Goal: Contribute content: Share content

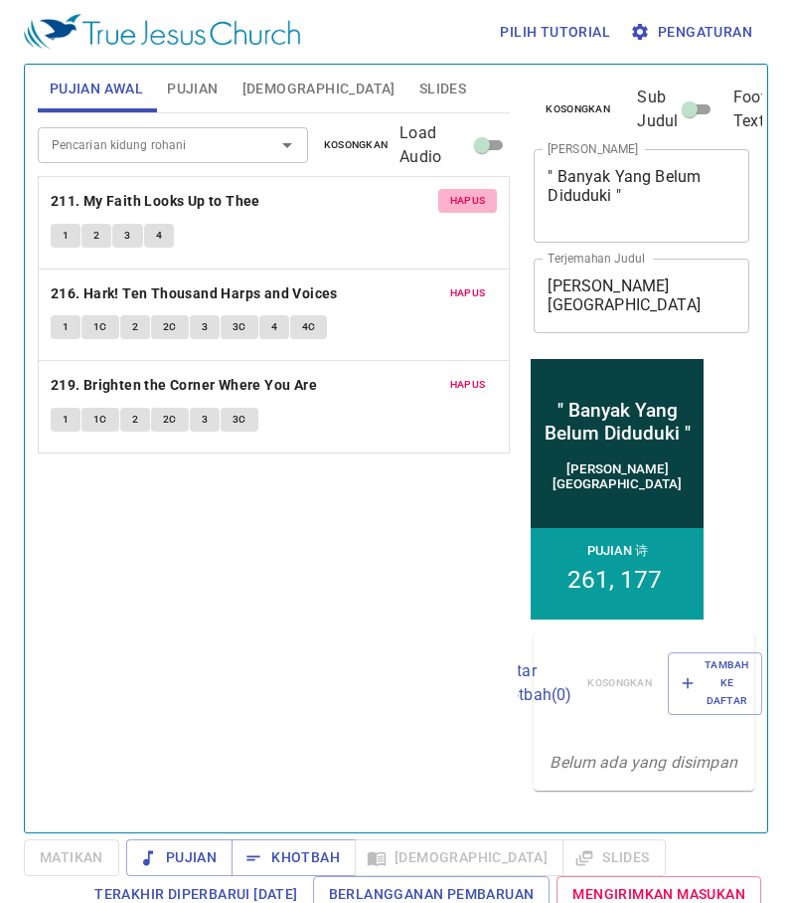
click at [463, 204] on span "Hapus" at bounding box center [468, 201] width 36 height 18
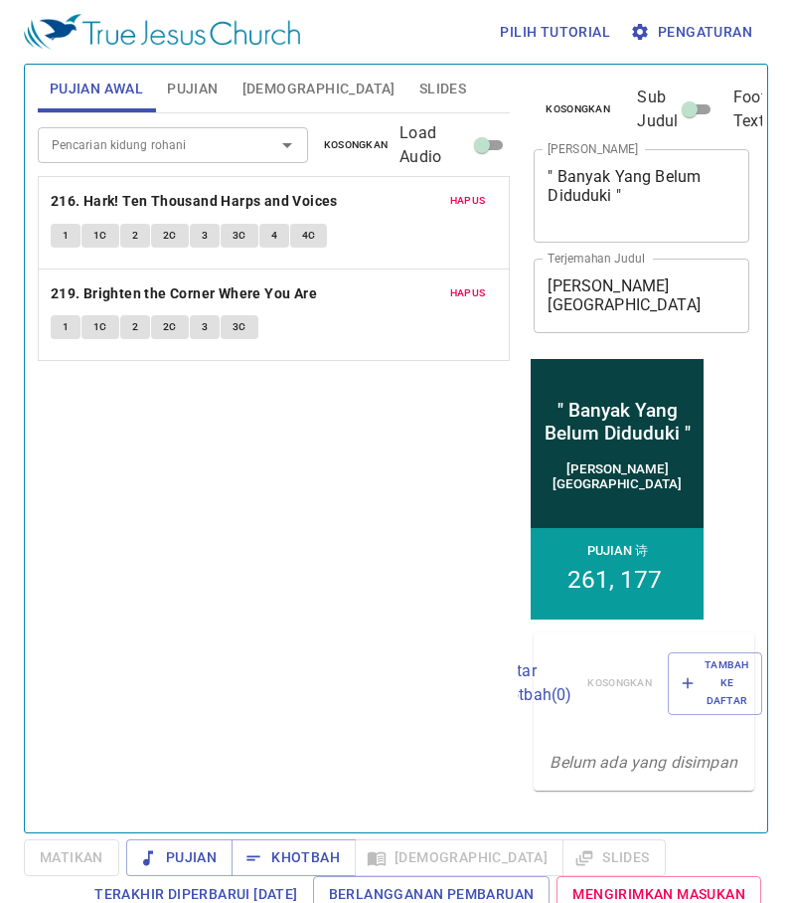
click at [463, 204] on span "Hapus" at bounding box center [468, 201] width 36 height 18
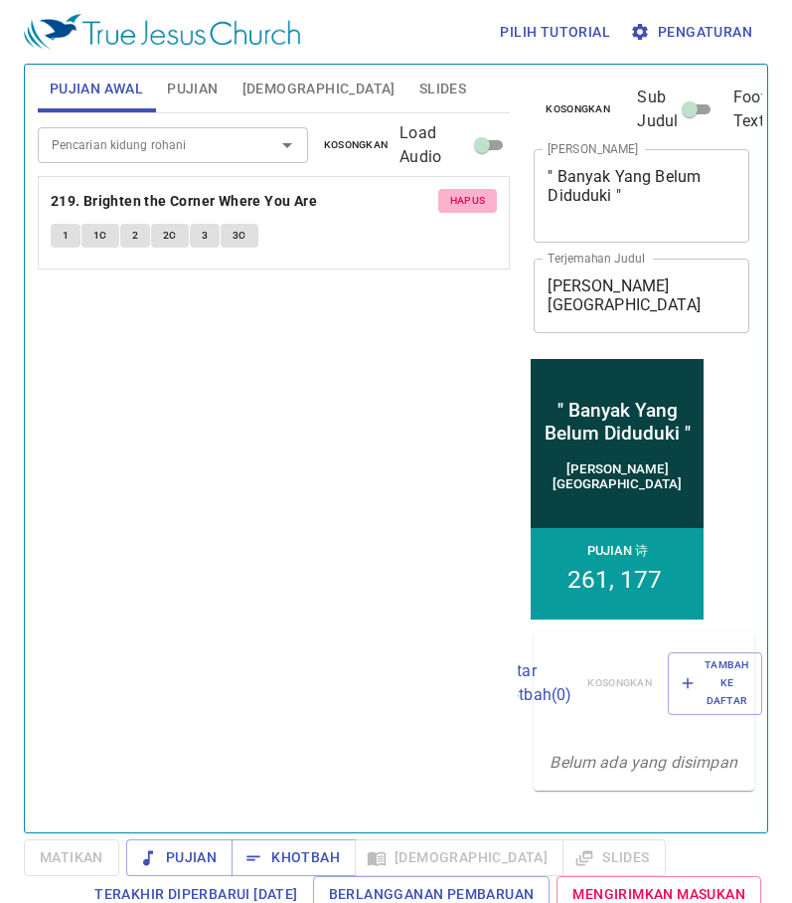
click at [463, 204] on span "Hapus" at bounding box center [468, 201] width 36 height 18
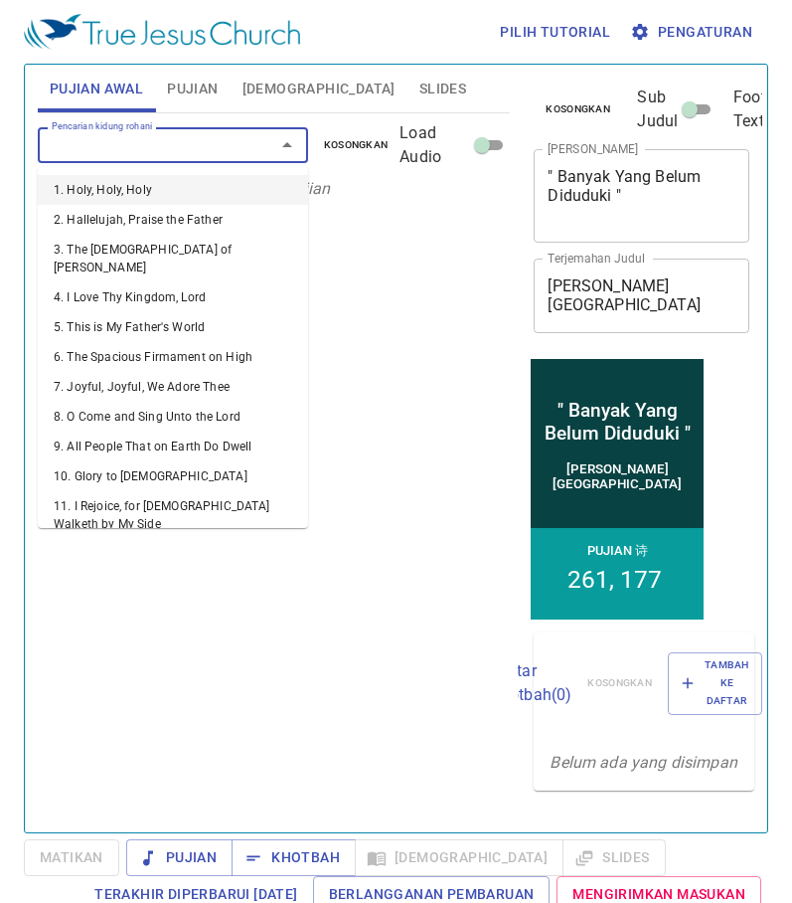
click at [153, 151] on input "Pencarian kidung rohani" at bounding box center [144, 144] width 200 height 23
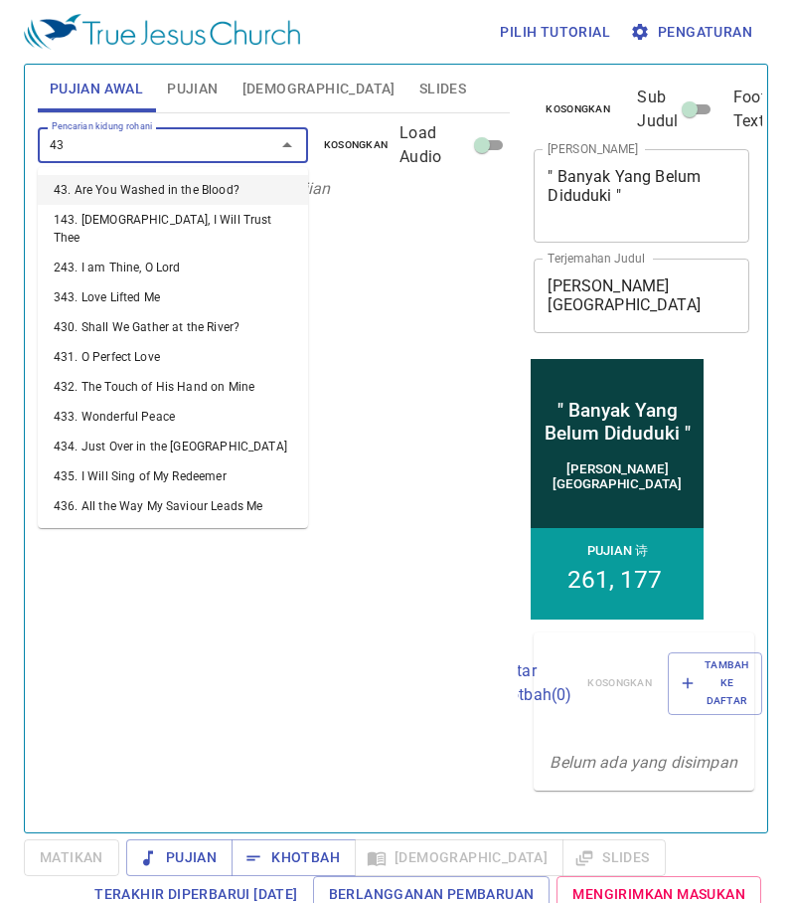
type input "436"
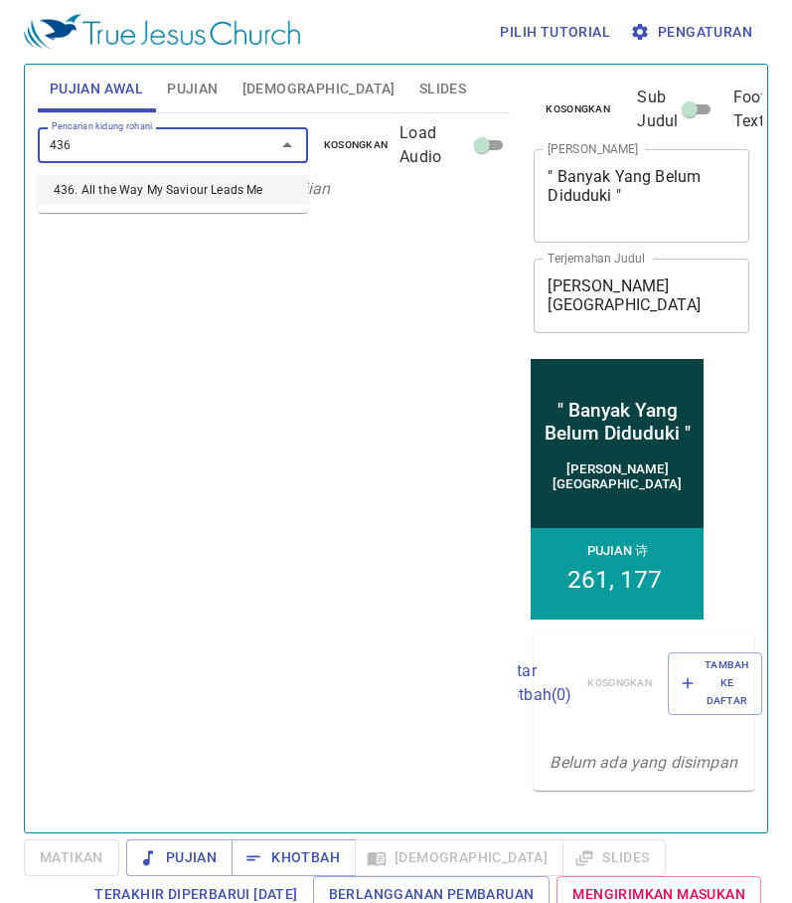
click at [204, 190] on li "436. All the Way My Saviour Leads Me" at bounding box center [173, 190] width 270 height 30
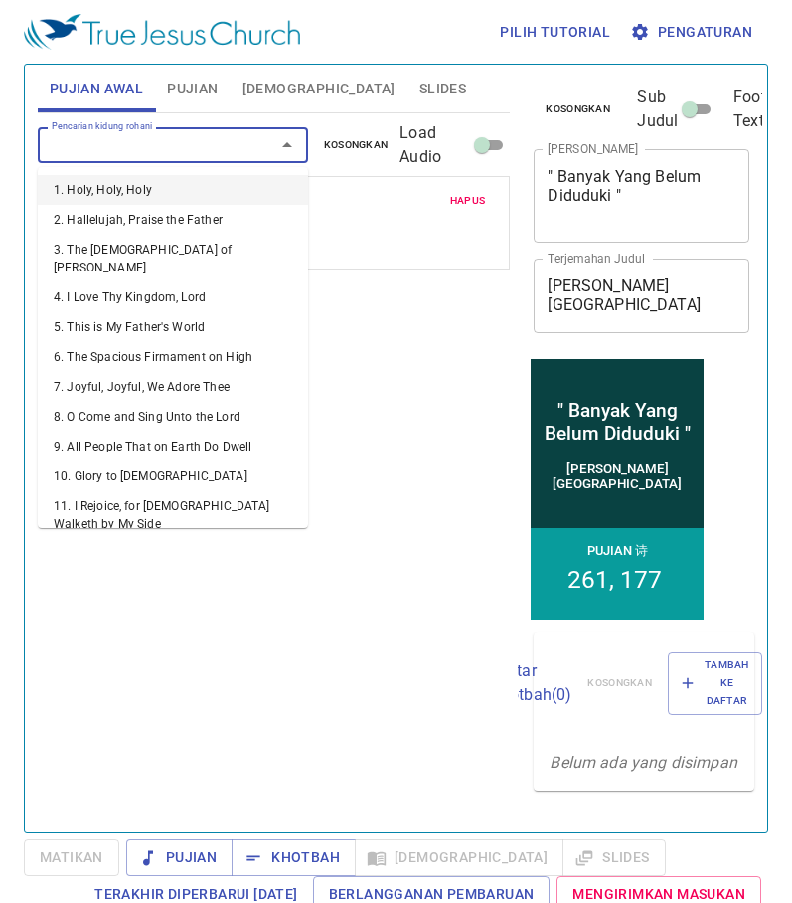
click at [64, 147] on input "Pencarian kidung rohani" at bounding box center [144, 144] width 200 height 23
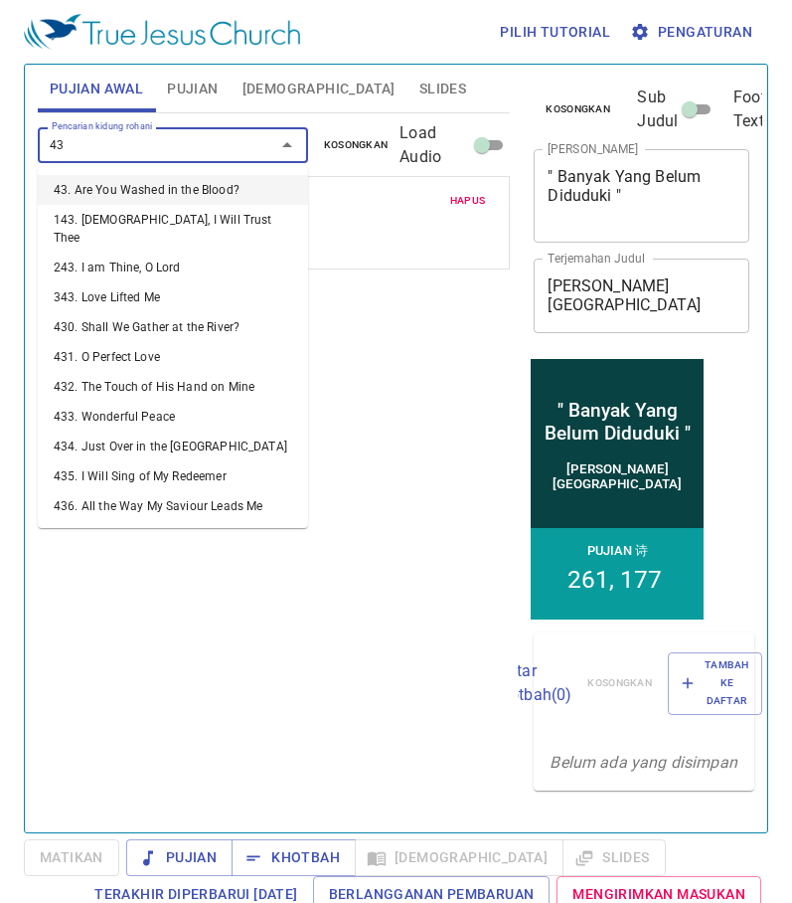
type input "437"
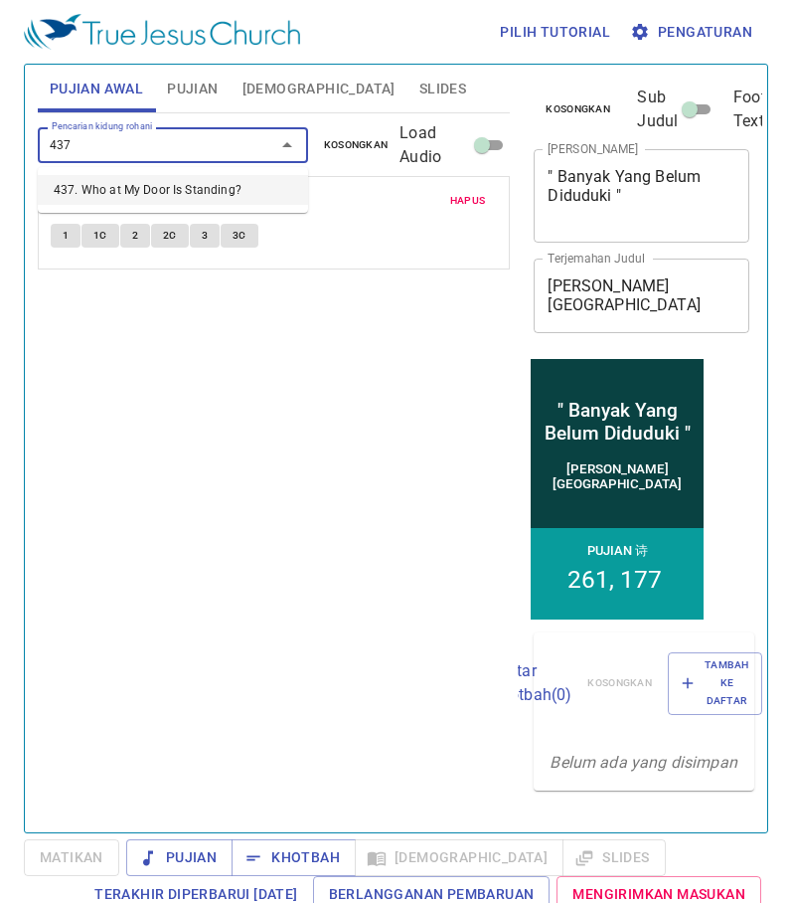
click at [161, 185] on li "437. Who at My Door Is Standing?" at bounding box center [173, 190] width 270 height 30
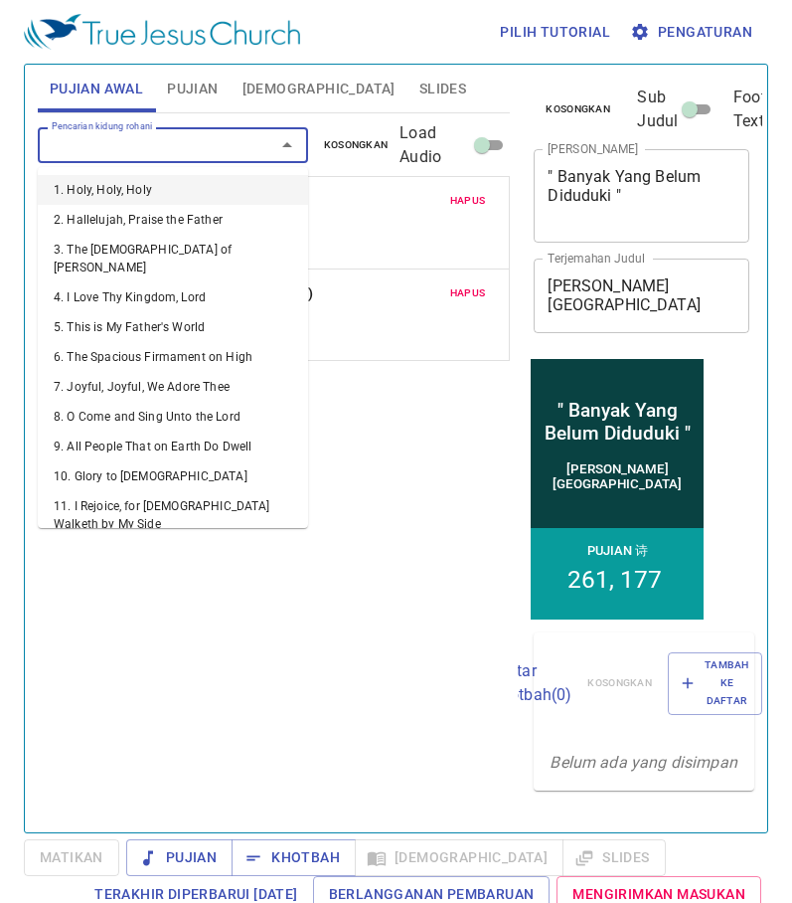
click at [74, 145] on input "Pencarian kidung rohani" at bounding box center [144, 144] width 200 height 23
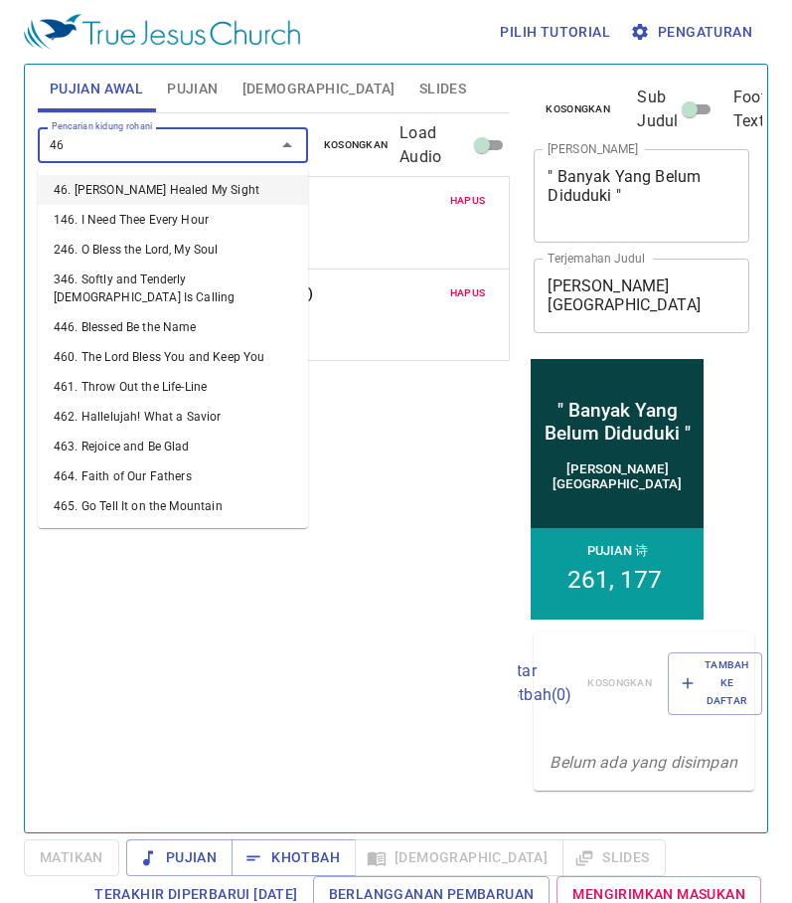
type input "466"
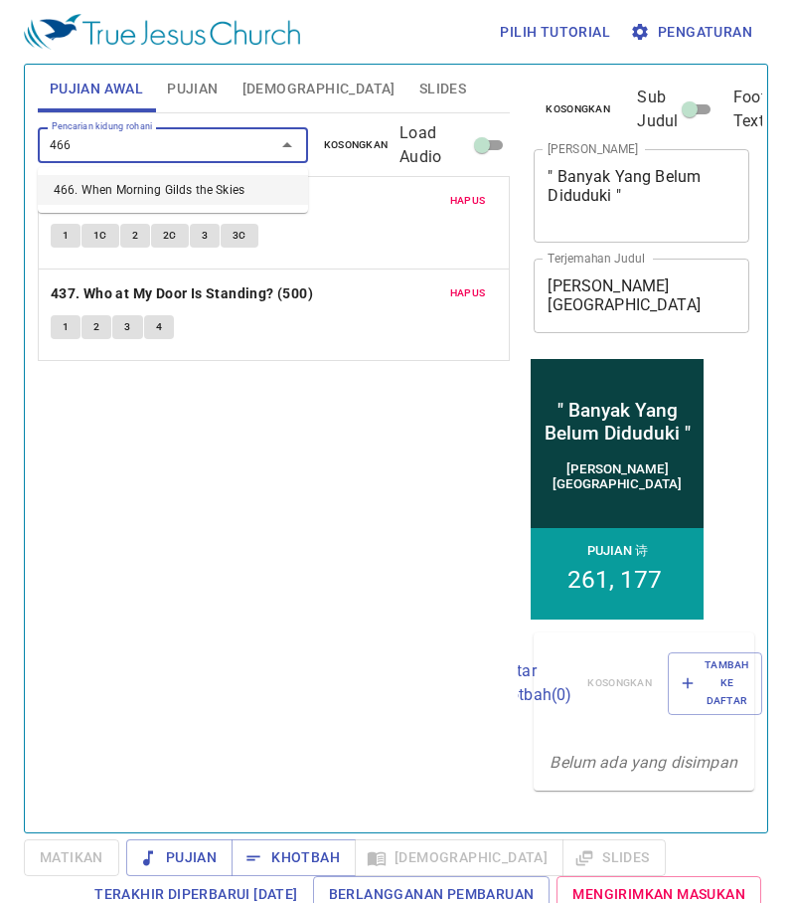
click at [105, 192] on li "466. When Morning Gilds the Skies" at bounding box center [173, 190] width 270 height 30
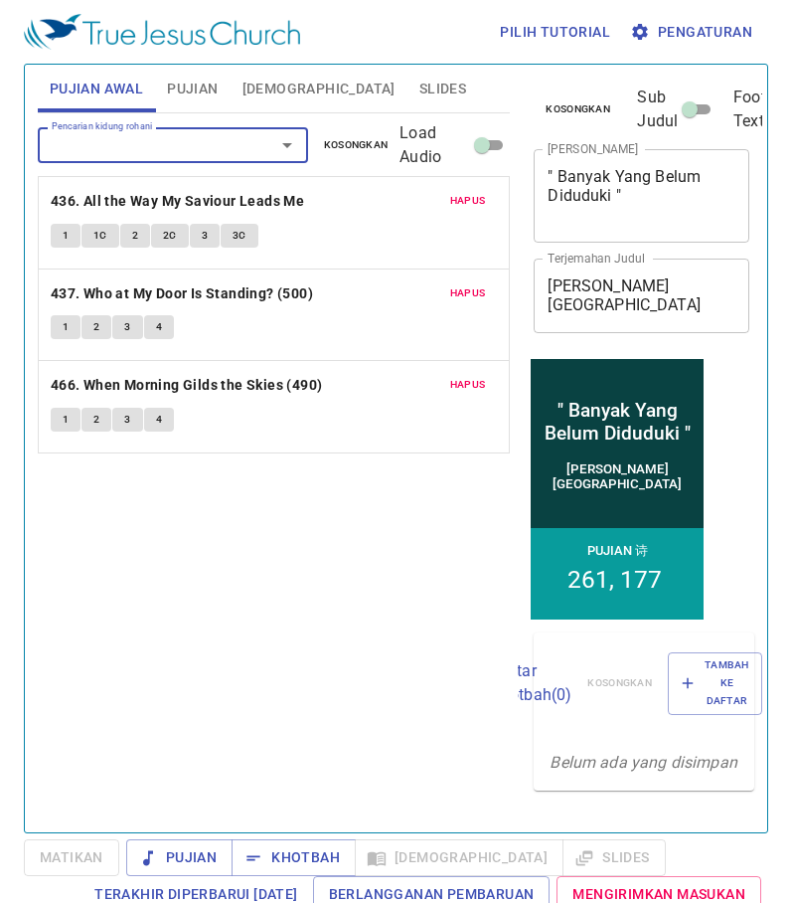
click at [420, 89] on span "Slides" at bounding box center [443, 89] width 47 height 25
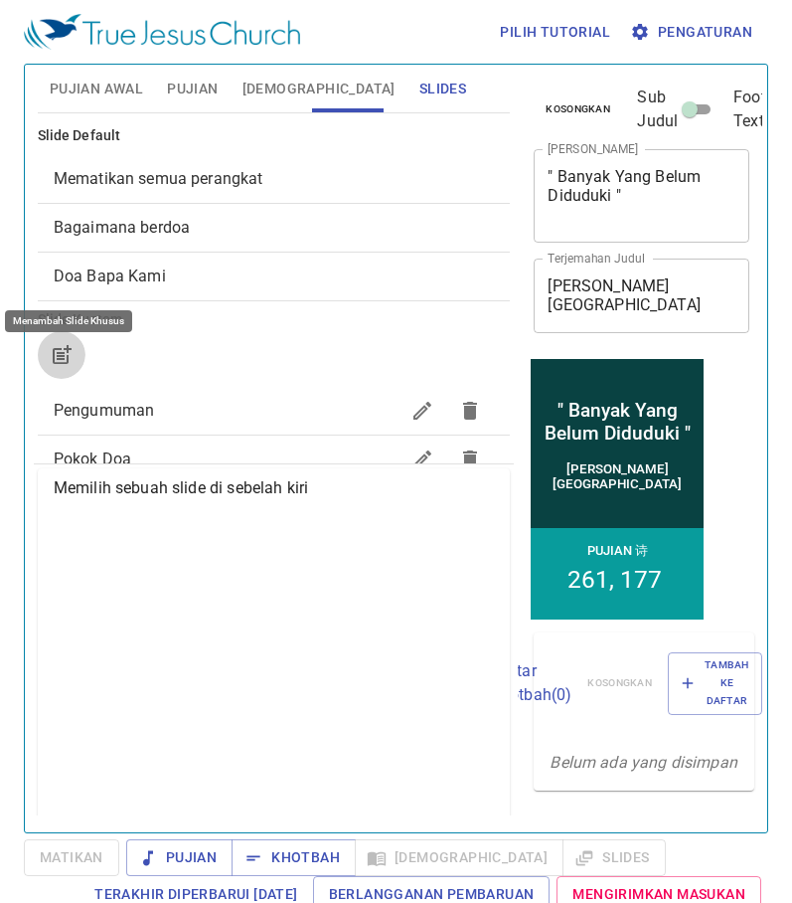
click at [64, 350] on icon "button" at bounding box center [62, 355] width 24 height 24
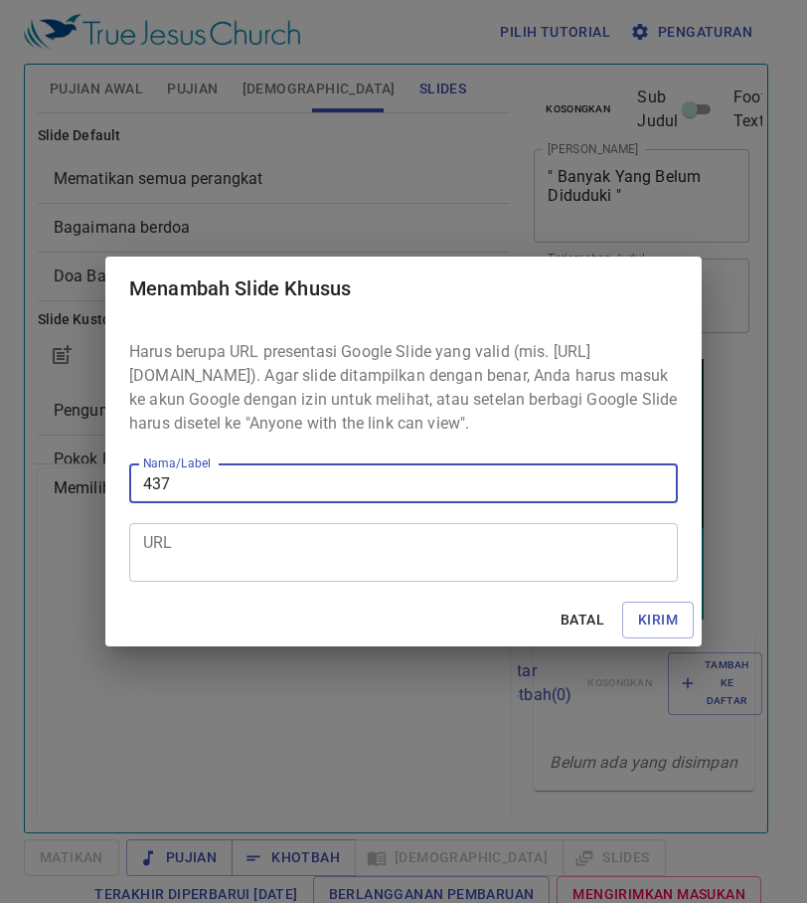
type input "437"
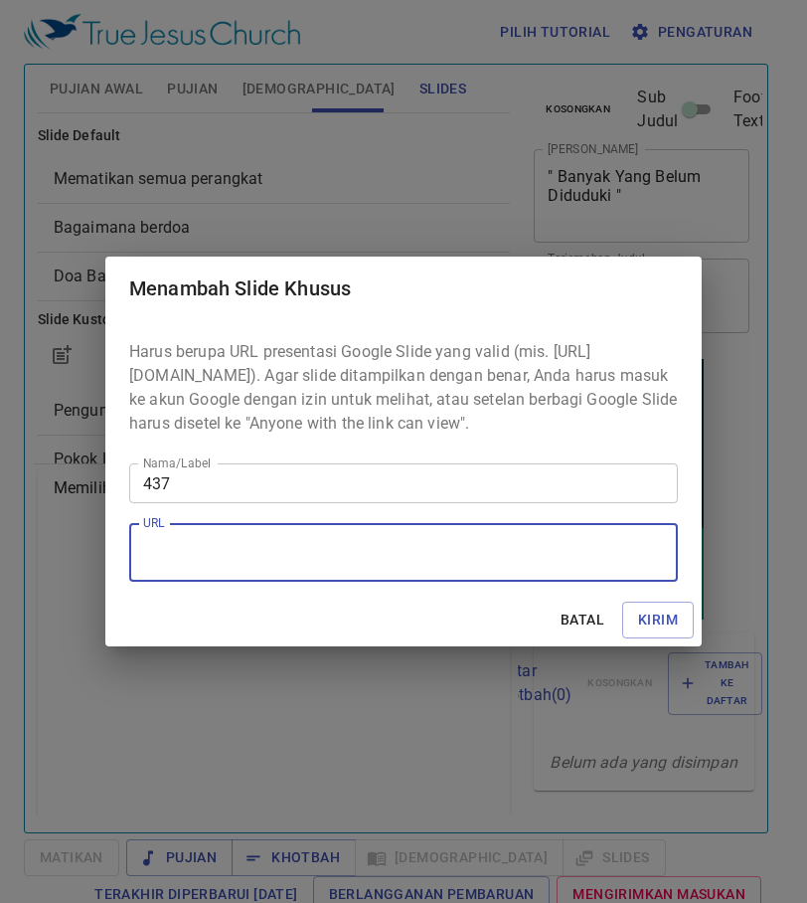
paste textarea "https://docs.google.com/presentation/d/1BLTvF3Z8sAIc0sTMMy24OdRoOxDnvcPC/edit?u…"
type textarea "https://docs.google.com/presentation/d/1BLTvF3Z8sAIc0sTMMy24OdRoOxDnvcPC/edit?u…"
click at [642, 627] on span "Kirim" at bounding box center [658, 620] width 40 height 25
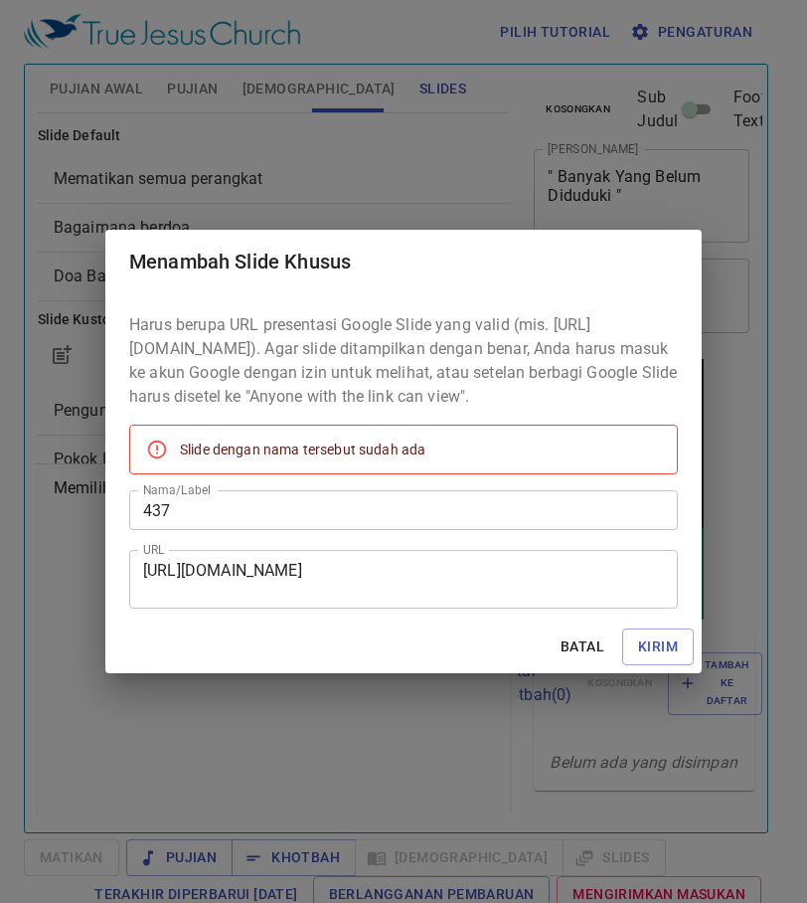
click at [581, 656] on span "Batal" at bounding box center [583, 646] width 48 height 25
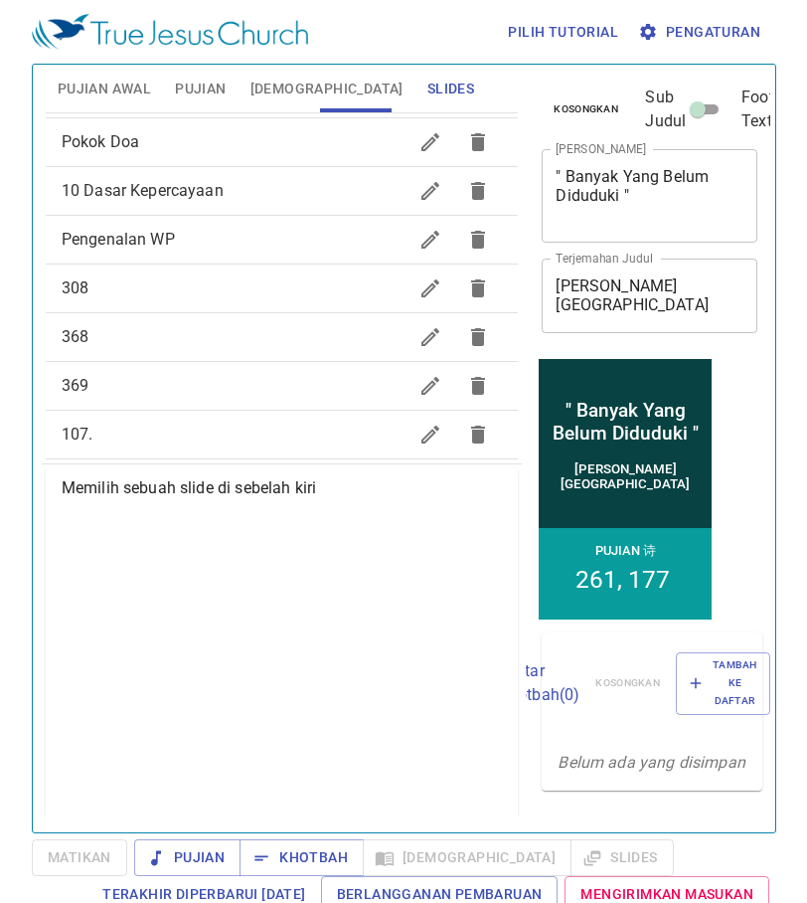
scroll to position [0, 0]
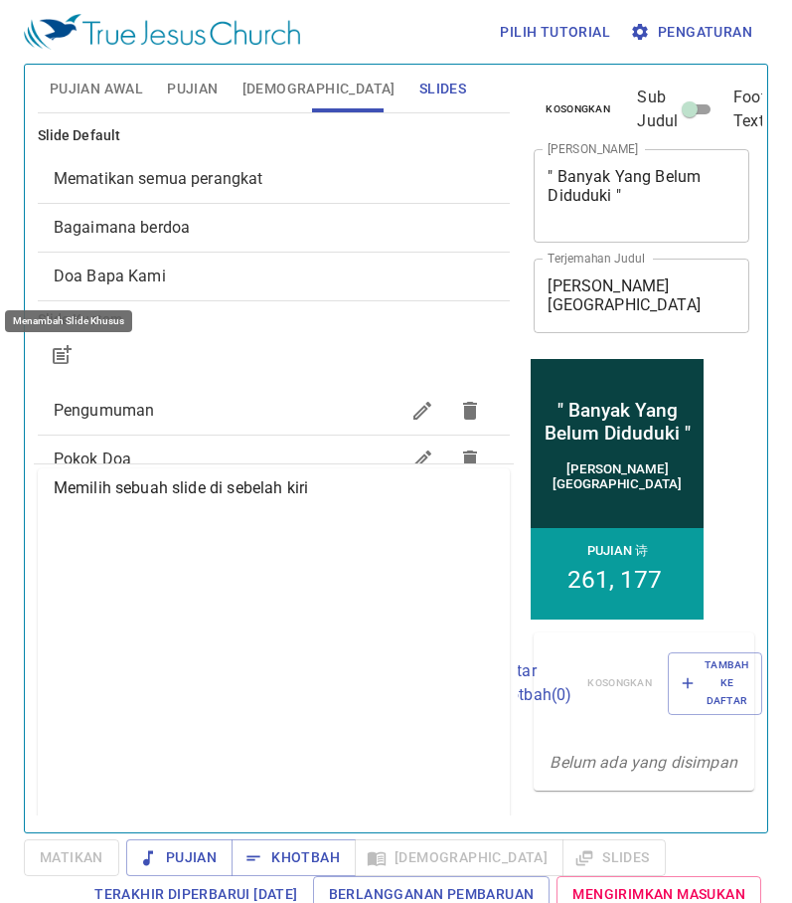
click at [64, 352] on icon "button" at bounding box center [64, 352] width 15 height 15
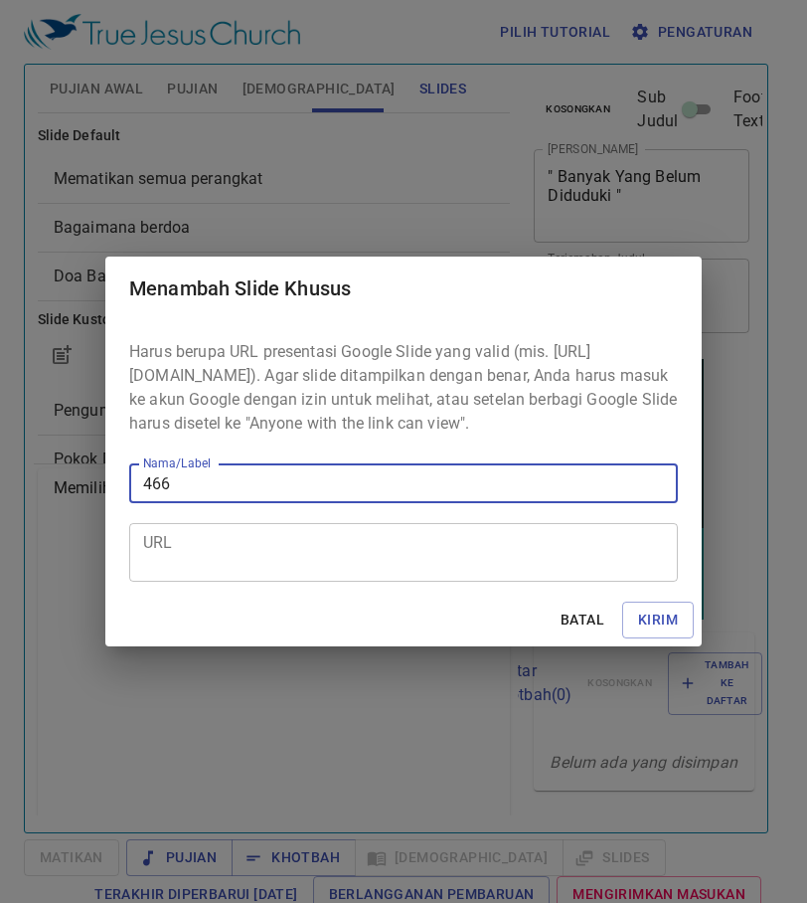
type input "466"
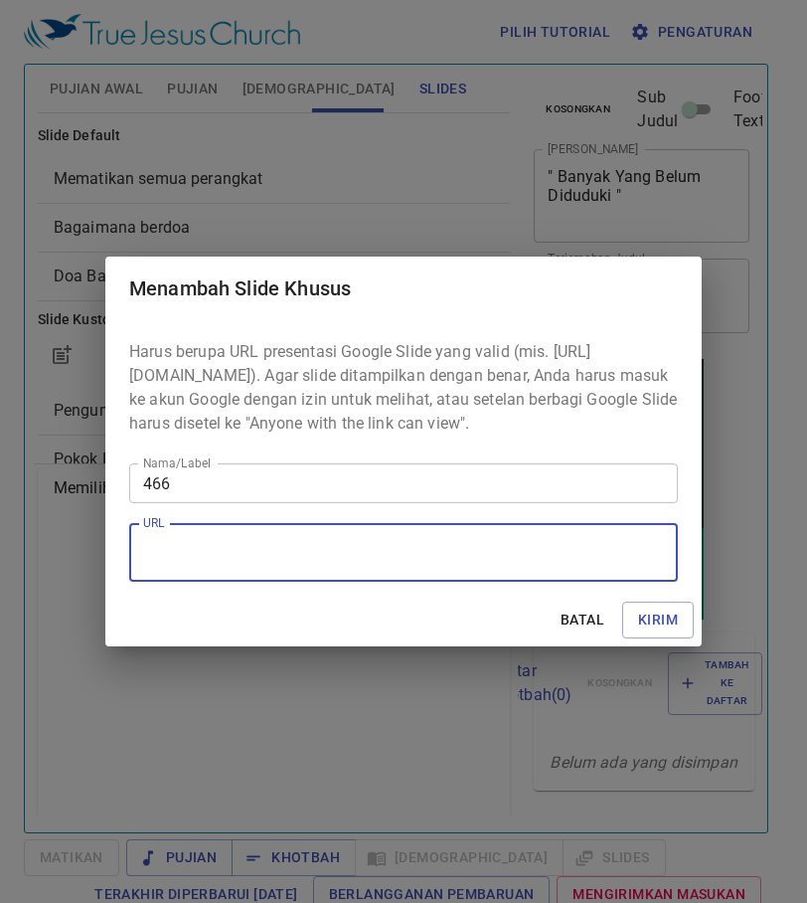
paste textarea "https://docs.google.com/presentation/d/1c3eckp_4bmLaV6nGDsahYoCQJqwlHOY9/edit?u…"
type textarea "https://docs.google.com/presentation/d/1c3eckp_4bmLaV6nGDsahYoCQJqwlHOY9/edit?u…"
click at [645, 632] on span "Kirim" at bounding box center [658, 620] width 40 height 25
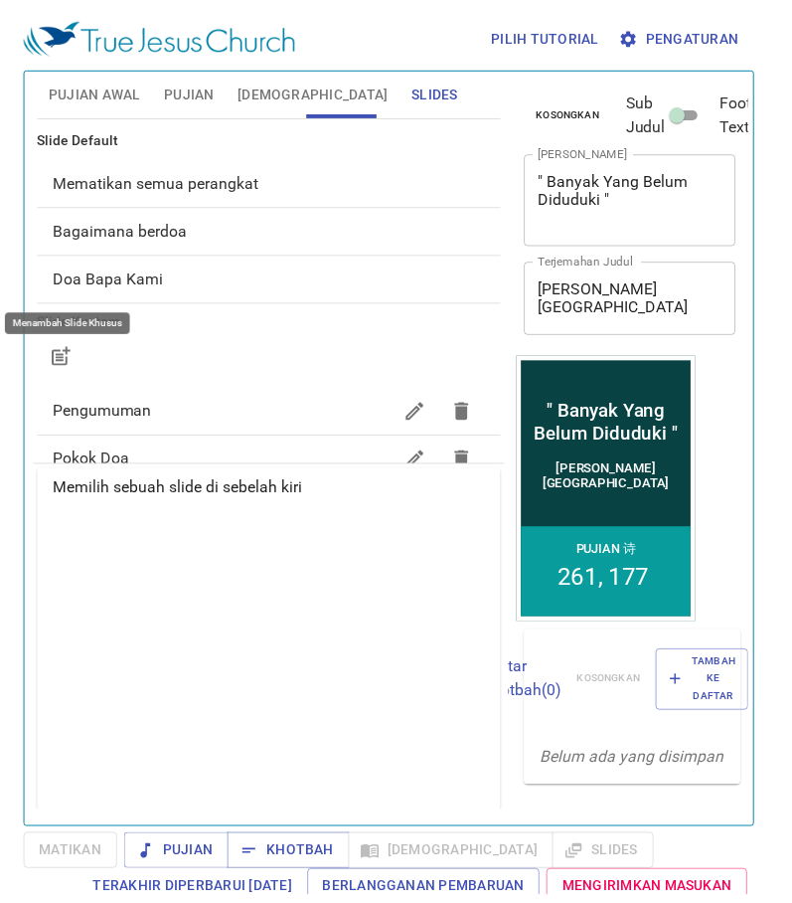
scroll to position [0, 0]
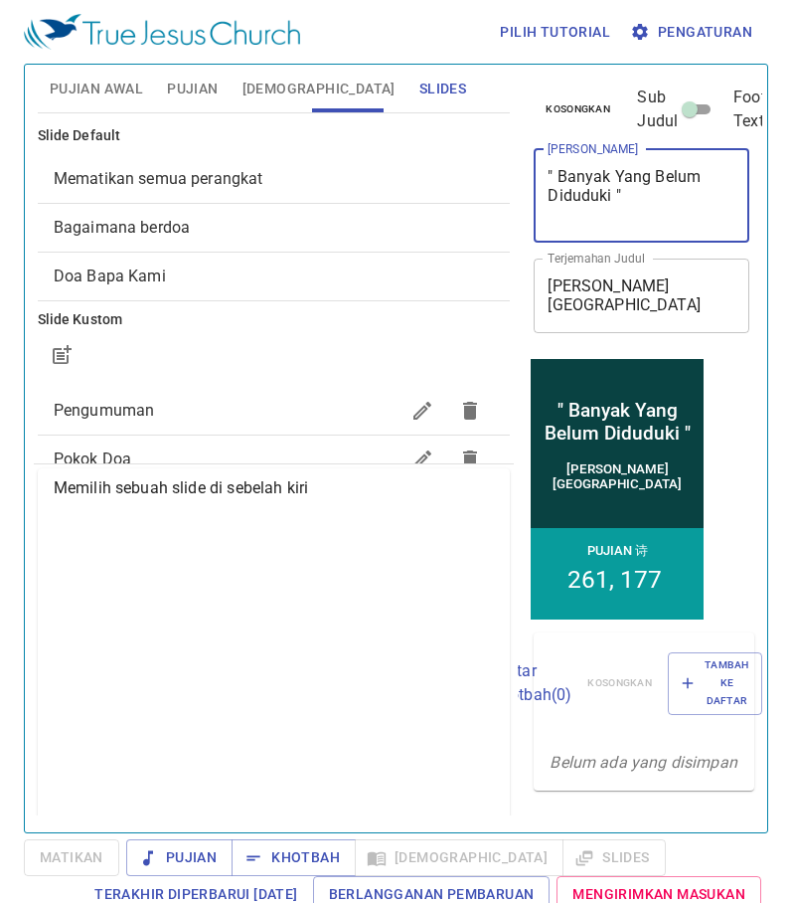
drag, startPoint x: 613, startPoint y: 213, endPoint x: 559, endPoint y: 189, distance: 59.7
click at [559, 189] on textarea "" Banyak Yang Belum Diduduki "" at bounding box center [642, 195] width 188 height 57
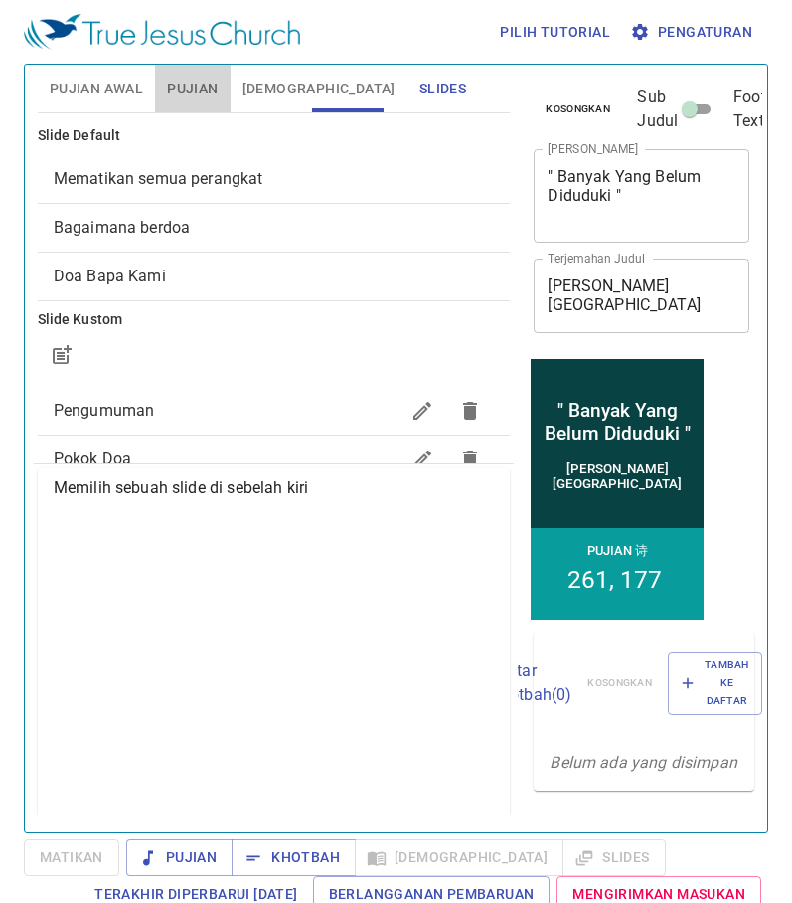
click at [209, 83] on span "Pujian" at bounding box center [192, 89] width 51 height 25
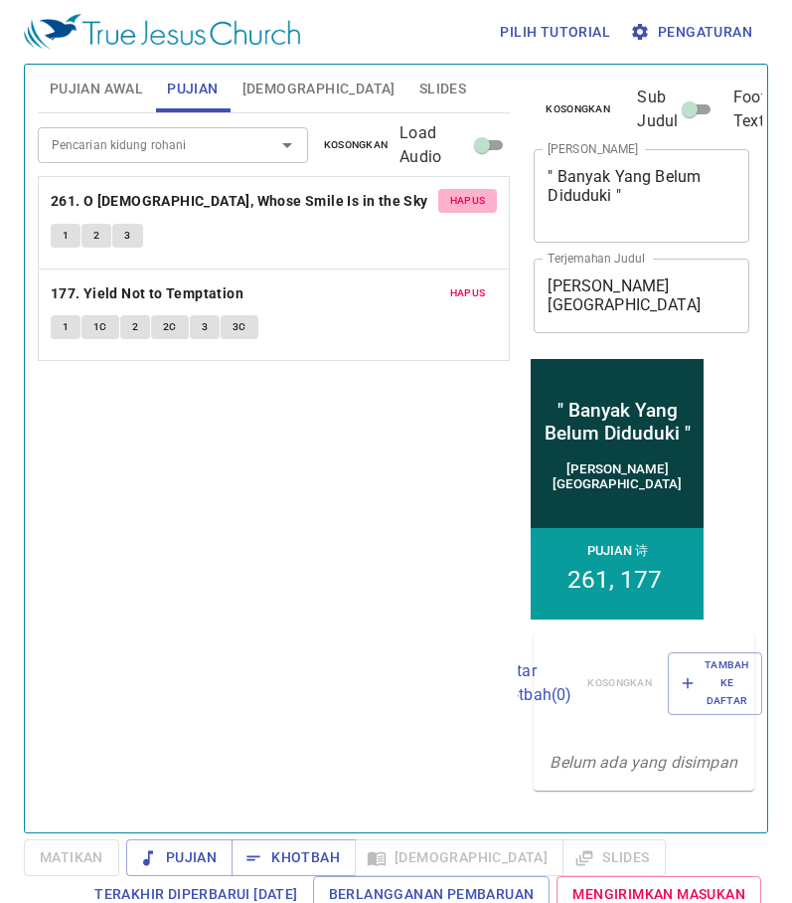
click at [475, 200] on span "Hapus" at bounding box center [468, 201] width 36 height 18
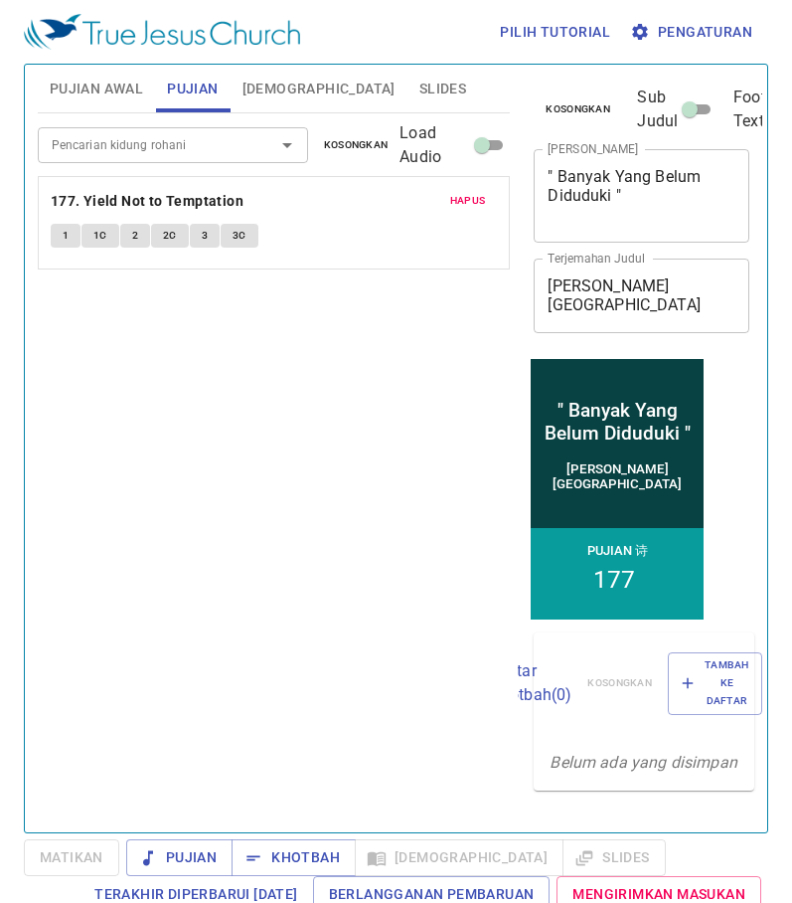
click at [475, 200] on span "Hapus" at bounding box center [468, 201] width 36 height 18
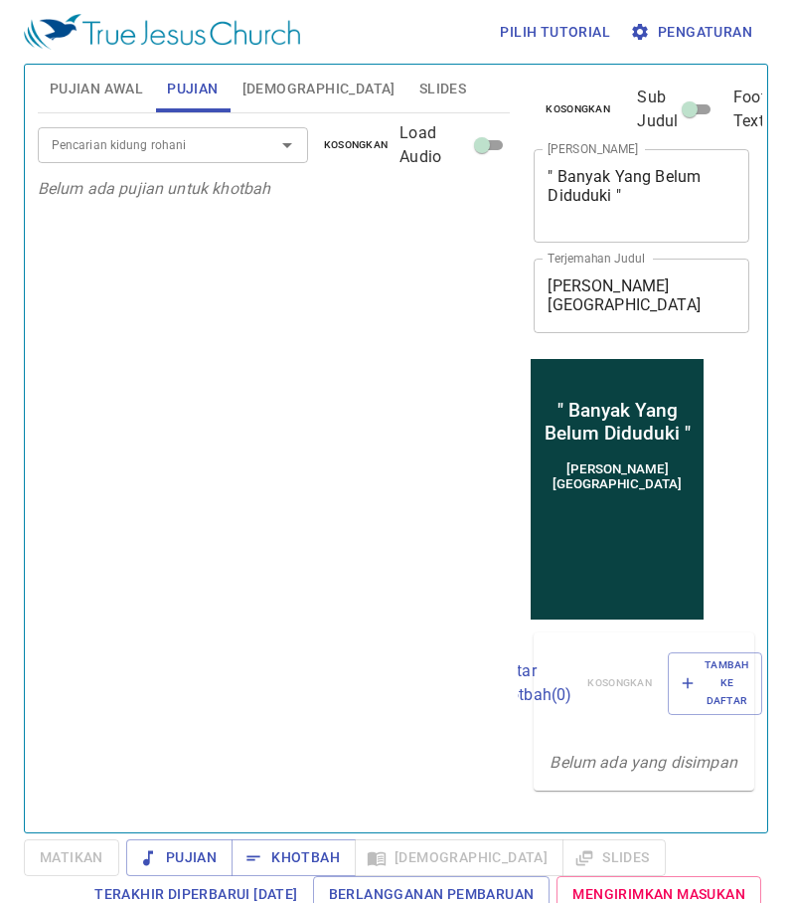
click at [107, 153] on input "Pencarian kidung rohani" at bounding box center [144, 144] width 200 height 23
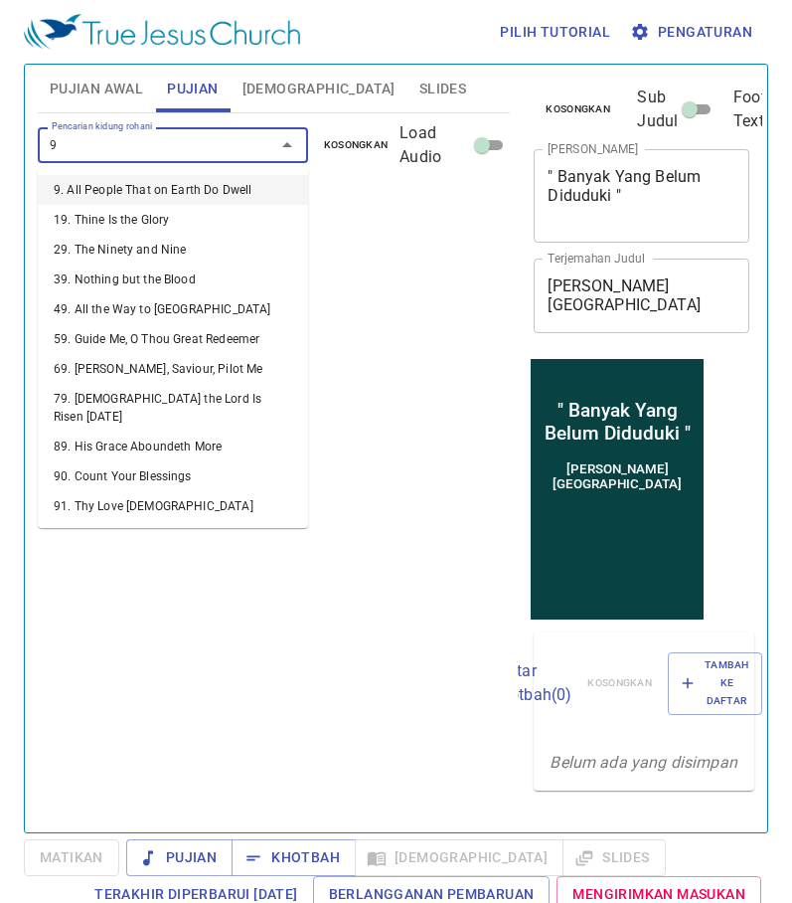
type input "92"
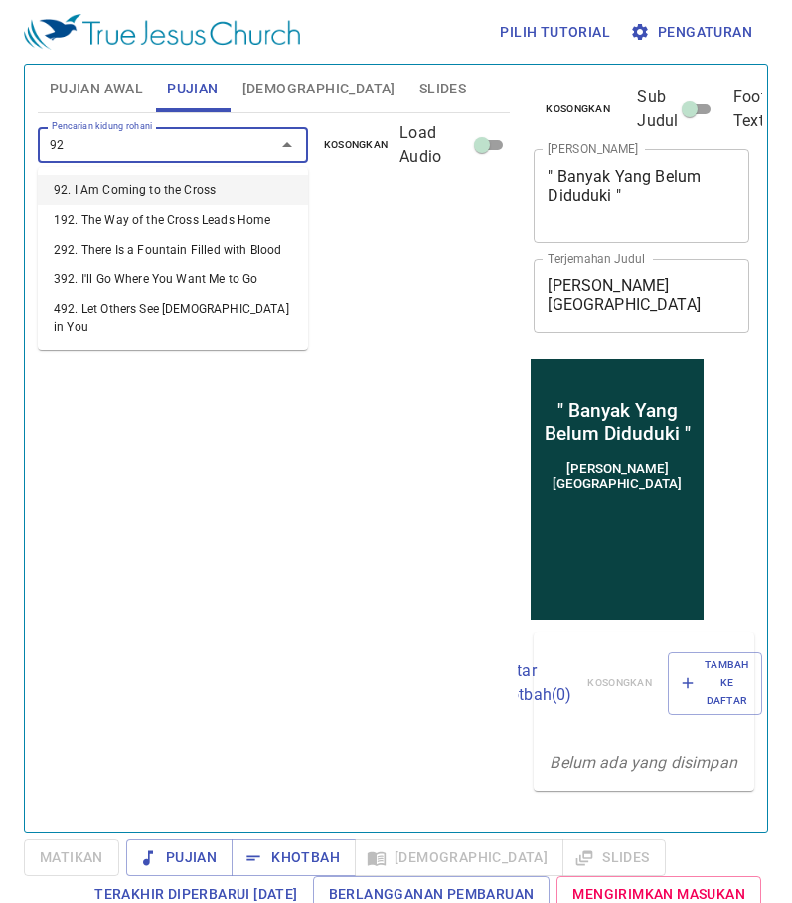
click at [144, 193] on li "92. I Am Coming to the Cross" at bounding box center [173, 190] width 270 height 30
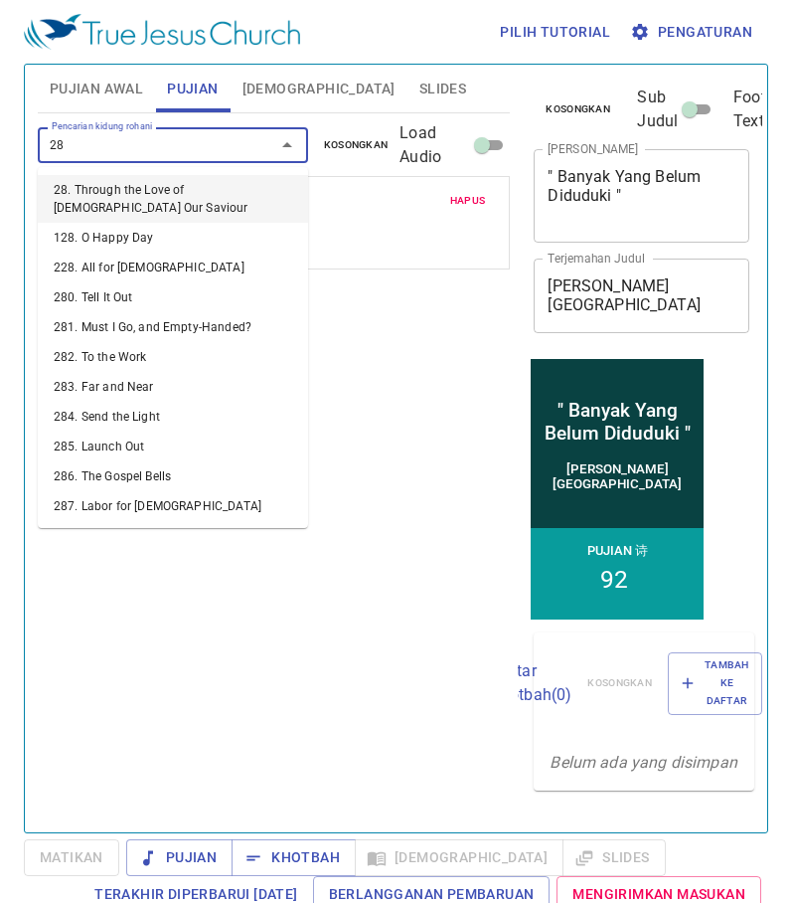
type input "282"
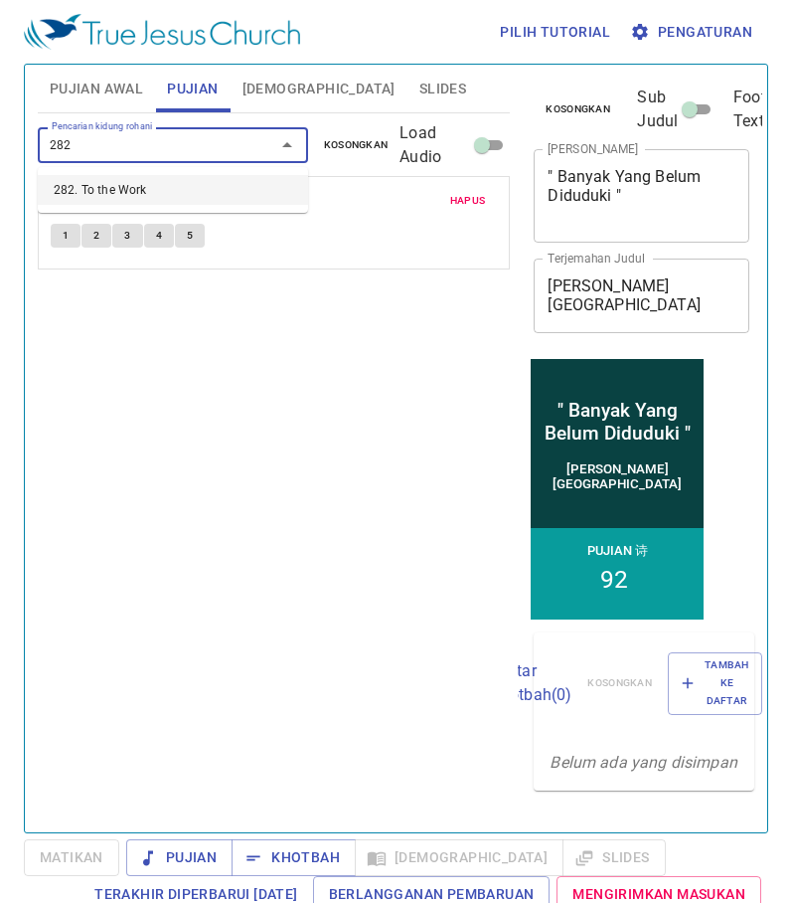
click at [157, 183] on li "282. To the Work" at bounding box center [173, 190] width 270 height 30
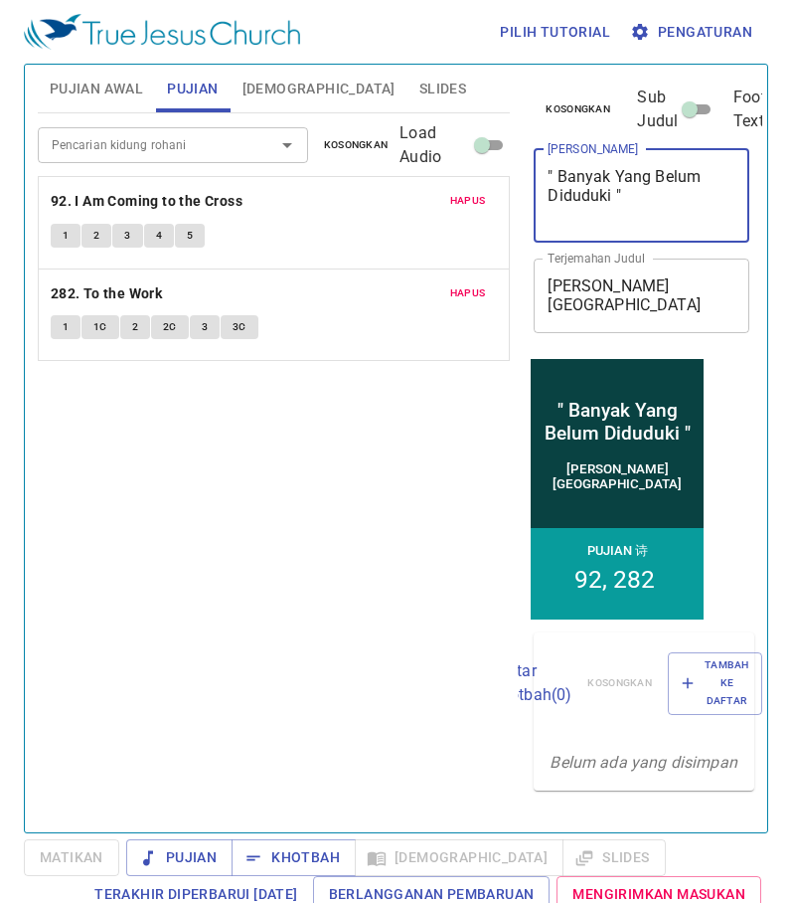
drag, startPoint x: 615, startPoint y: 212, endPoint x: 564, endPoint y: 196, distance: 54.1
click at [564, 196] on textarea "" Banyak Yang Belum Diduduki "" at bounding box center [642, 195] width 188 height 57
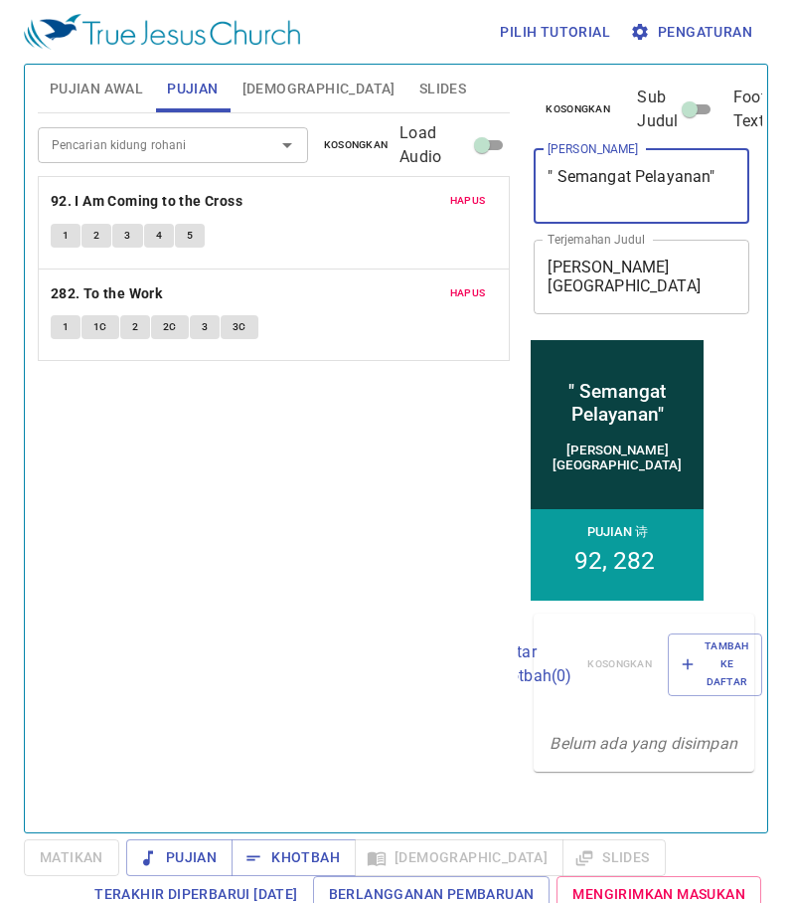
click at [303, 459] on div "Pencarian kidung rohani Pencarian kidung rohani Kosongkan Load Audio Hapus 92. …" at bounding box center [274, 464] width 473 height 702
click at [711, 194] on textarea "" Semangat Pelayanan"" at bounding box center [642, 186] width 188 height 38
type textarea "" Semangat Pelayanan ""
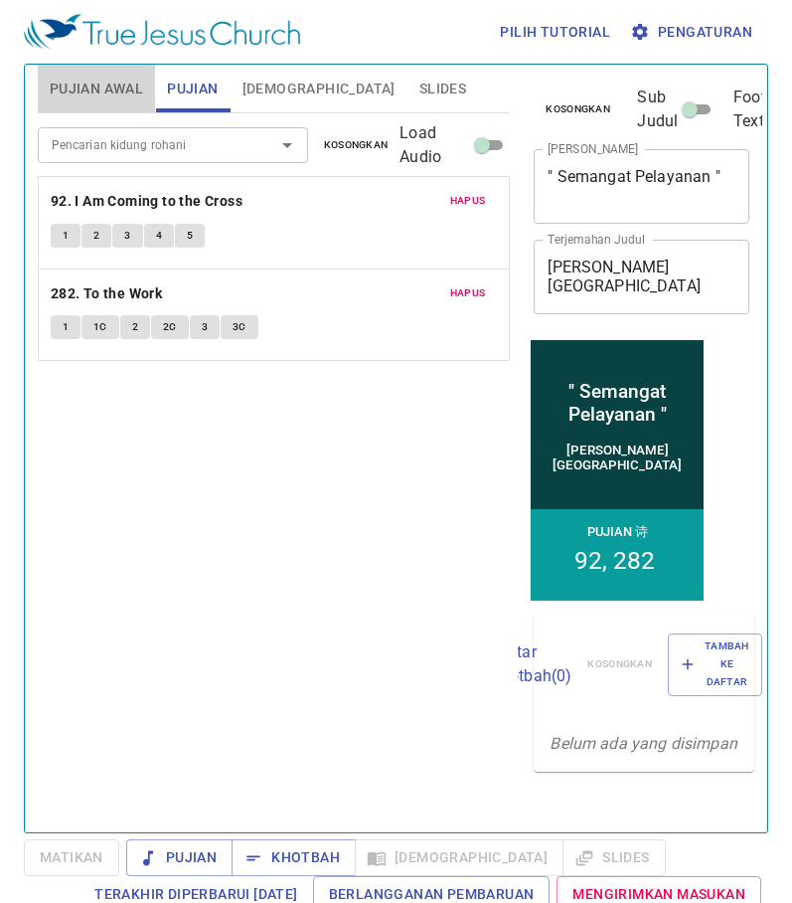
click at [108, 89] on span "Pujian Awal" at bounding box center [96, 89] width 93 height 25
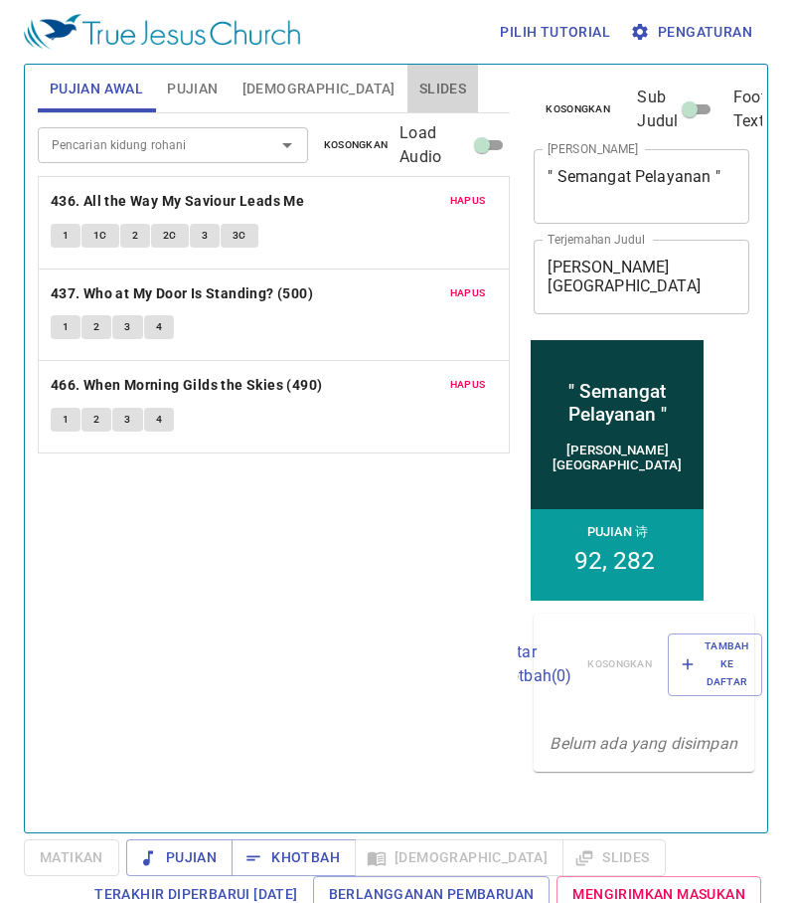
click at [420, 92] on span "Slides" at bounding box center [443, 89] width 47 height 25
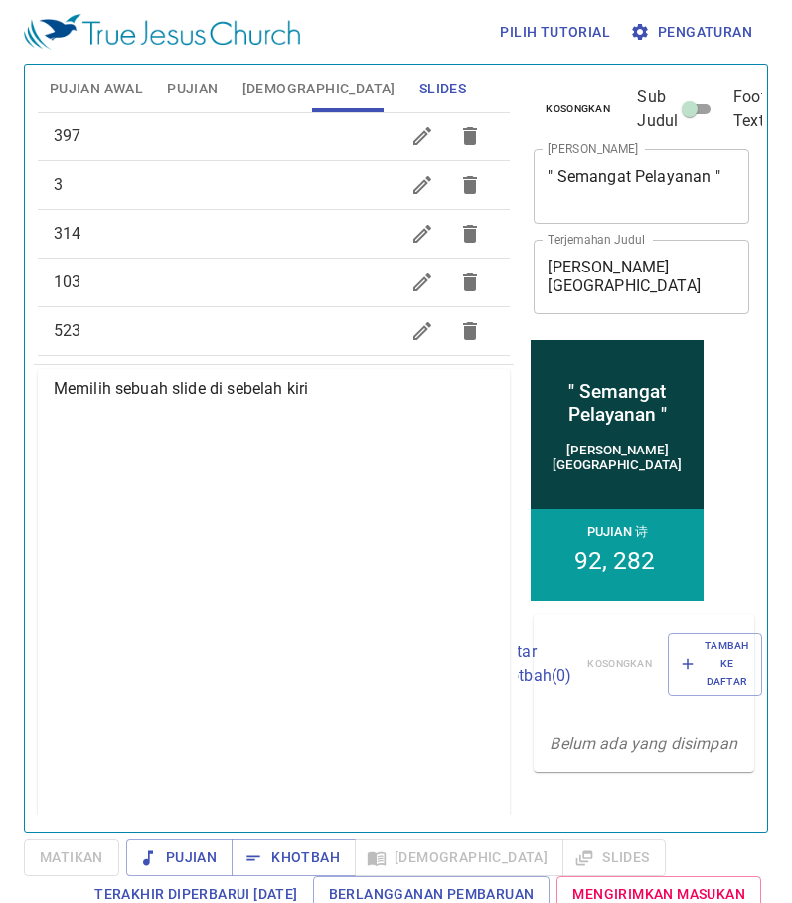
scroll to position [366, 0]
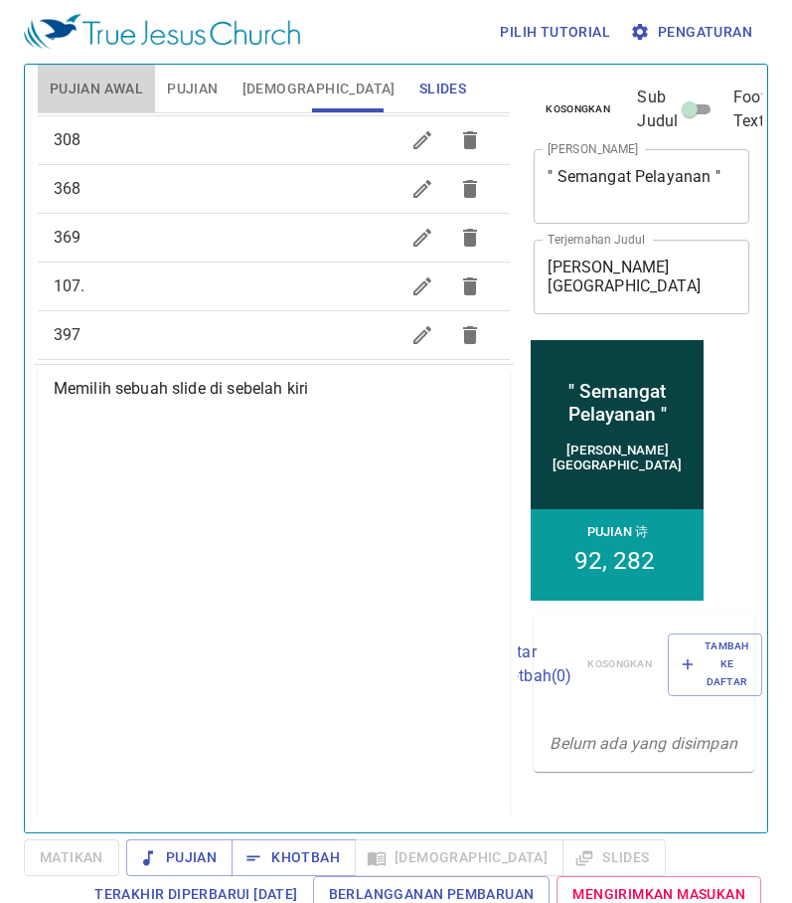
click at [124, 85] on span "Pujian Awal" at bounding box center [96, 89] width 93 height 25
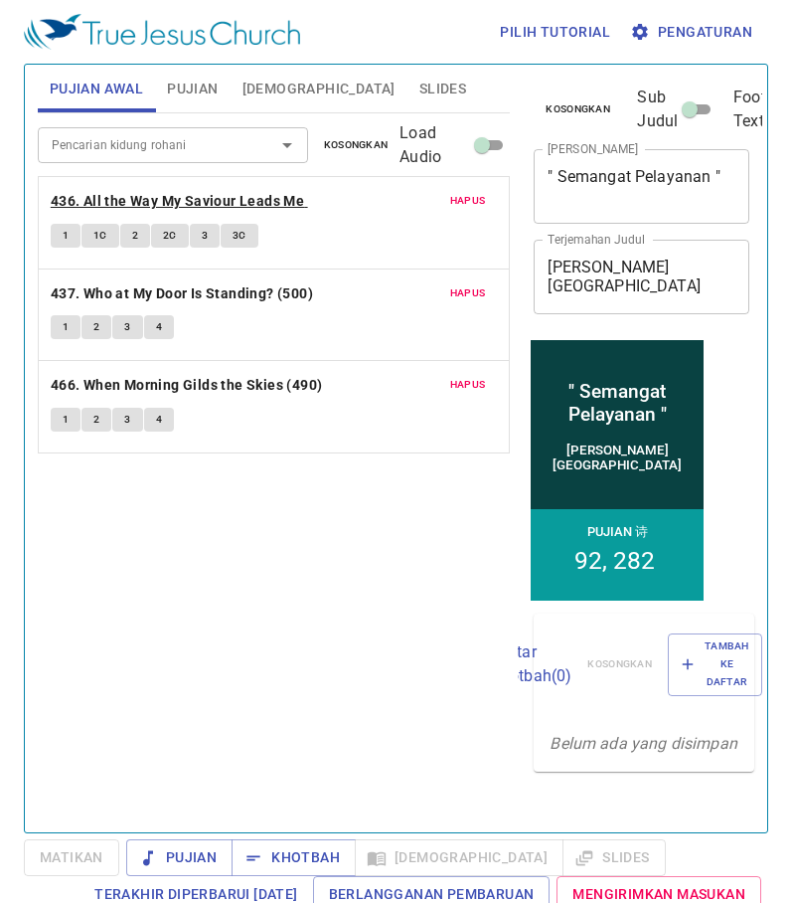
click at [120, 194] on b "436. All the Way My Saviour Leads Me" at bounding box center [178, 201] width 254 height 25
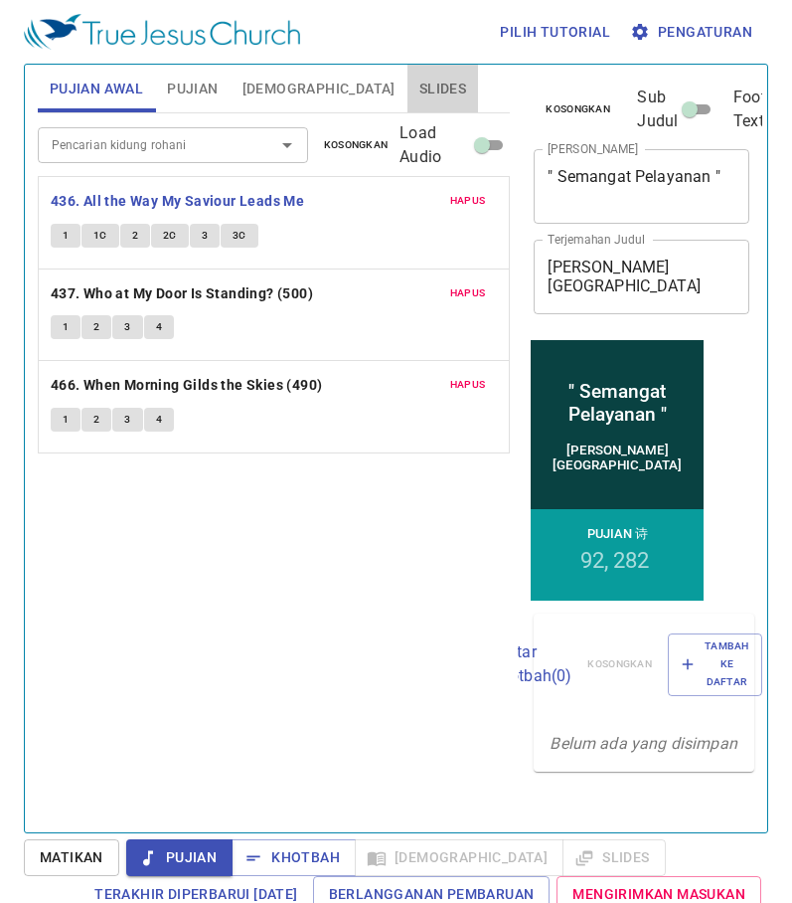
click at [420, 90] on span "Slides" at bounding box center [443, 89] width 47 height 25
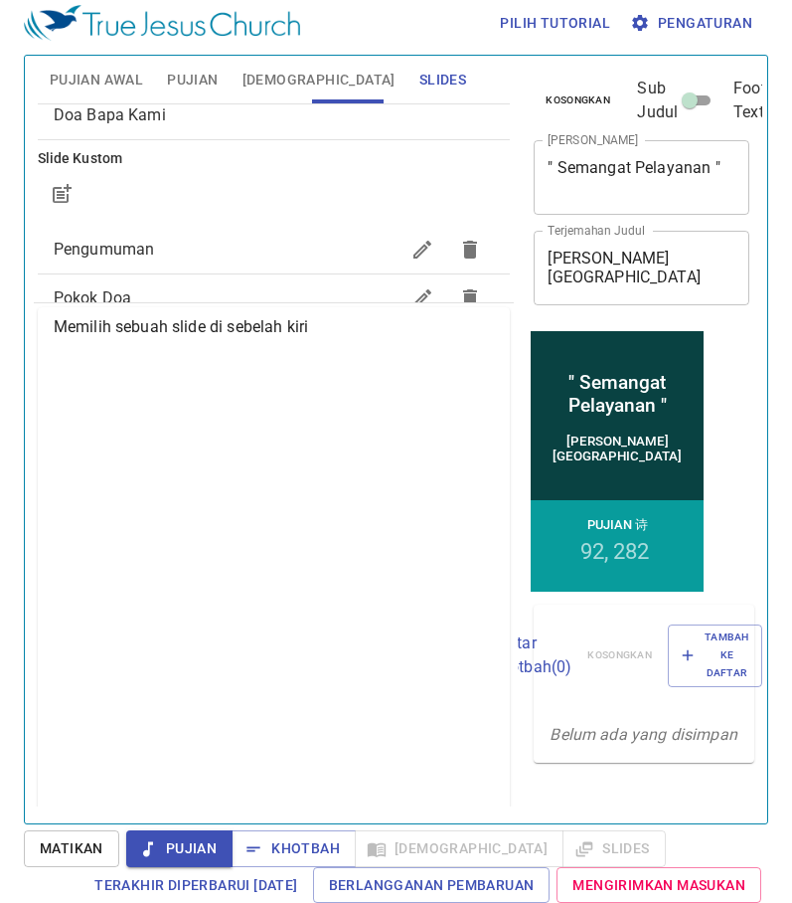
scroll to position [0, 0]
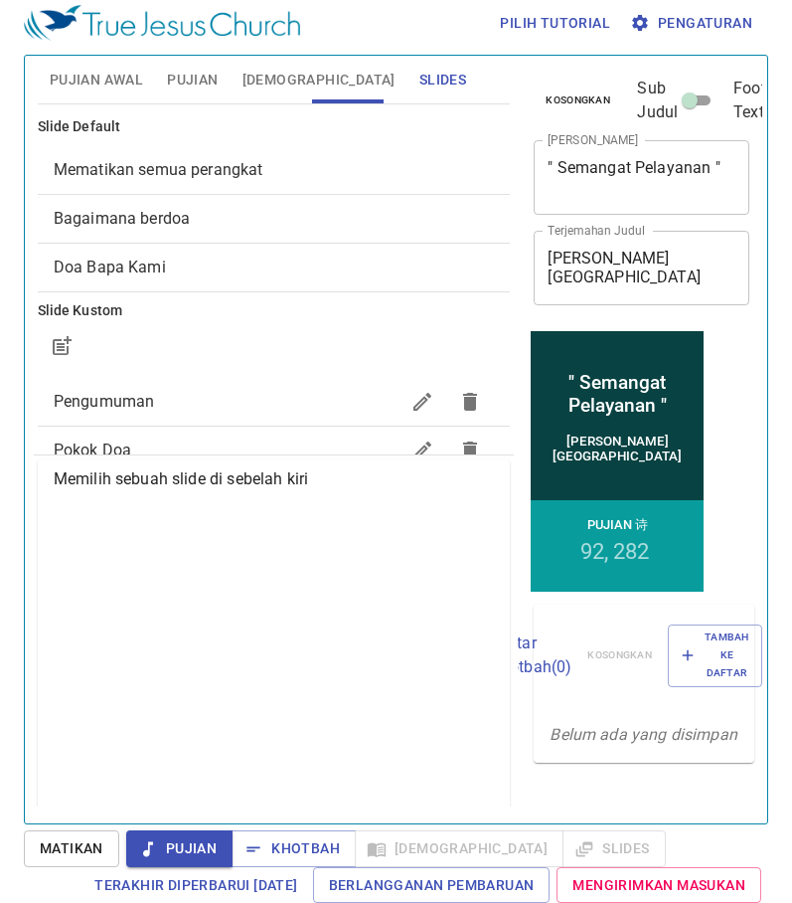
click at [179, 176] on span "Mematikan semua perangkat" at bounding box center [159, 169] width 210 height 19
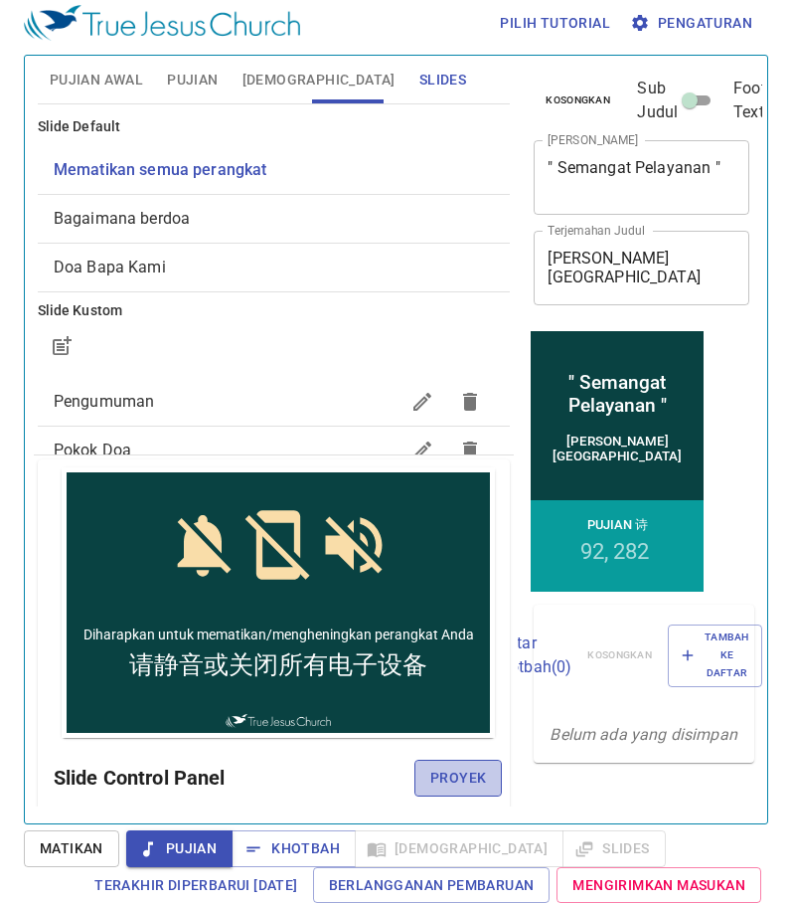
click at [431, 768] on span "Proyek" at bounding box center [459, 778] width 56 height 25
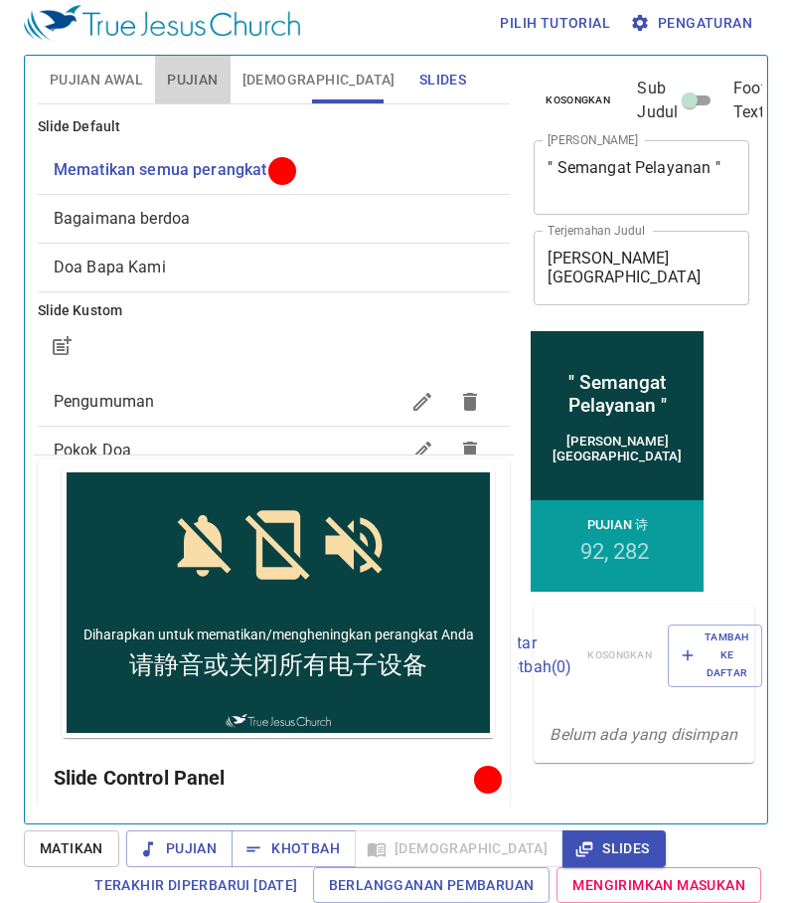
click at [182, 87] on span "Pujian" at bounding box center [192, 80] width 51 height 25
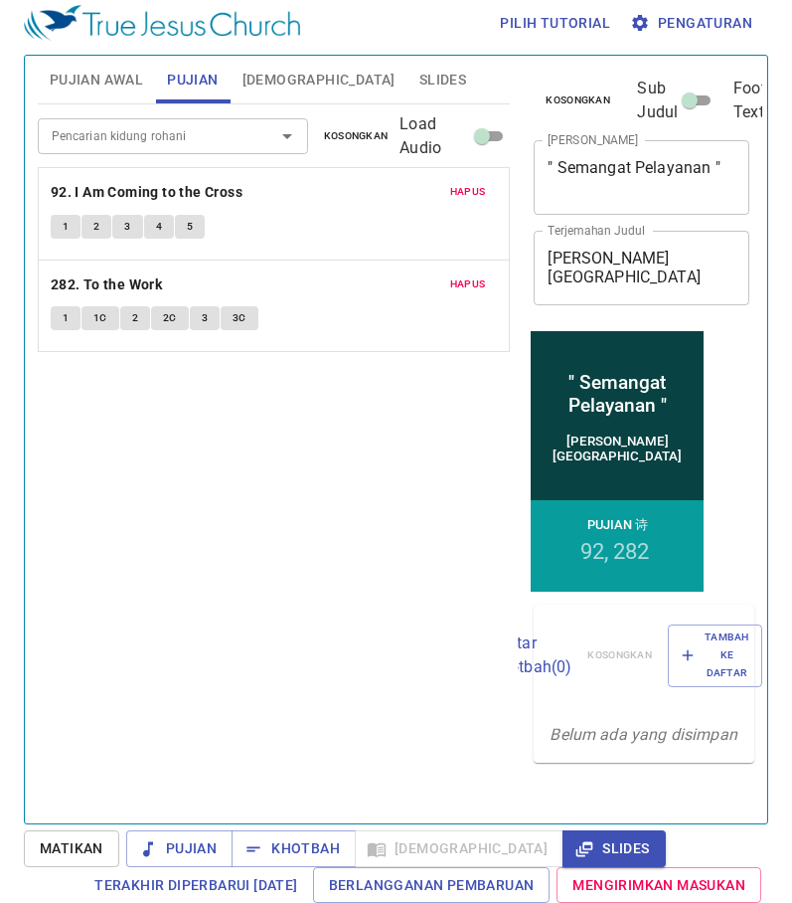
click at [113, 71] on span "Pujian Awal" at bounding box center [96, 80] width 93 height 25
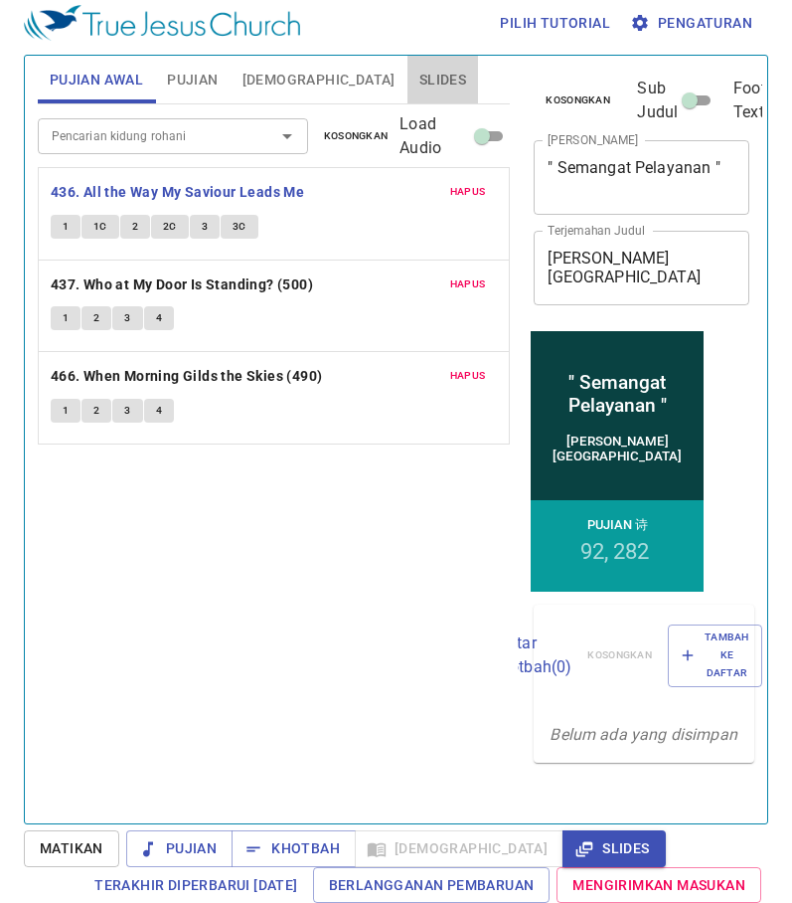
click at [420, 68] on span "Slides" at bounding box center [443, 80] width 47 height 25
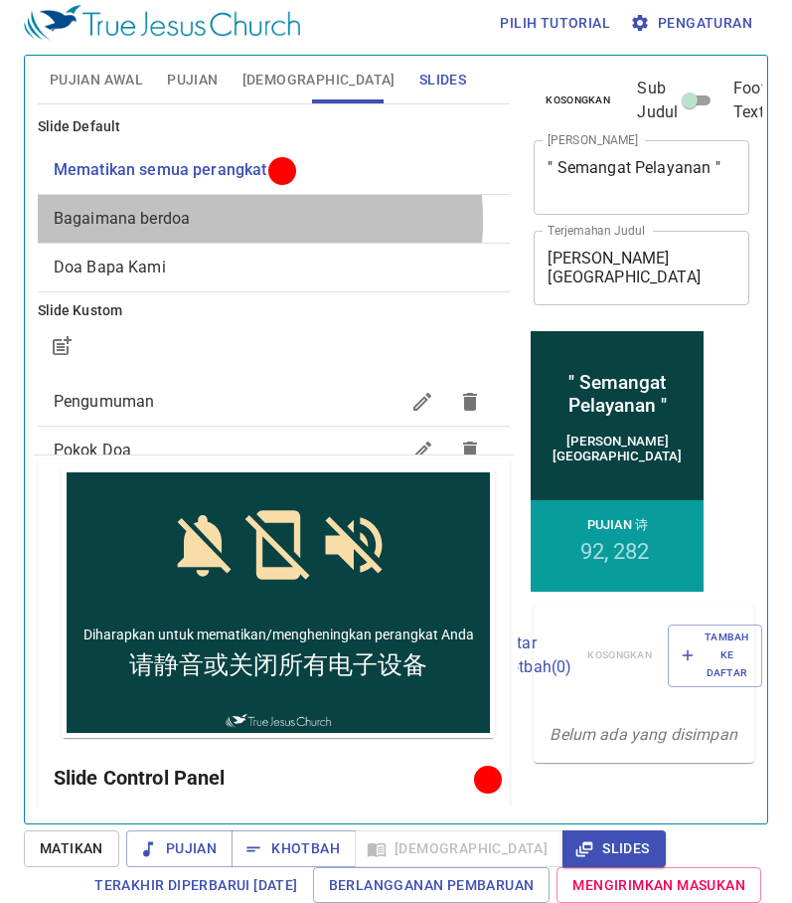
click at [145, 221] on span "Bagaimana berdoa" at bounding box center [122, 218] width 136 height 19
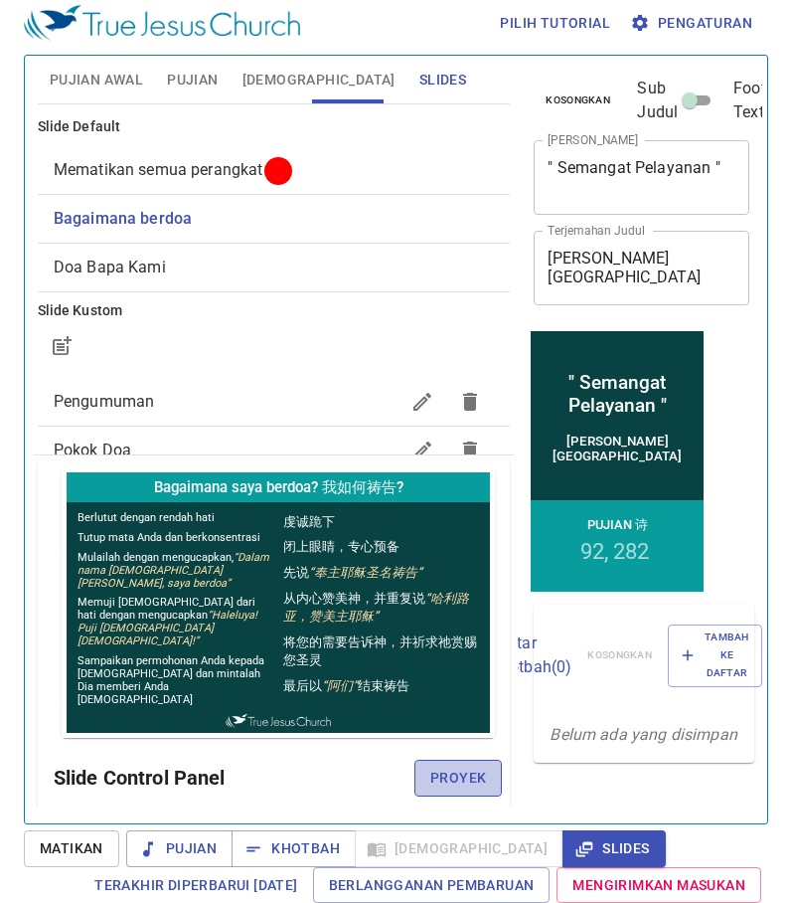
click at [431, 780] on span "Proyek" at bounding box center [459, 778] width 56 height 25
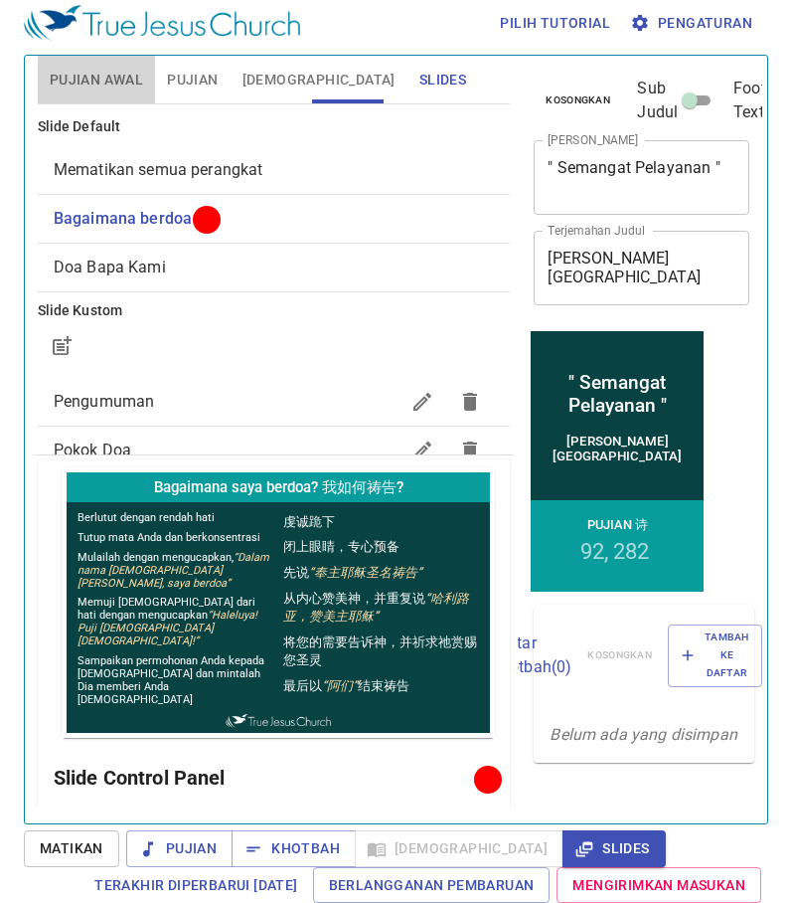
click at [103, 78] on span "Pujian Awal" at bounding box center [96, 80] width 93 height 25
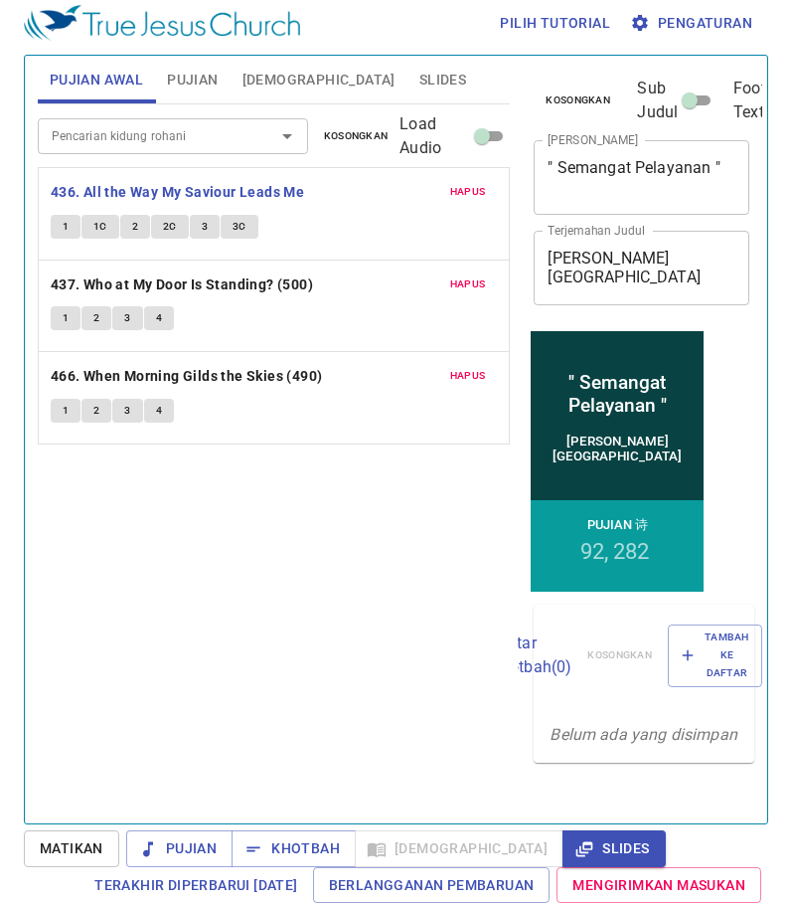
click at [420, 84] on span "Slides" at bounding box center [443, 80] width 47 height 25
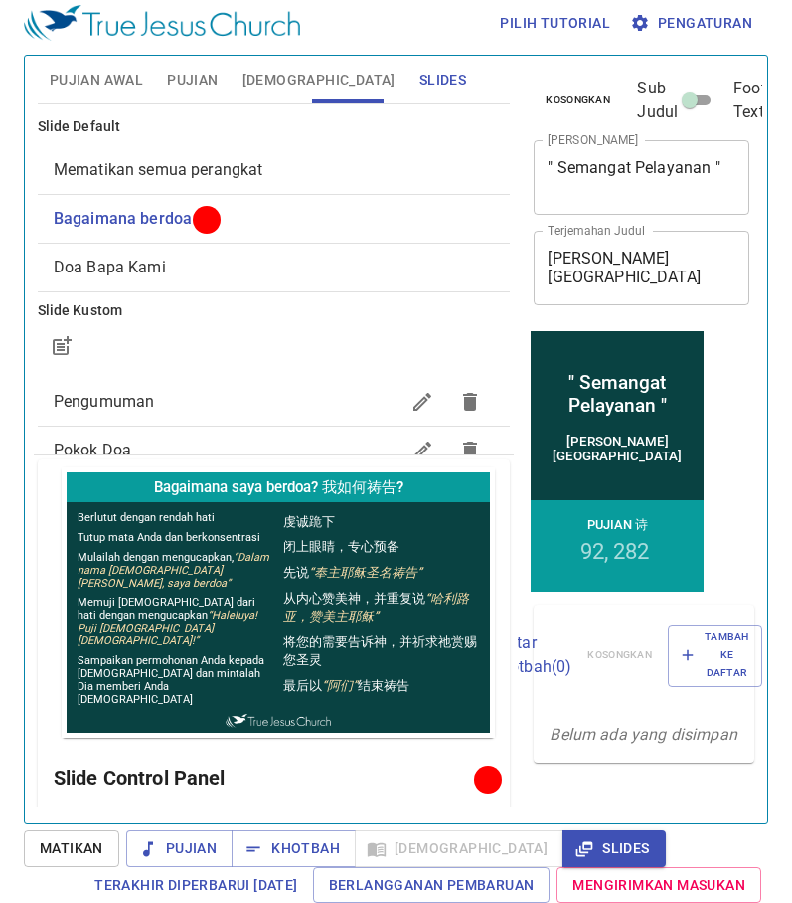
click at [243, 171] on span "Mematikan semua perangkat" at bounding box center [159, 169] width 210 height 19
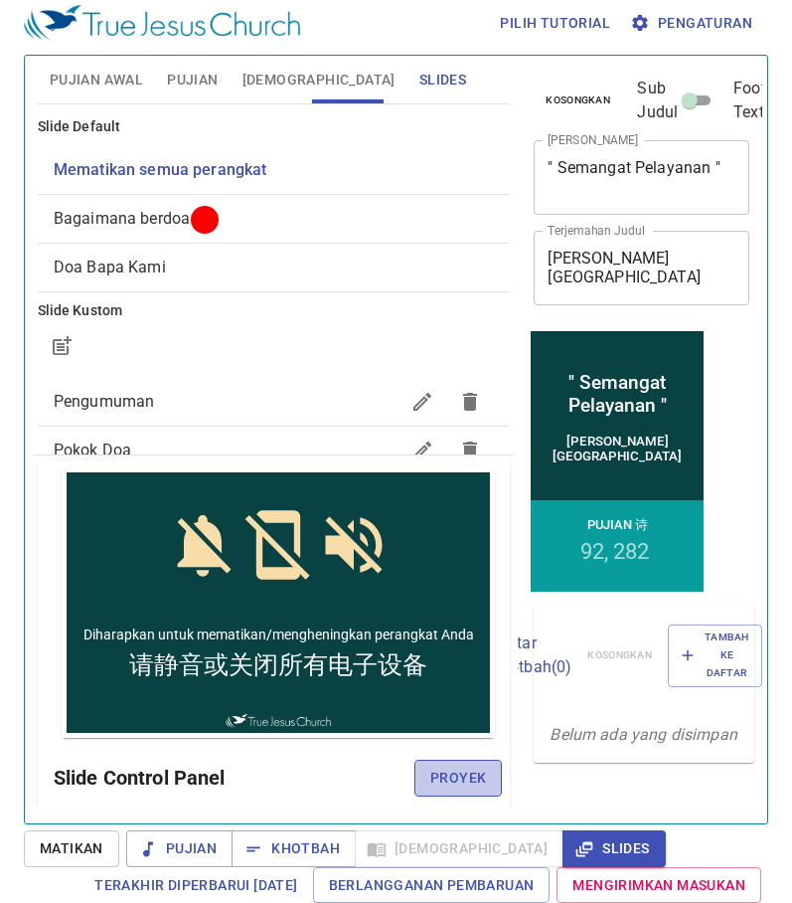
click at [446, 782] on span "Proyek" at bounding box center [459, 778] width 56 height 25
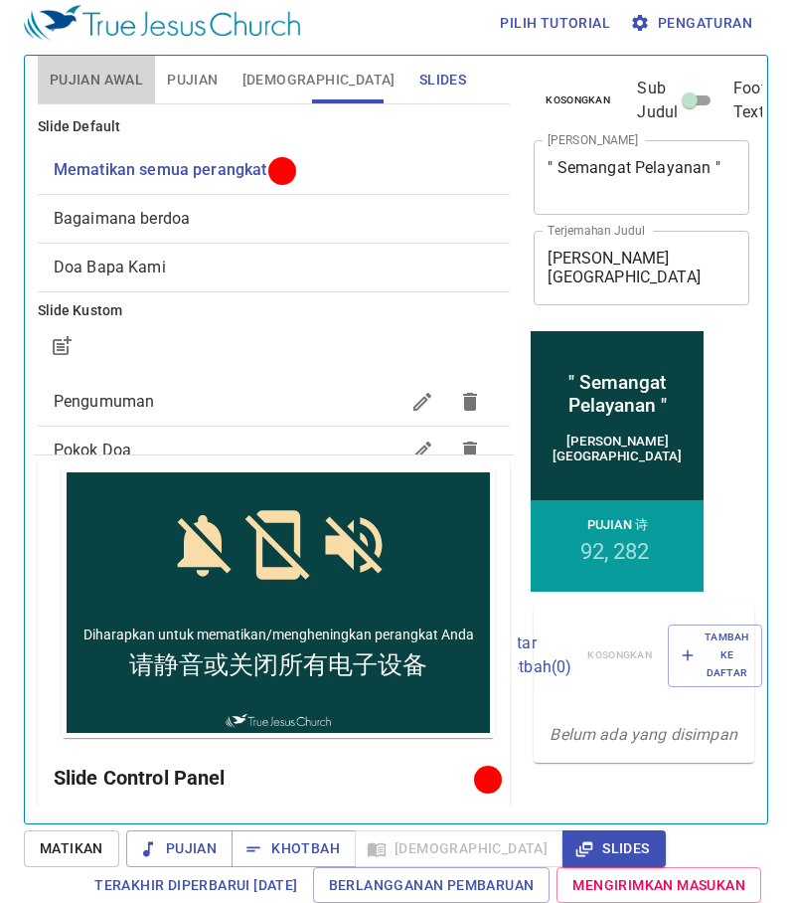
click at [78, 84] on span "Pujian Awal" at bounding box center [96, 80] width 93 height 25
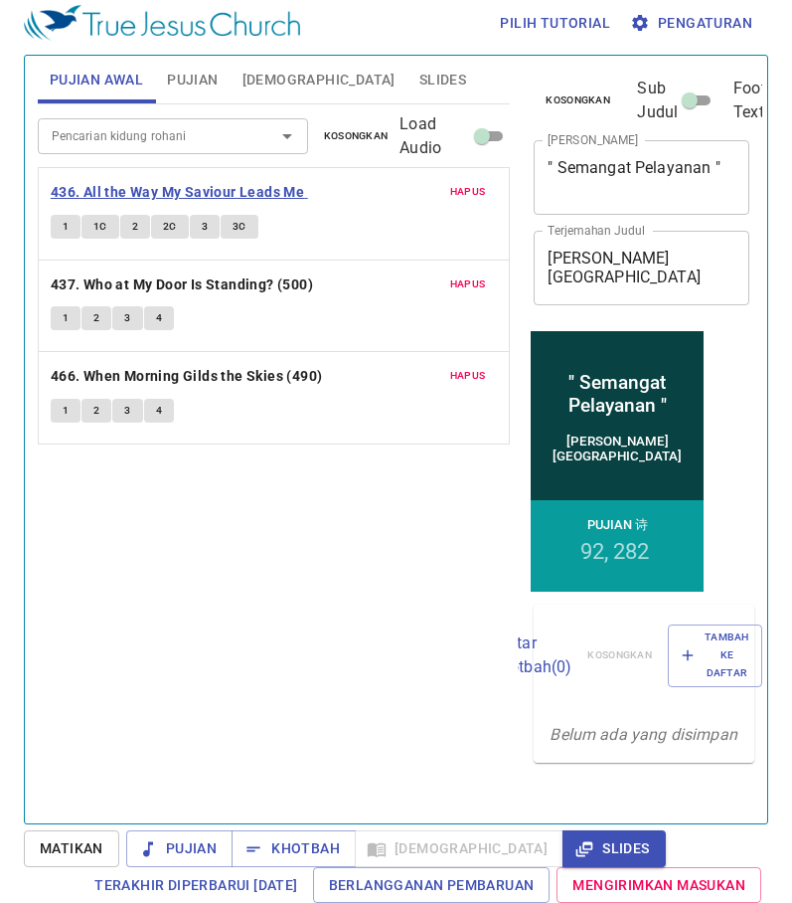
click at [219, 195] on b "436. All the Way My Saviour Leads Me" at bounding box center [178, 192] width 254 height 25
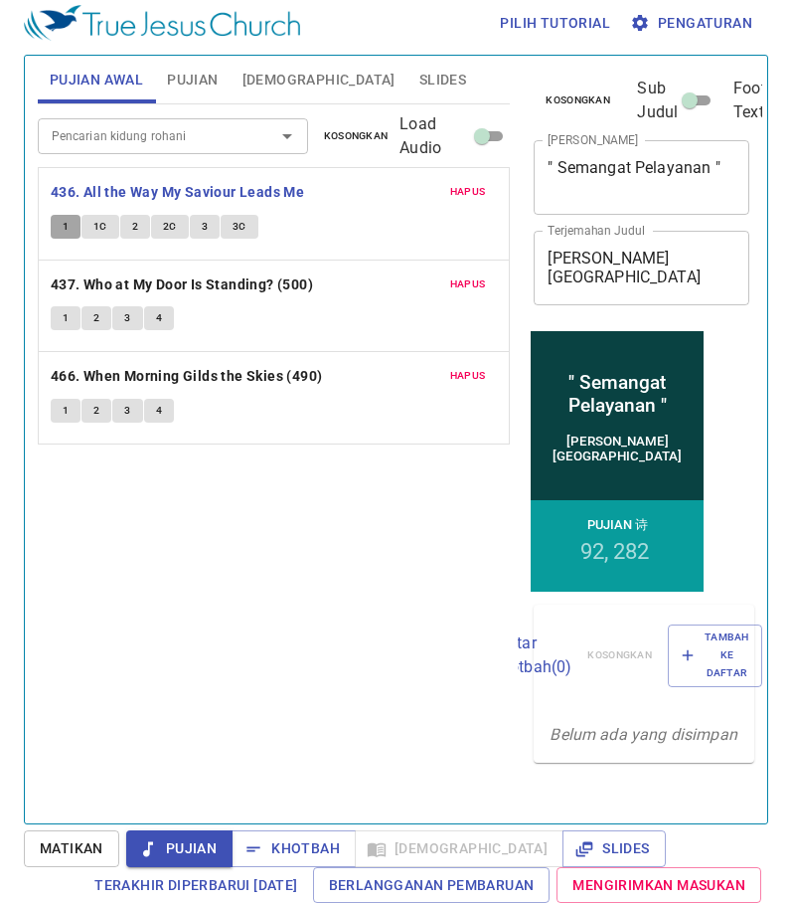
click at [63, 224] on span "1" at bounding box center [66, 227] width 6 height 18
click at [95, 226] on span "1C" at bounding box center [100, 227] width 14 height 18
click at [130, 225] on button "2" at bounding box center [135, 227] width 30 height 24
click at [172, 224] on span "2C" at bounding box center [170, 227] width 14 height 18
click at [211, 224] on button "3" at bounding box center [205, 227] width 30 height 24
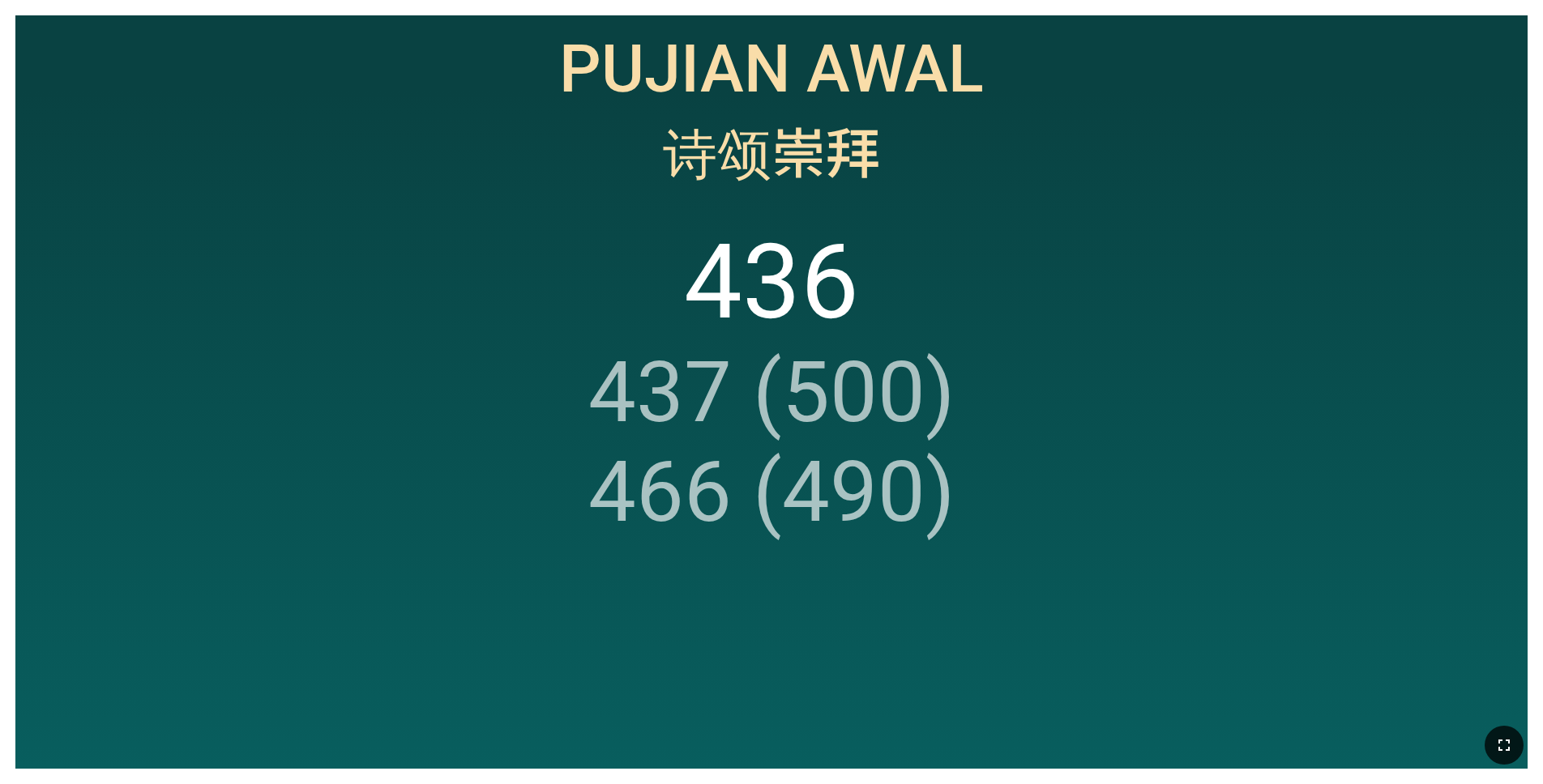
click at [1510, 741] on icon "button" at bounding box center [1504, 746] width 20 height 20
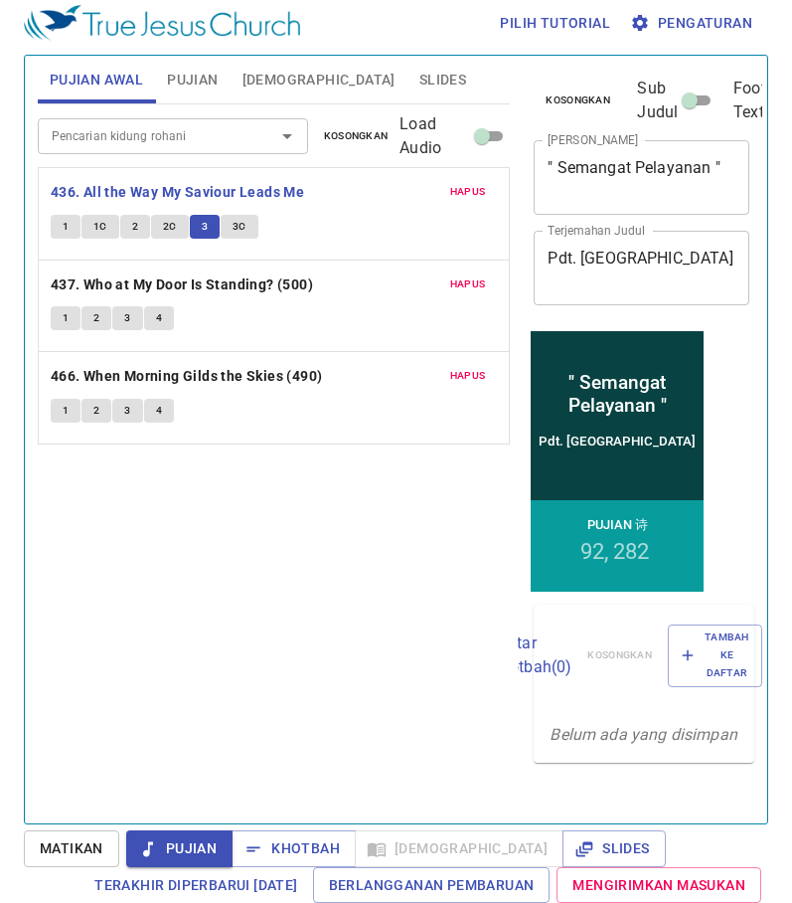
scroll to position [9, 0]
click at [237, 224] on span "3C" at bounding box center [240, 227] width 14 height 18
click at [420, 76] on span "Slides" at bounding box center [443, 80] width 47 height 25
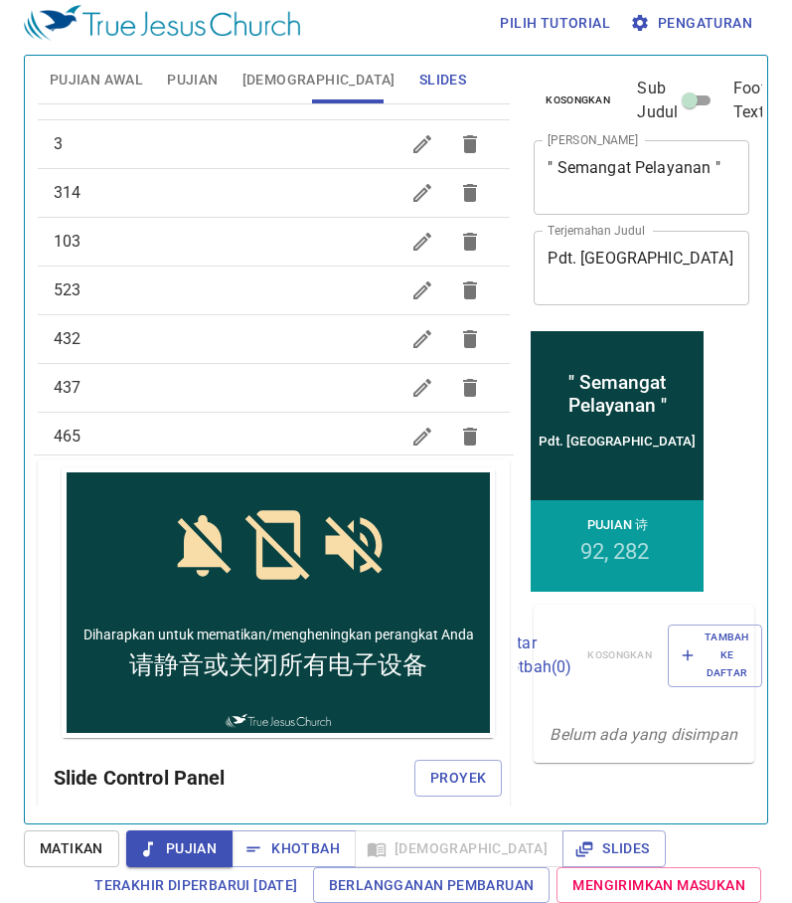
scroll to position [795, 0]
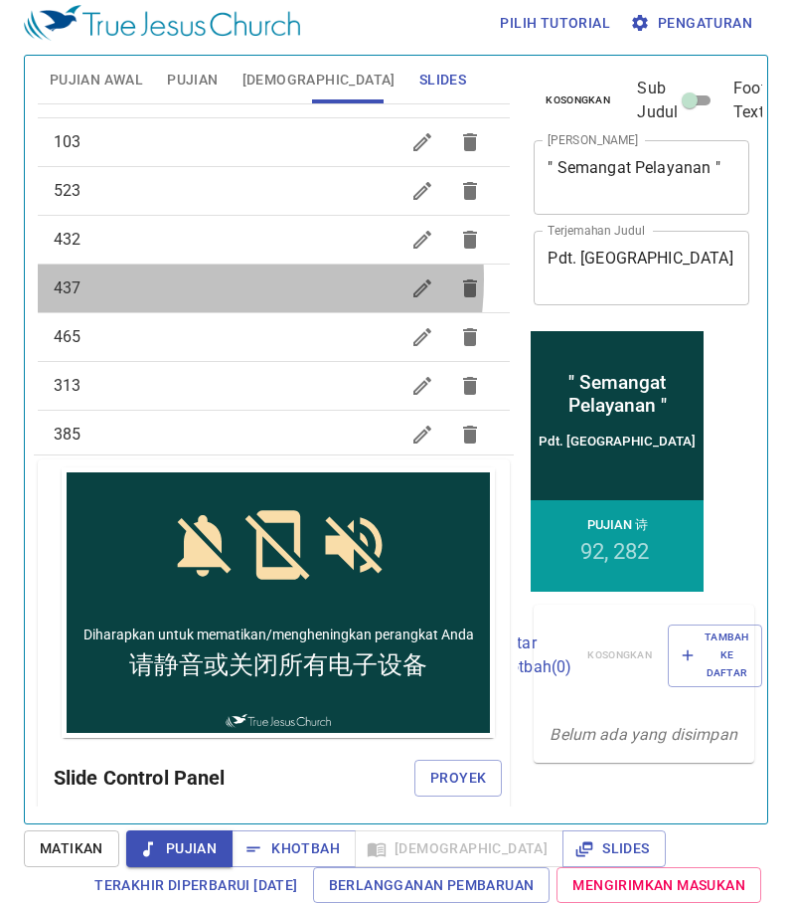
click at [183, 279] on span "437" at bounding box center [227, 288] width 346 height 24
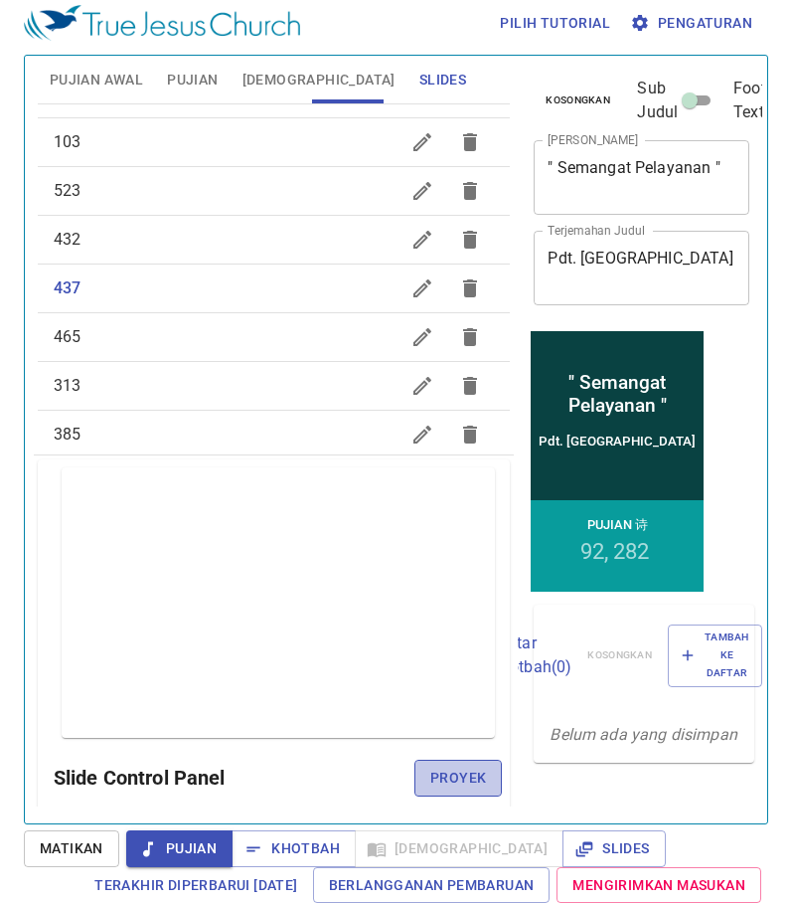
click at [452, 781] on span "Proyek" at bounding box center [459, 778] width 56 height 25
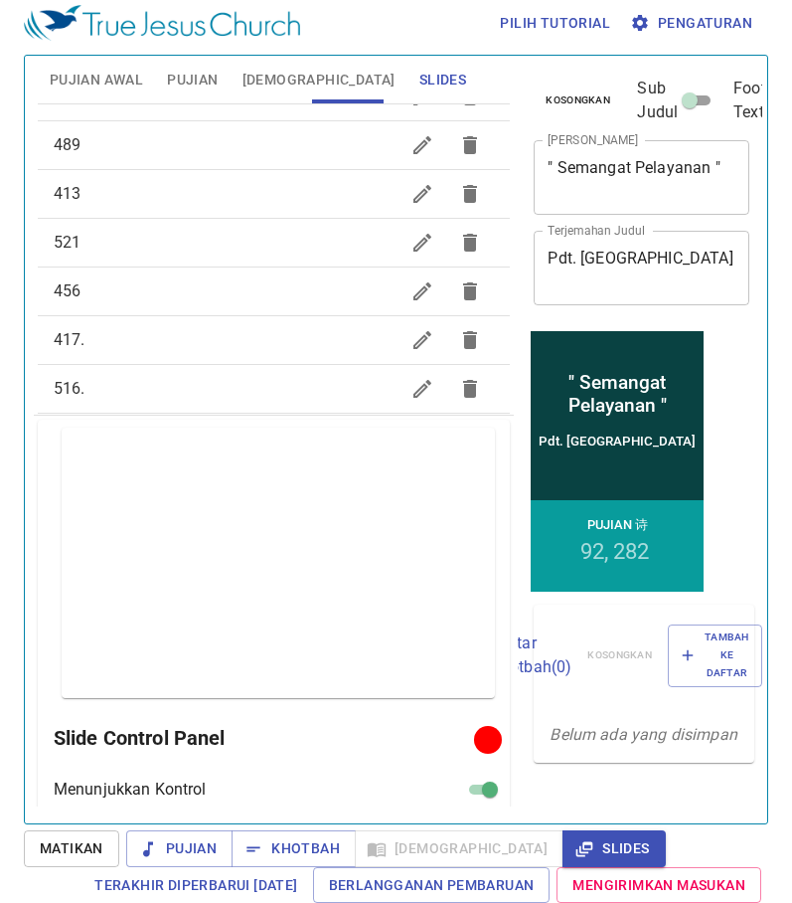
scroll to position [1161, 0]
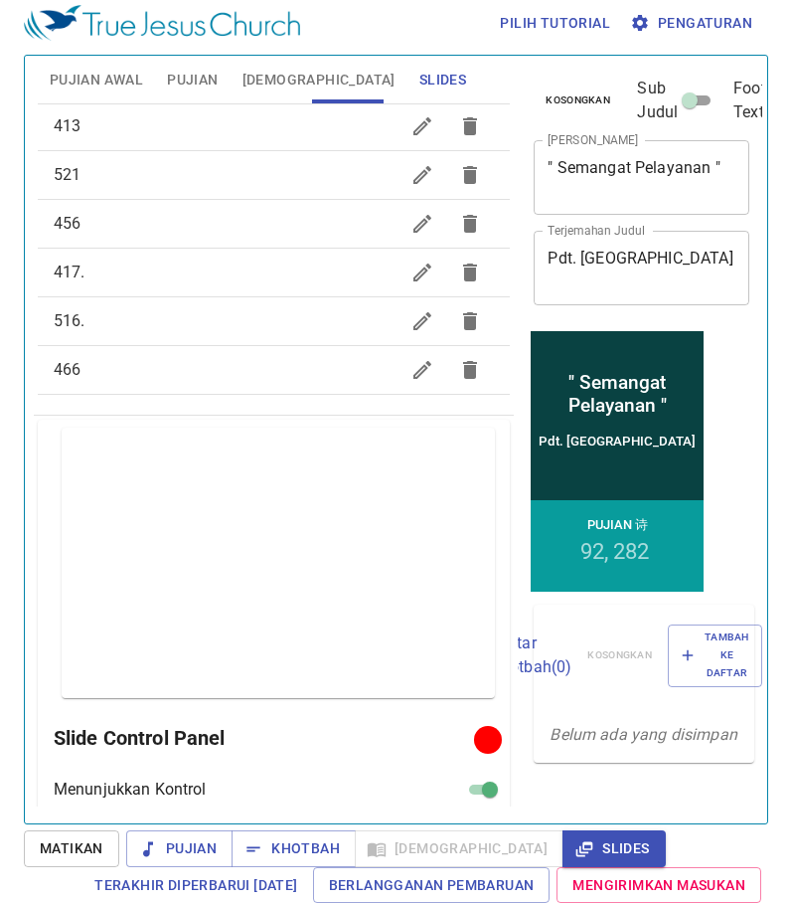
click at [198, 363] on span "466" at bounding box center [227, 370] width 346 height 24
click at [438, 740] on span "Proyek" at bounding box center [459, 738] width 56 height 25
click at [107, 71] on span "Pujian Awal" at bounding box center [96, 80] width 93 height 25
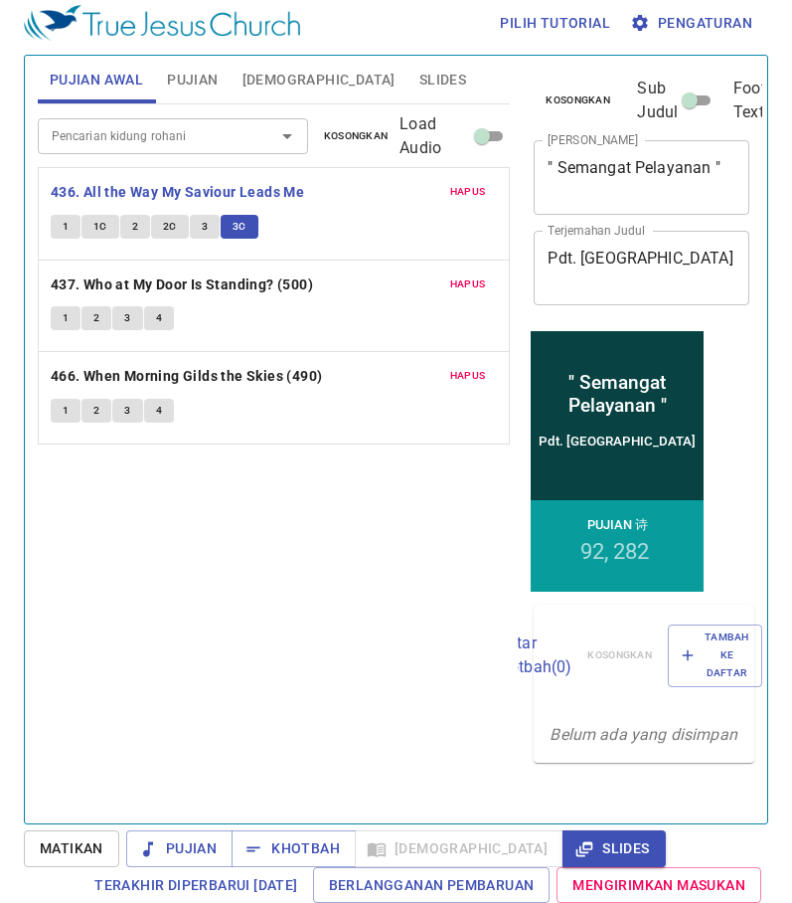
click at [198, 81] on span "Pujian" at bounding box center [192, 80] width 51 height 25
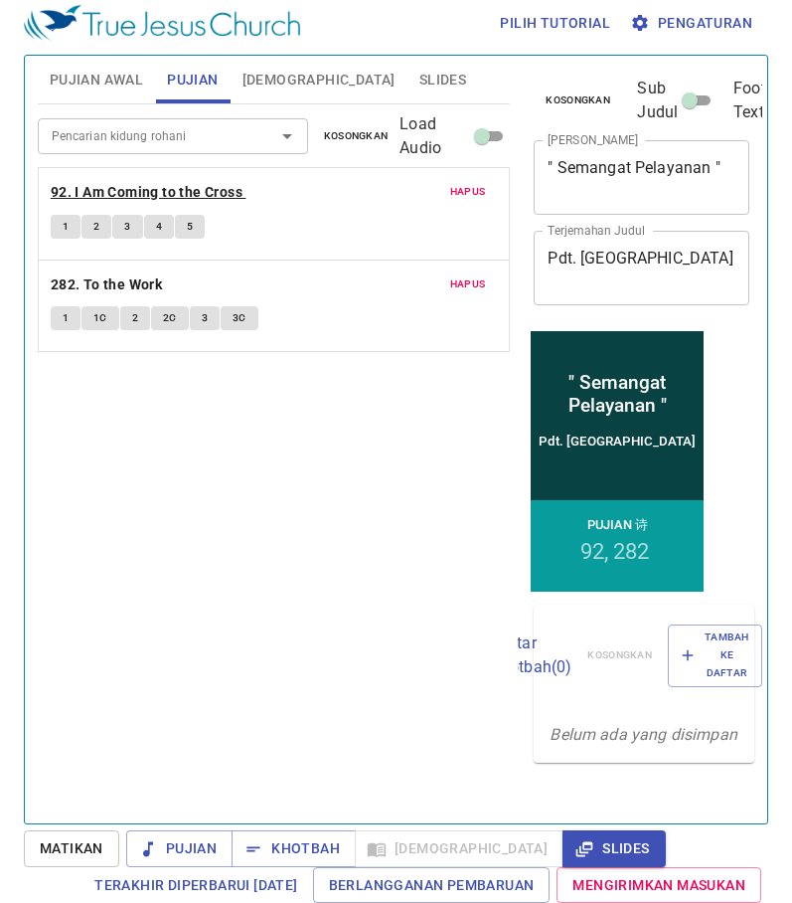
click at [209, 192] on b "92. I Am Coming to the Cross" at bounding box center [147, 192] width 192 height 25
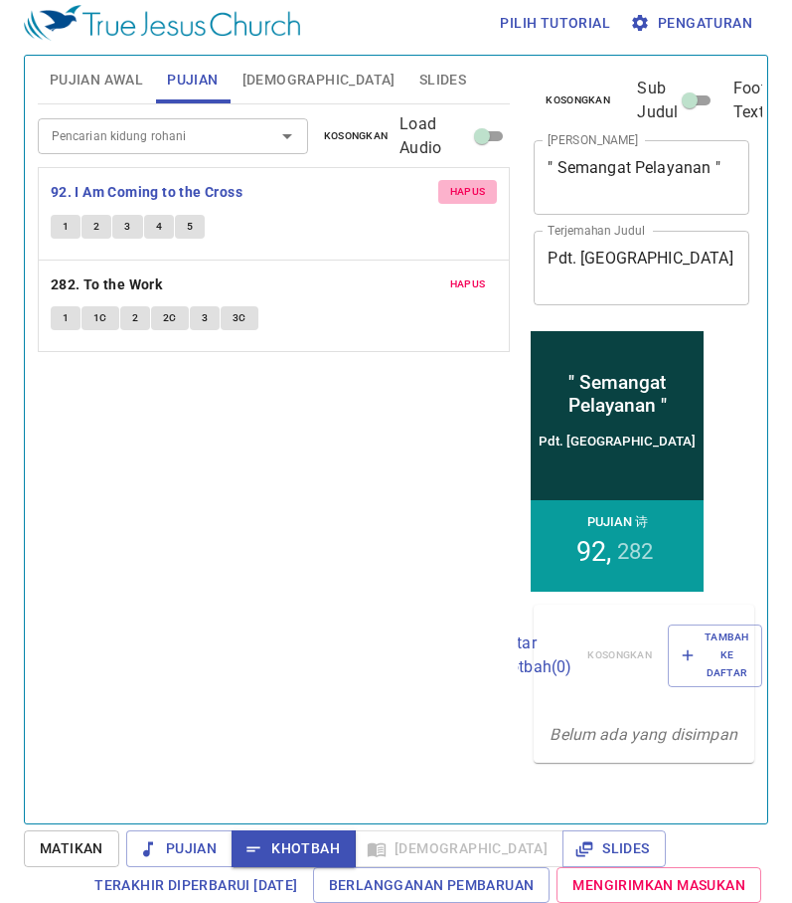
click at [469, 182] on button "Hapus" at bounding box center [468, 192] width 60 height 24
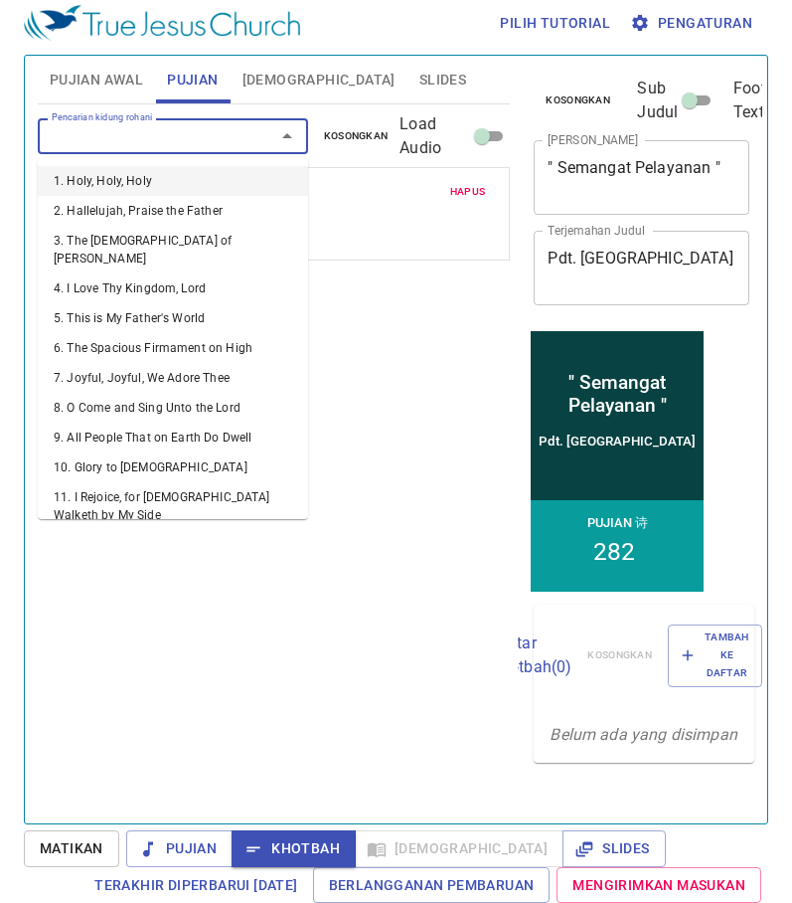
click at [227, 138] on input "Pencarian kidung rohani" at bounding box center [144, 135] width 200 height 23
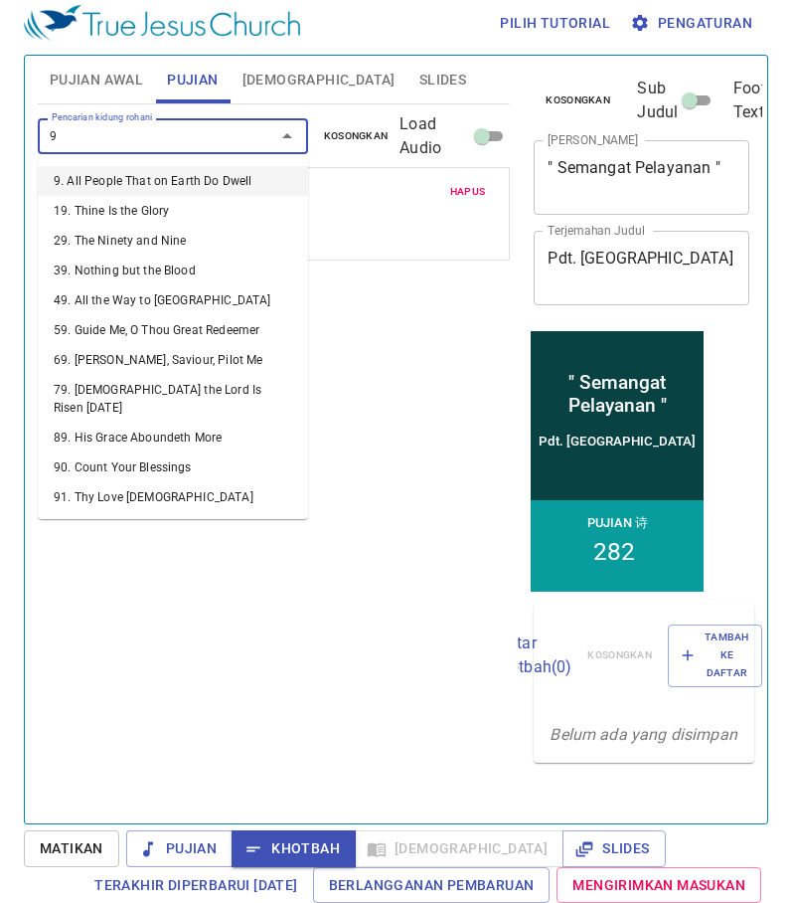
type input "93"
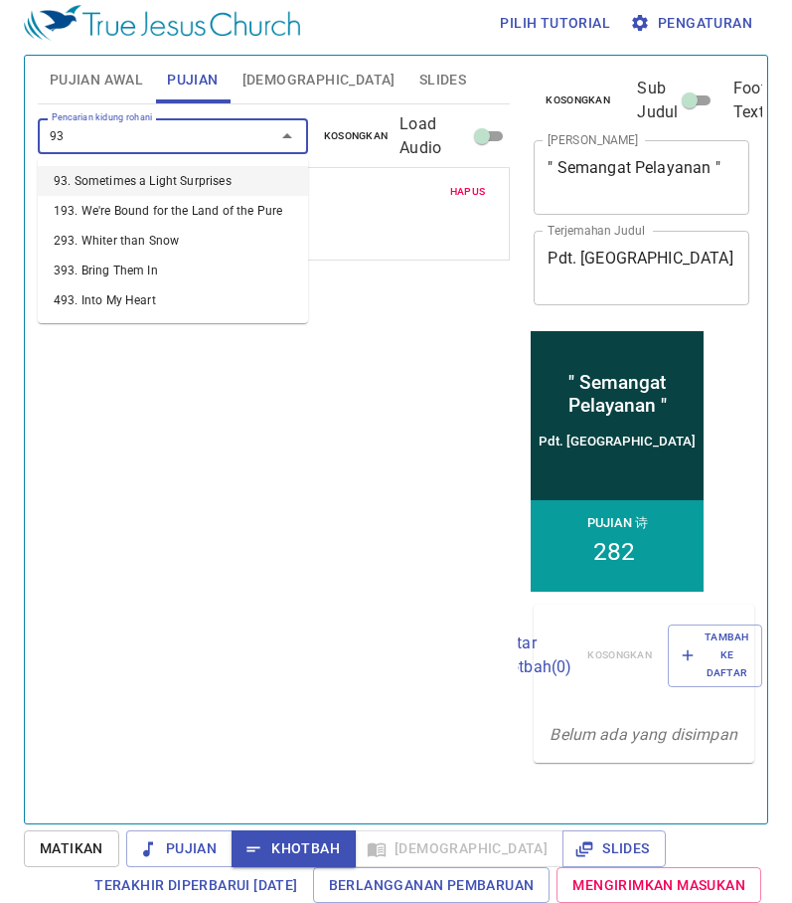
click at [176, 181] on li "93. Sometimes a Light Surprises" at bounding box center [173, 181] width 270 height 30
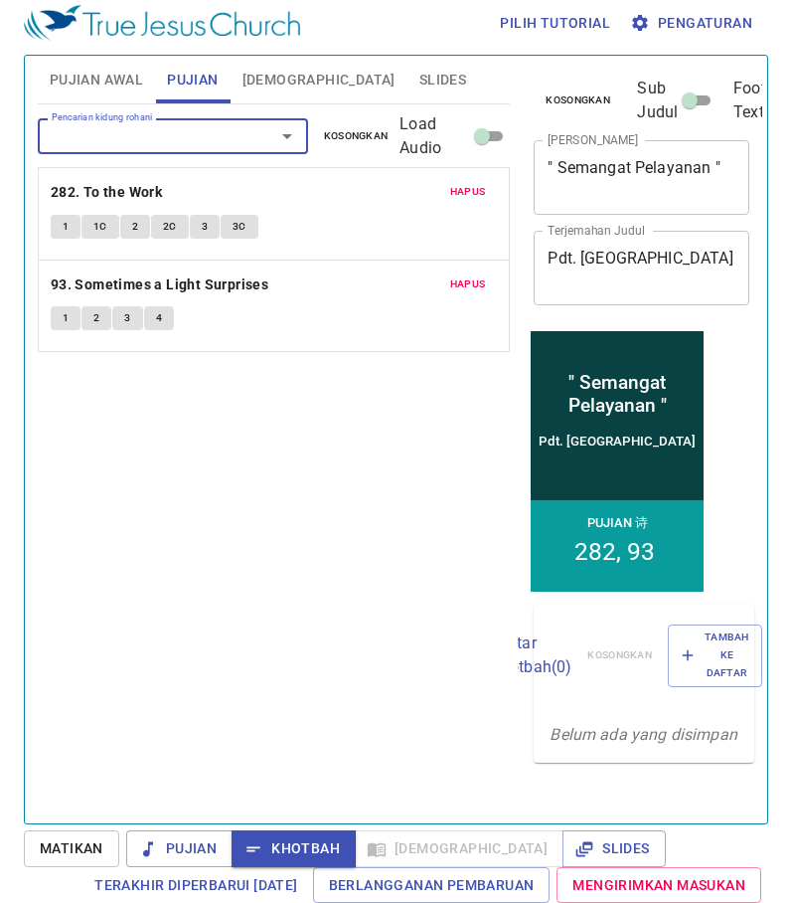
click at [70, 319] on button "1" at bounding box center [66, 318] width 30 height 24
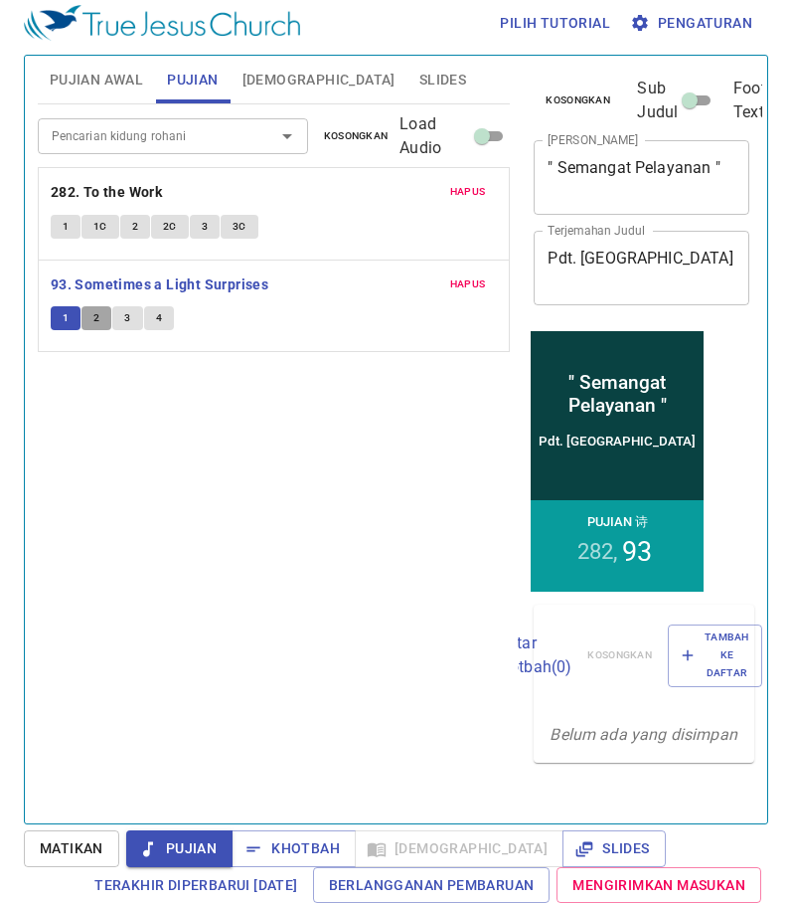
click at [96, 316] on span "2" at bounding box center [96, 318] width 6 height 18
click at [128, 316] on span "3" at bounding box center [127, 318] width 6 height 18
click at [162, 324] on button "4" at bounding box center [159, 318] width 30 height 24
click at [474, 193] on span "Hapus" at bounding box center [468, 192] width 36 height 18
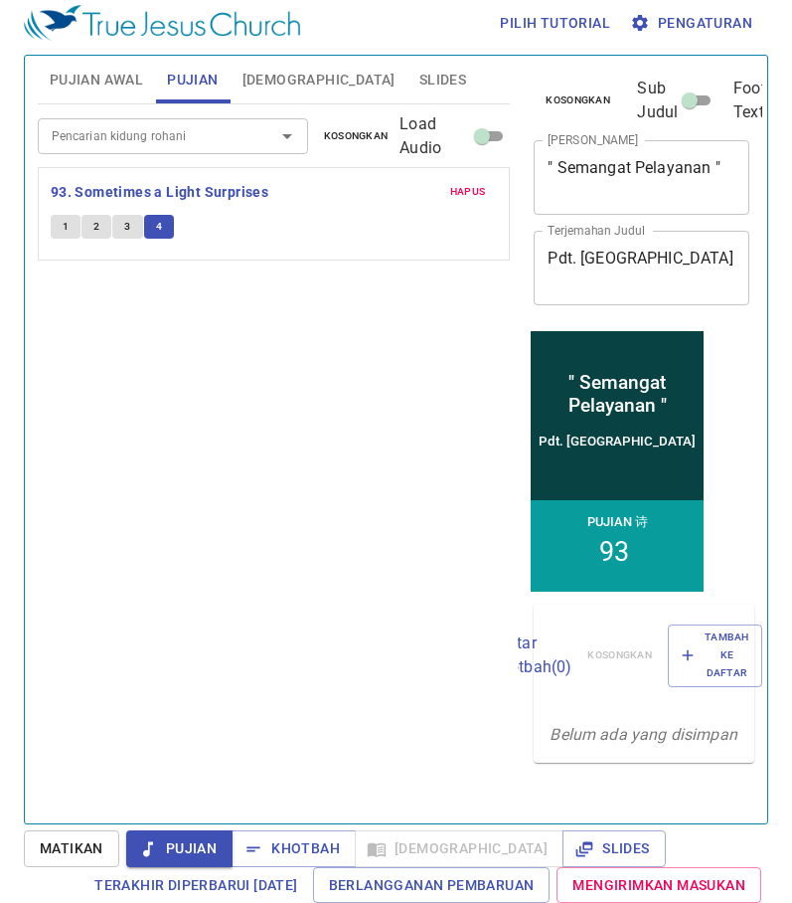
click at [123, 142] on input "Pencarian kidung rohani" at bounding box center [144, 135] width 200 height 23
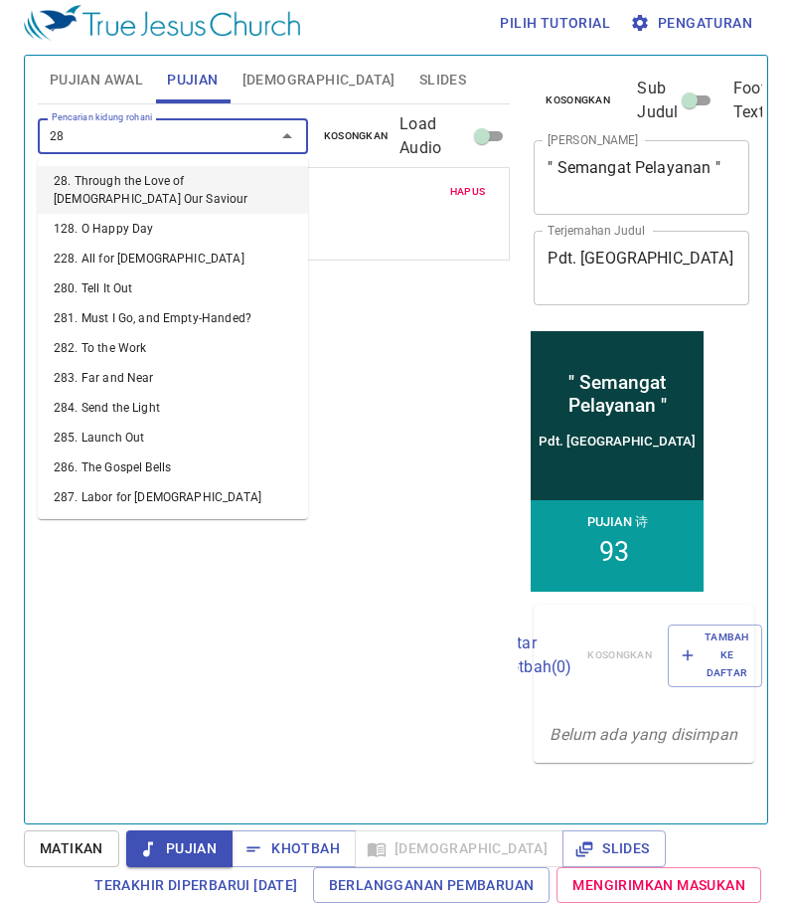
type input "282"
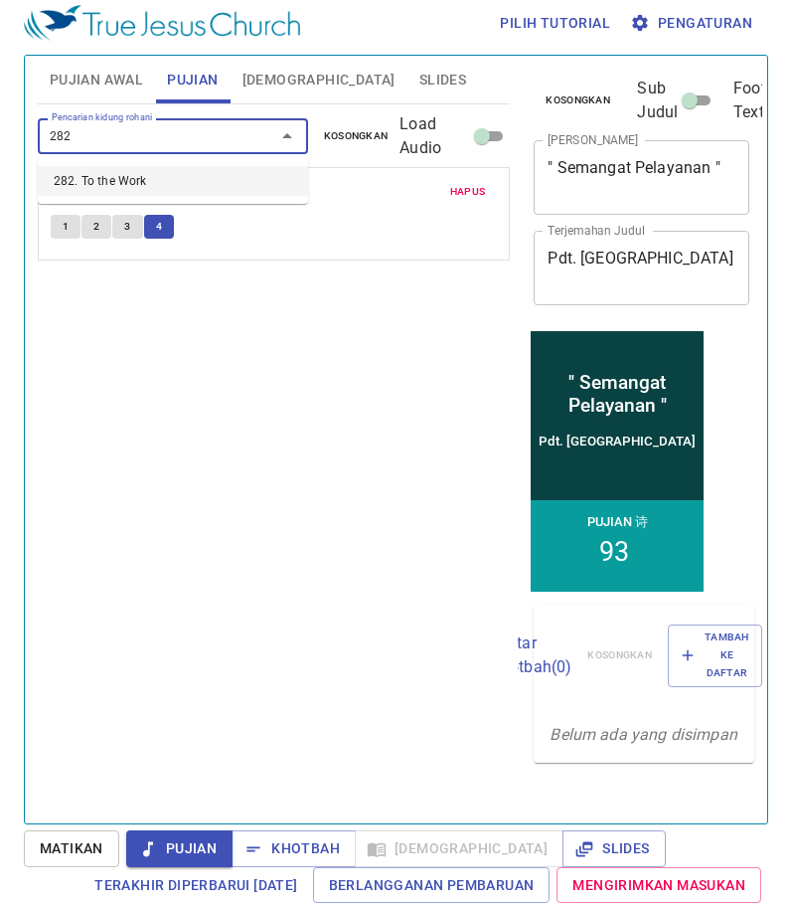
click at [142, 184] on li "282. To the Work" at bounding box center [173, 181] width 270 height 30
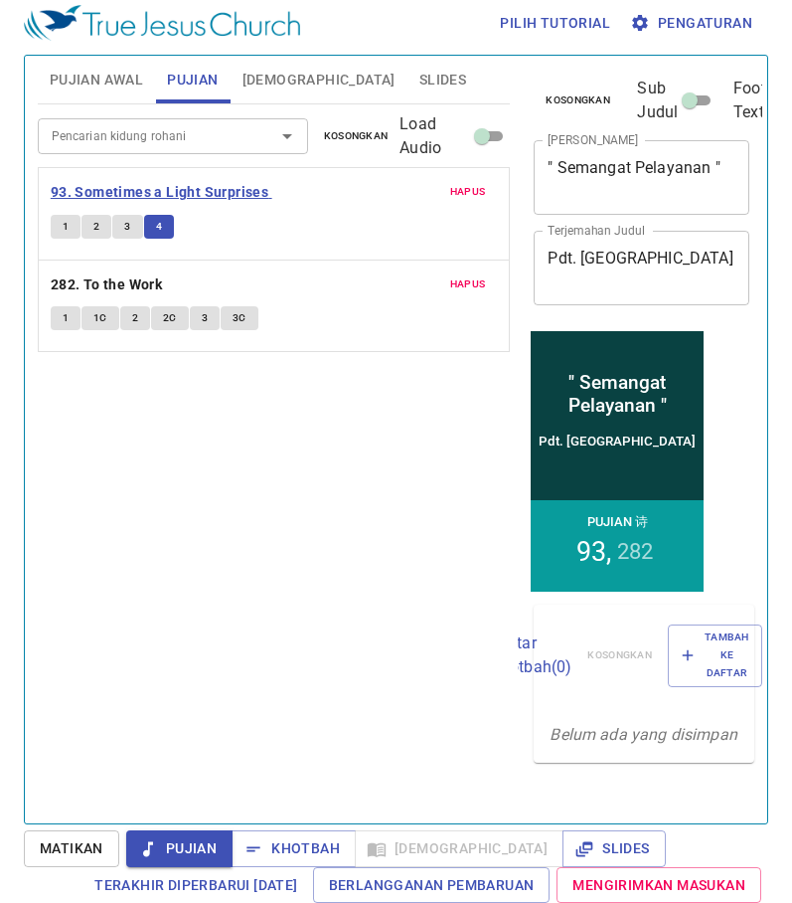
click at [187, 191] on b "93. Sometimes a Light Surprises" at bounding box center [160, 192] width 218 height 25
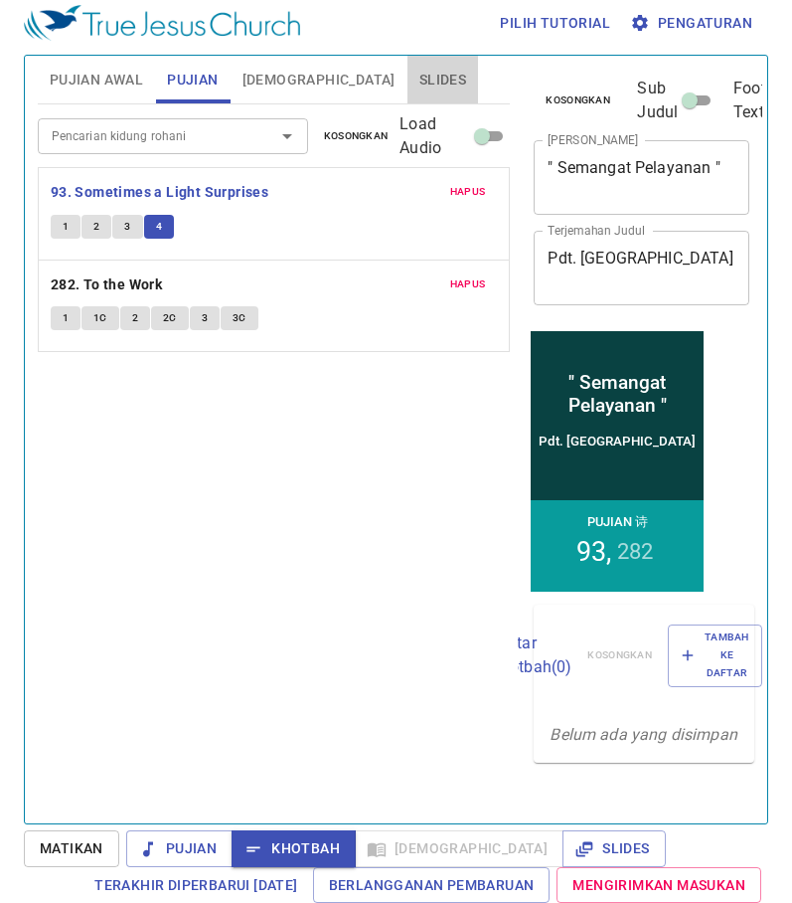
click at [420, 81] on span "Slides" at bounding box center [443, 80] width 47 height 25
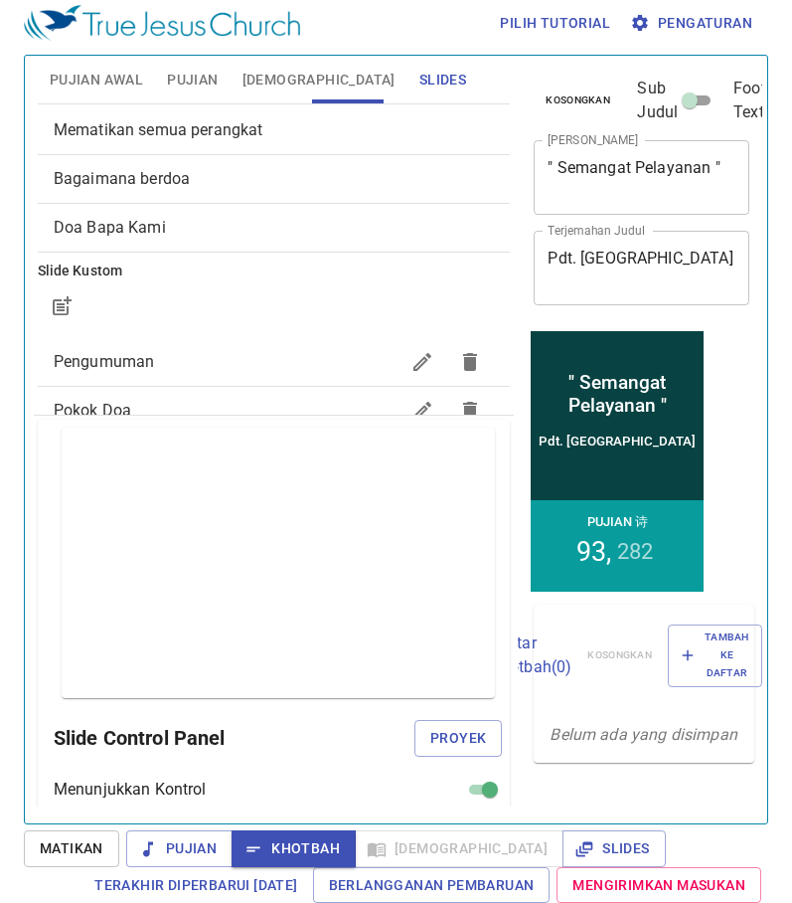
scroll to position [0, 0]
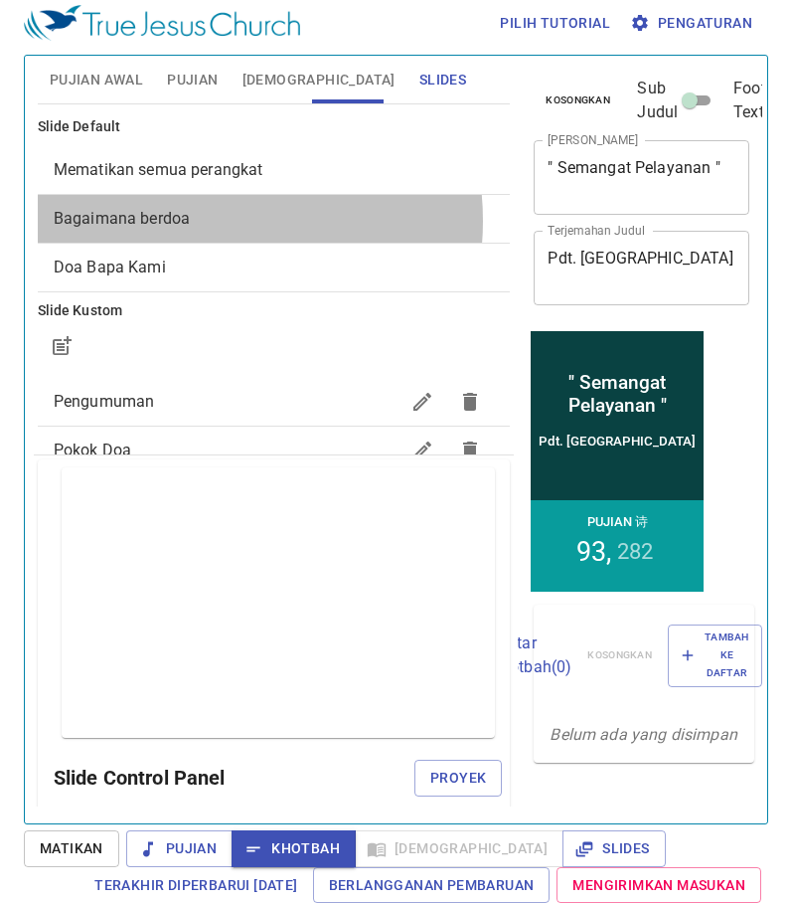
click at [199, 221] on span "Bagaimana berdoa" at bounding box center [274, 219] width 441 height 24
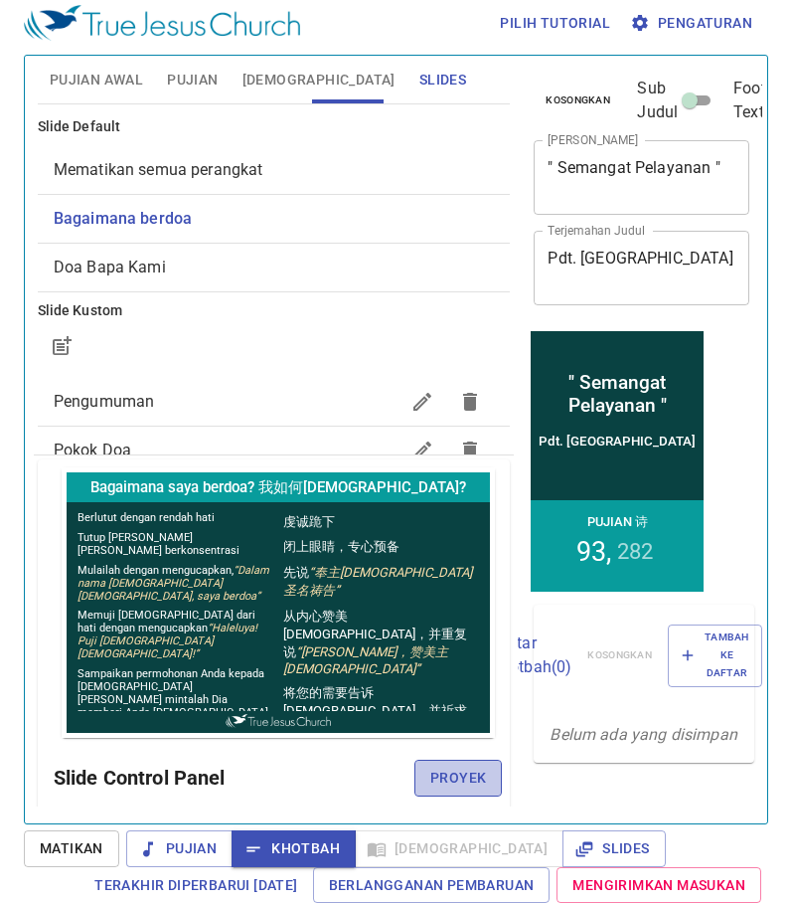
click at [475, 783] on button "Proyek" at bounding box center [458, 778] width 87 height 37
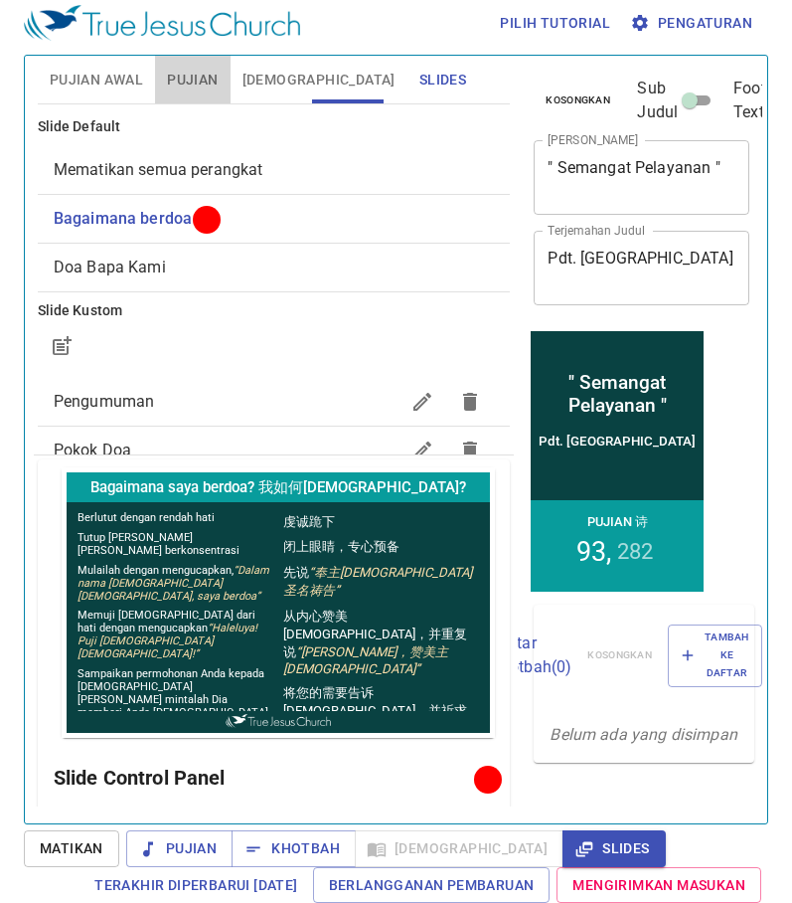
click at [188, 82] on span "Pujian" at bounding box center [192, 80] width 51 height 25
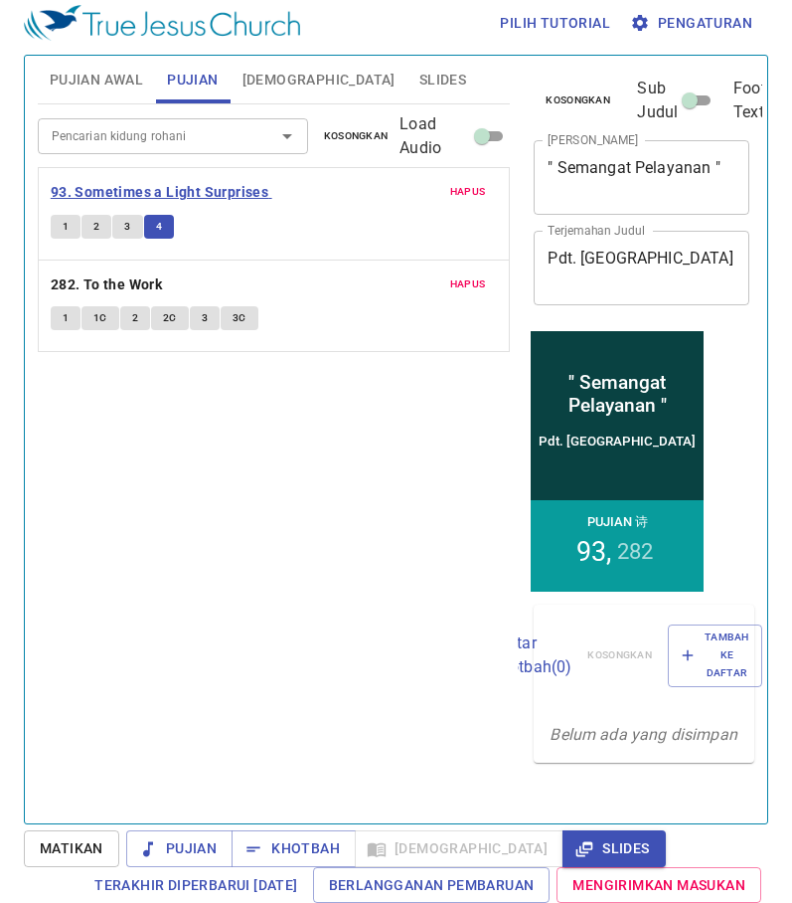
click at [223, 197] on b "93. Sometimes a Light Surprises" at bounding box center [160, 192] width 218 height 25
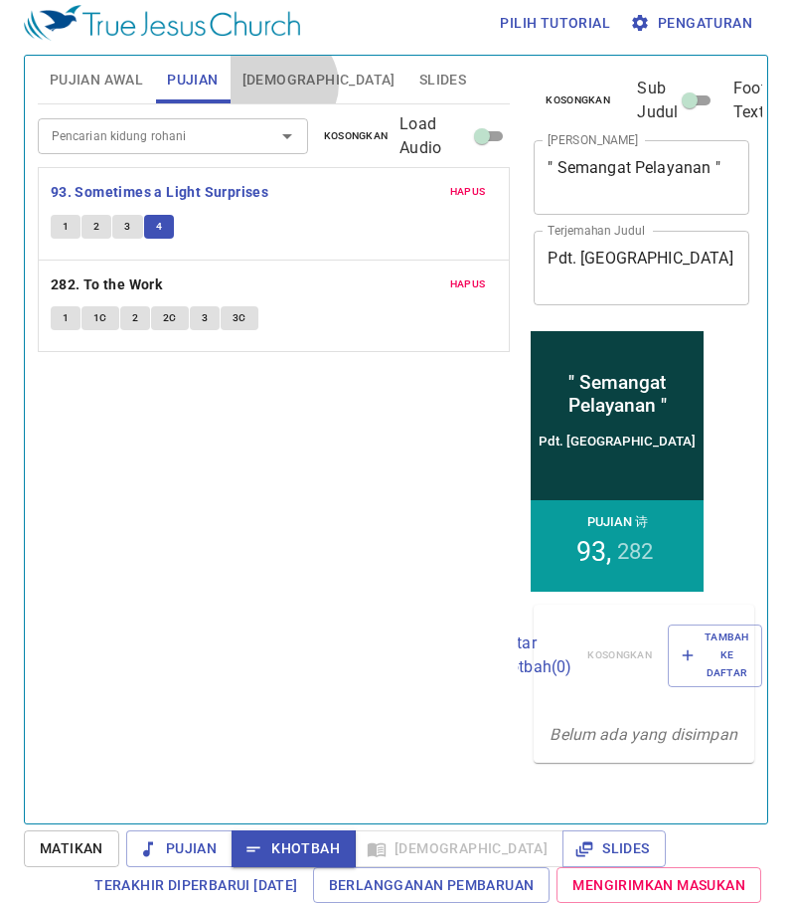
click at [280, 85] on span "[DEMOGRAPHIC_DATA]" at bounding box center [319, 80] width 153 height 25
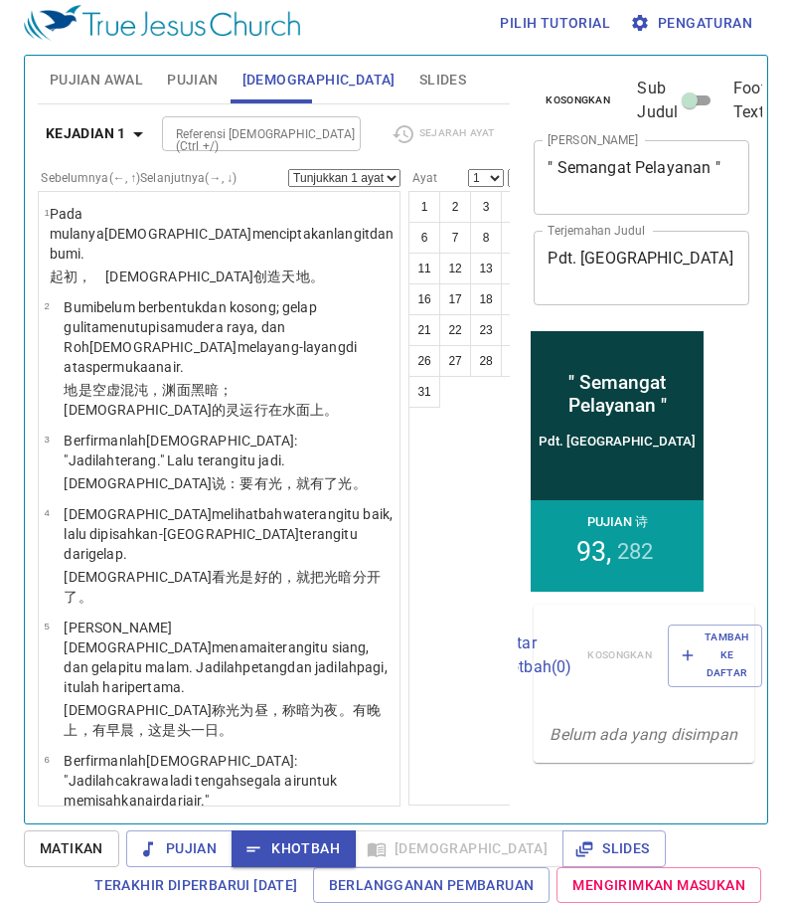
click at [194, 80] on span "Pujian" at bounding box center [192, 80] width 51 height 25
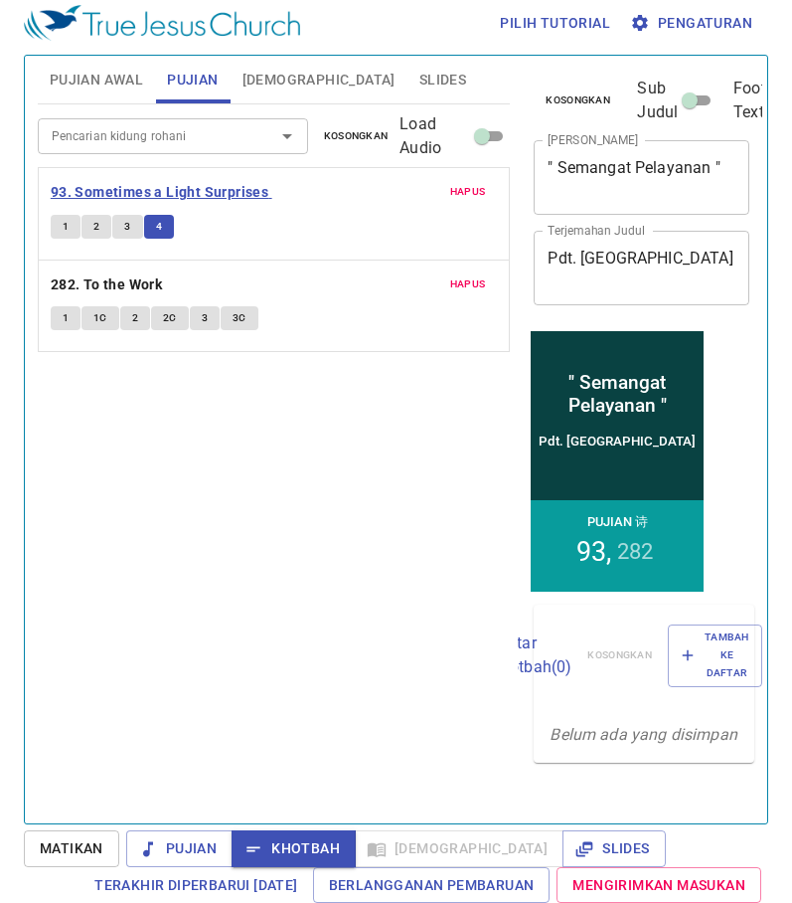
click at [179, 191] on b "93. Sometimes a Light Surprises" at bounding box center [160, 192] width 218 height 25
click at [266, 83] on span "[DEMOGRAPHIC_DATA]" at bounding box center [319, 80] width 153 height 25
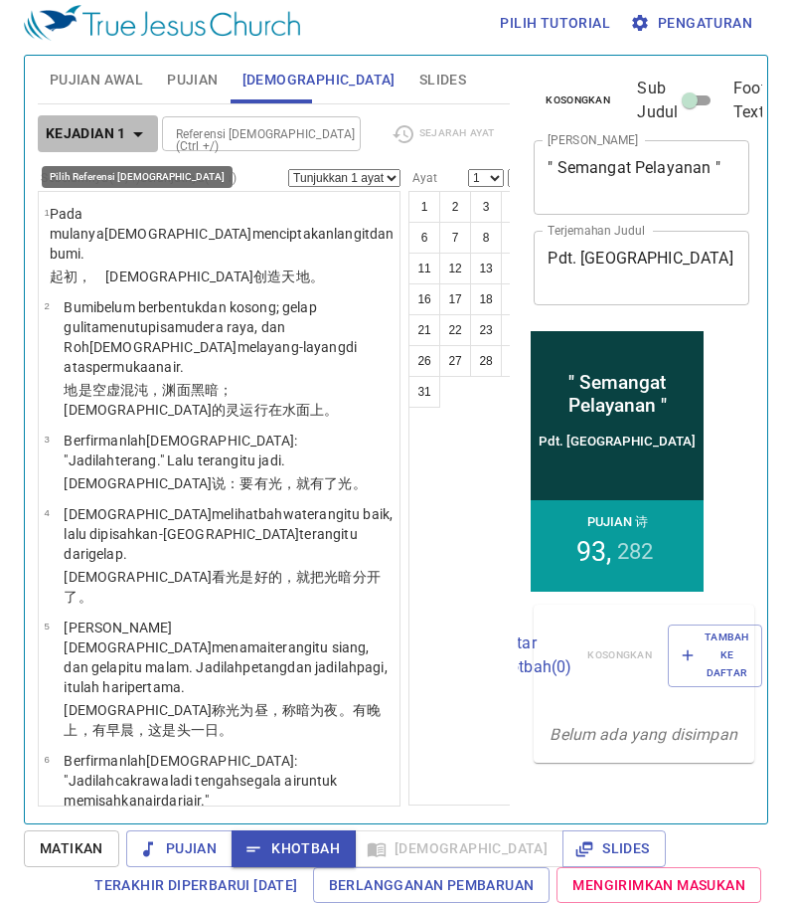
click at [130, 130] on icon "button" at bounding box center [138, 134] width 24 height 24
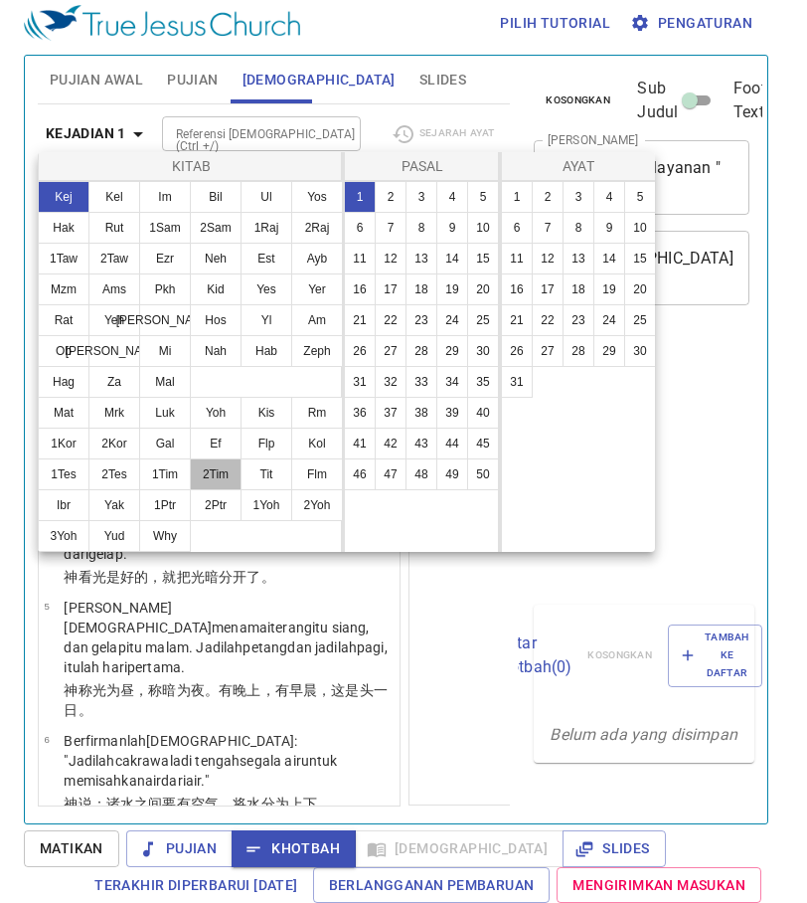
click at [224, 474] on button "2Tim" at bounding box center [216, 474] width 52 height 32
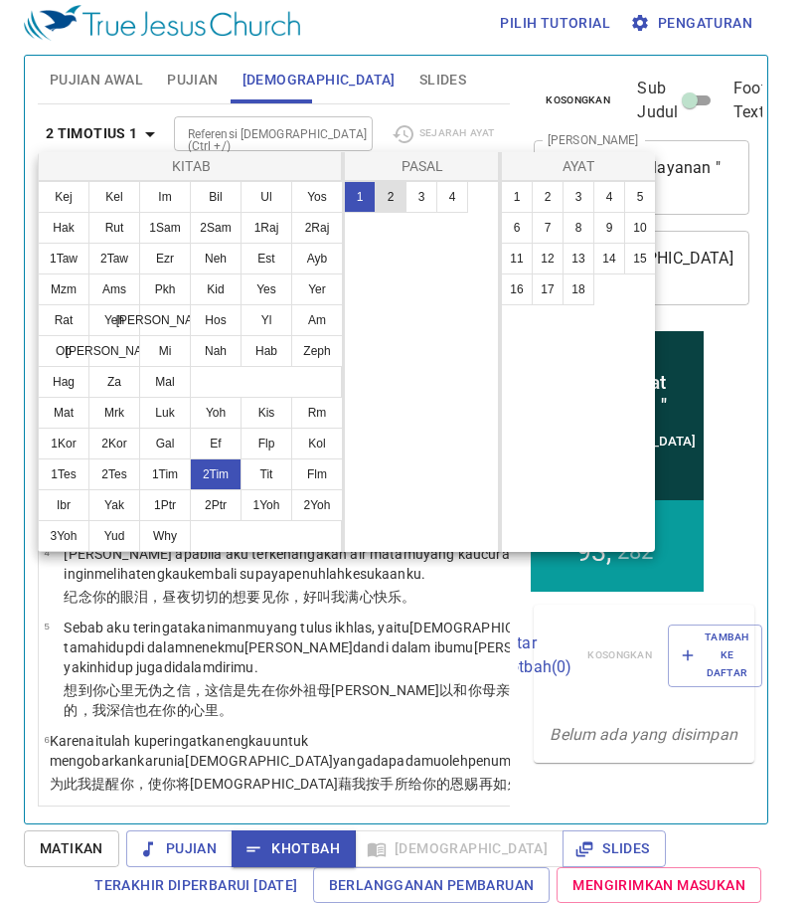
click at [389, 198] on button "2" at bounding box center [391, 197] width 32 height 32
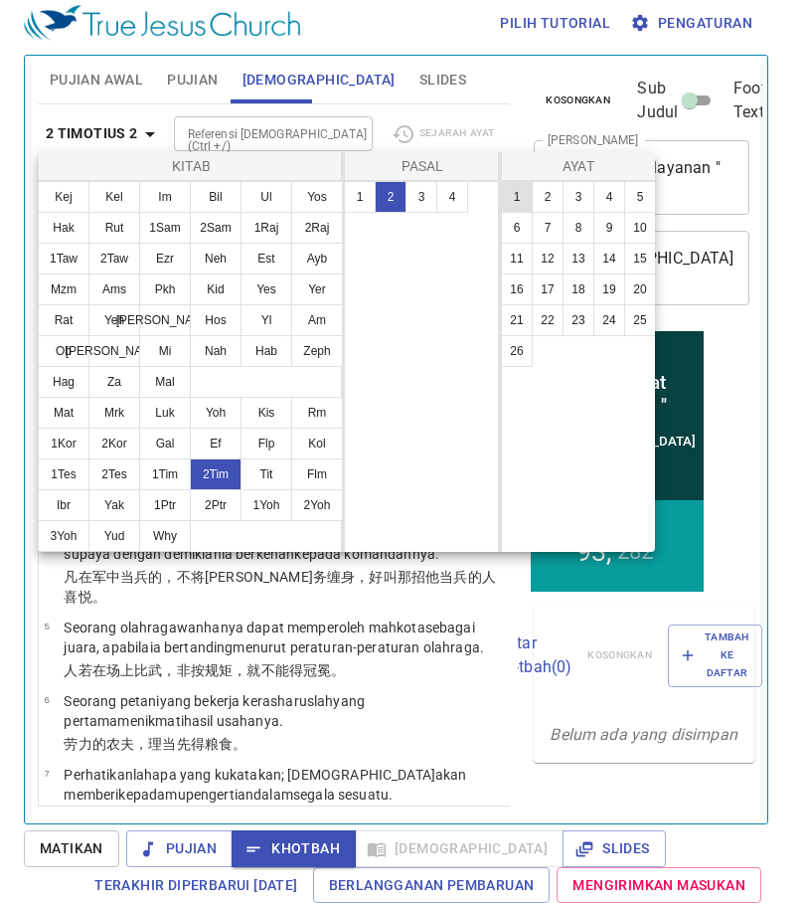
click at [520, 200] on button "1" at bounding box center [517, 197] width 32 height 32
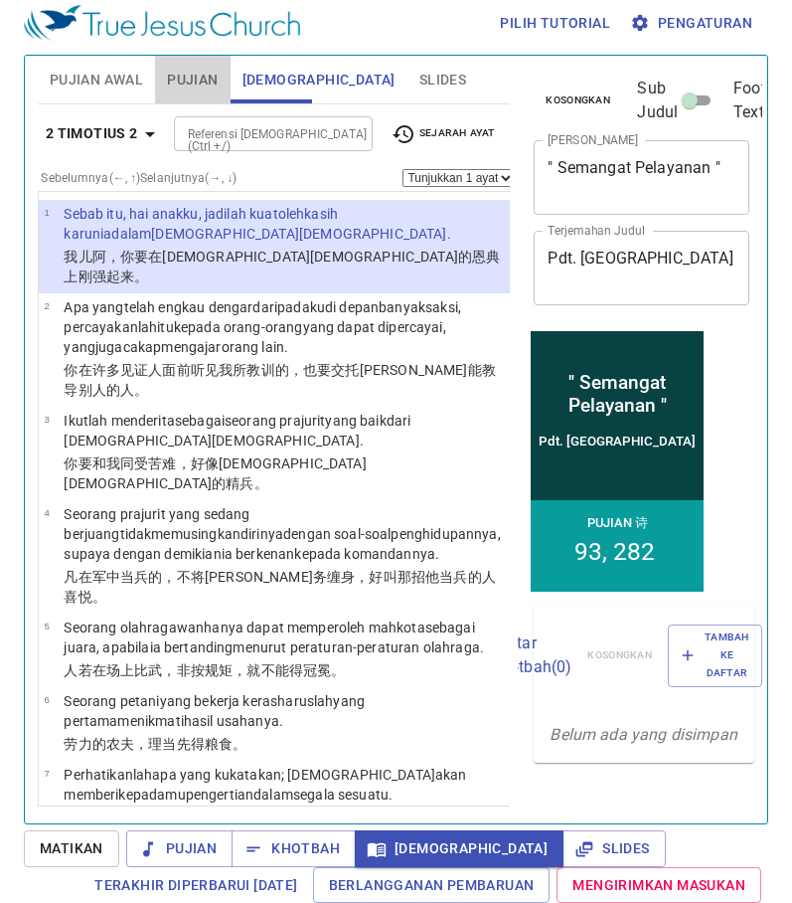
click at [187, 81] on span "Pujian" at bounding box center [192, 80] width 51 height 25
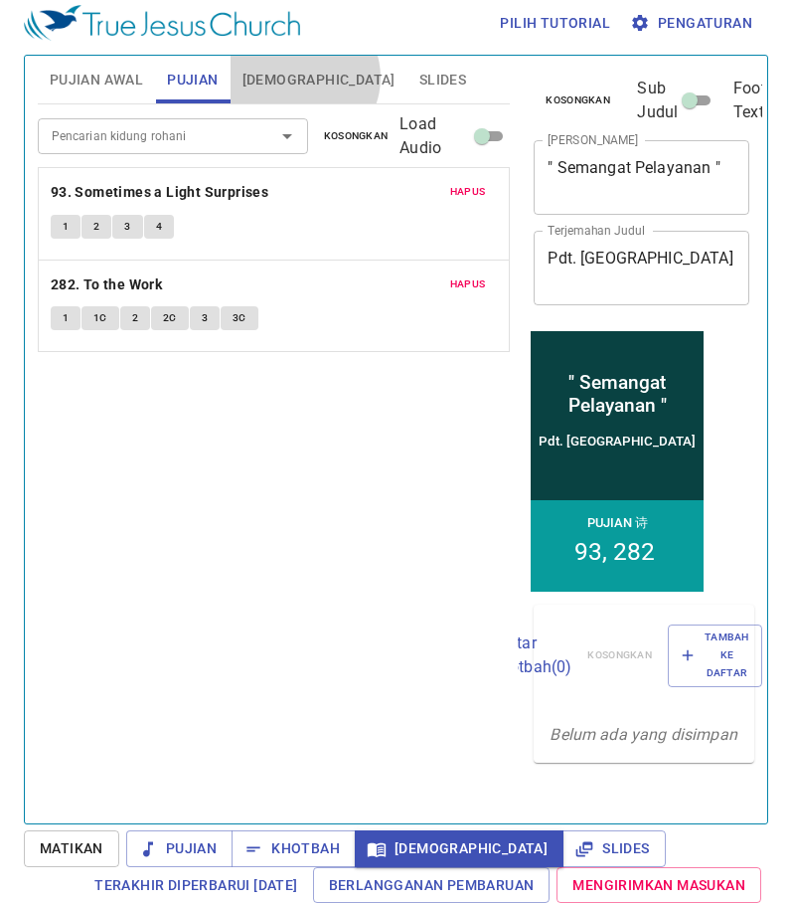
click at [303, 78] on button "[DEMOGRAPHIC_DATA]" at bounding box center [319, 80] width 177 height 48
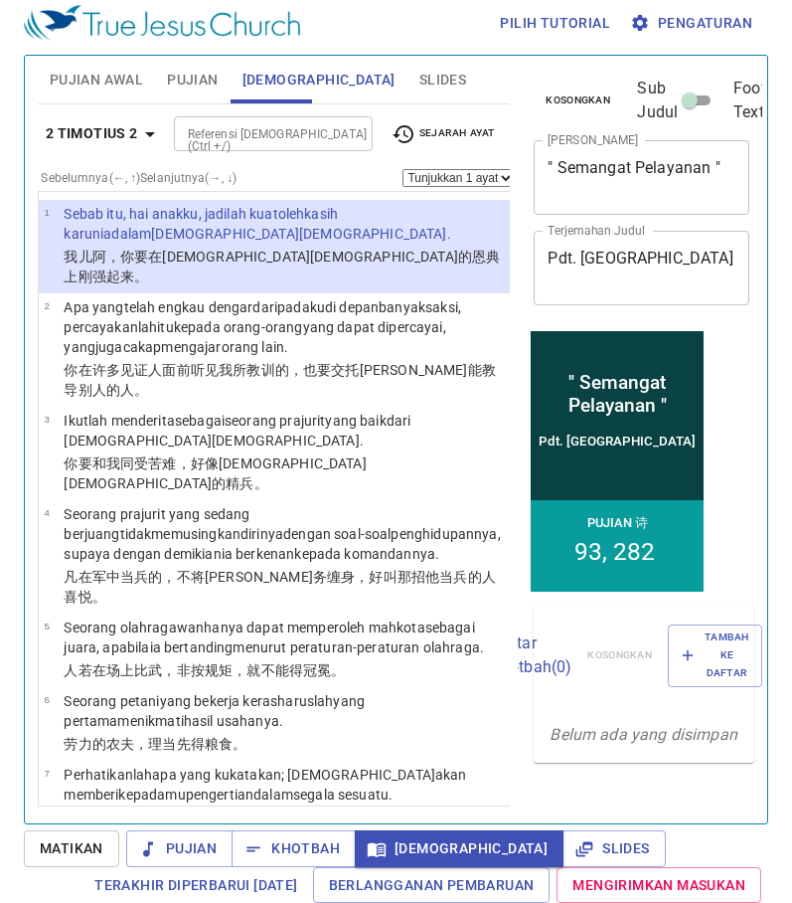
click at [554, 200] on button "2" at bounding box center [570, 207] width 32 height 32
select select "2"
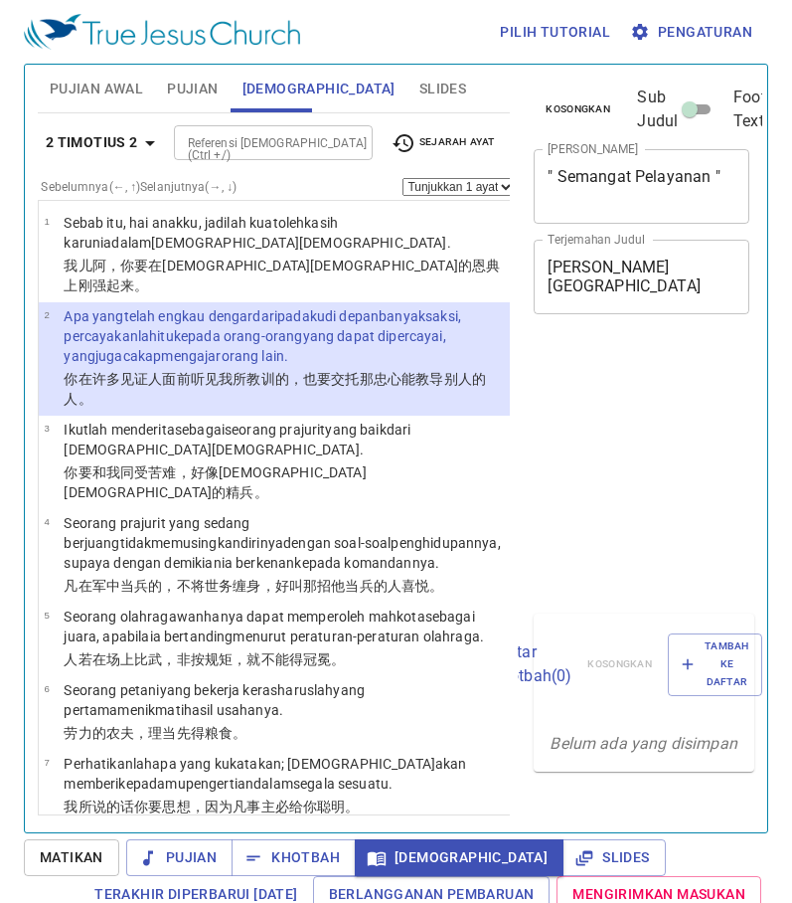
select select "2"
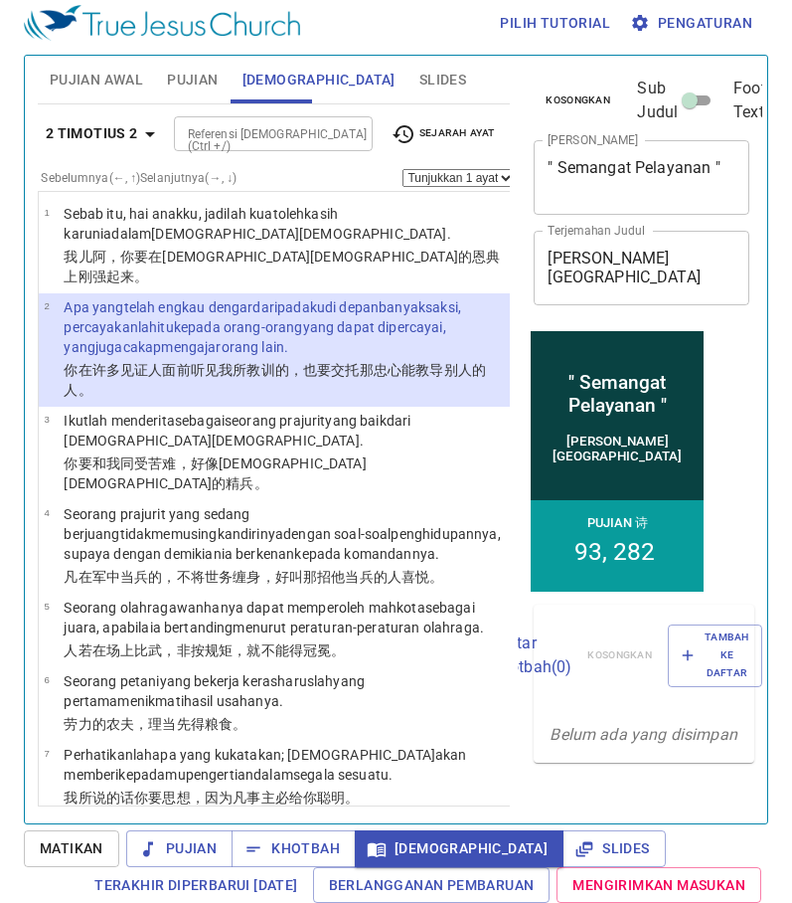
scroll to position [9, 0]
click at [585, 212] on button "3" at bounding box center [601, 207] width 32 height 32
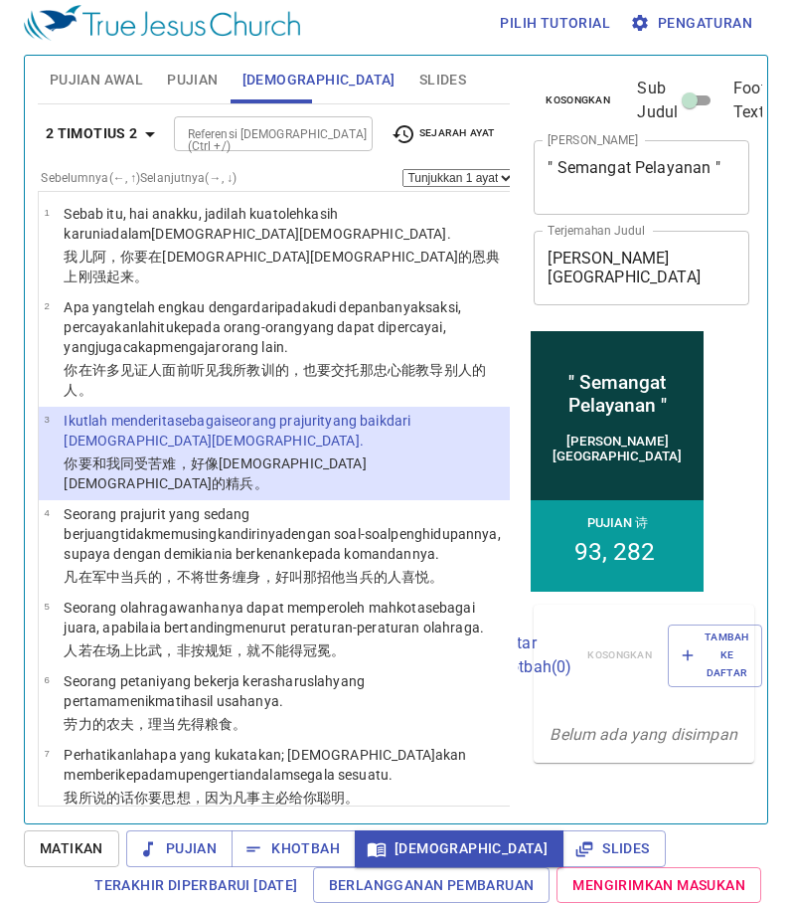
click at [615, 213] on button "4" at bounding box center [631, 207] width 32 height 32
select select "4"
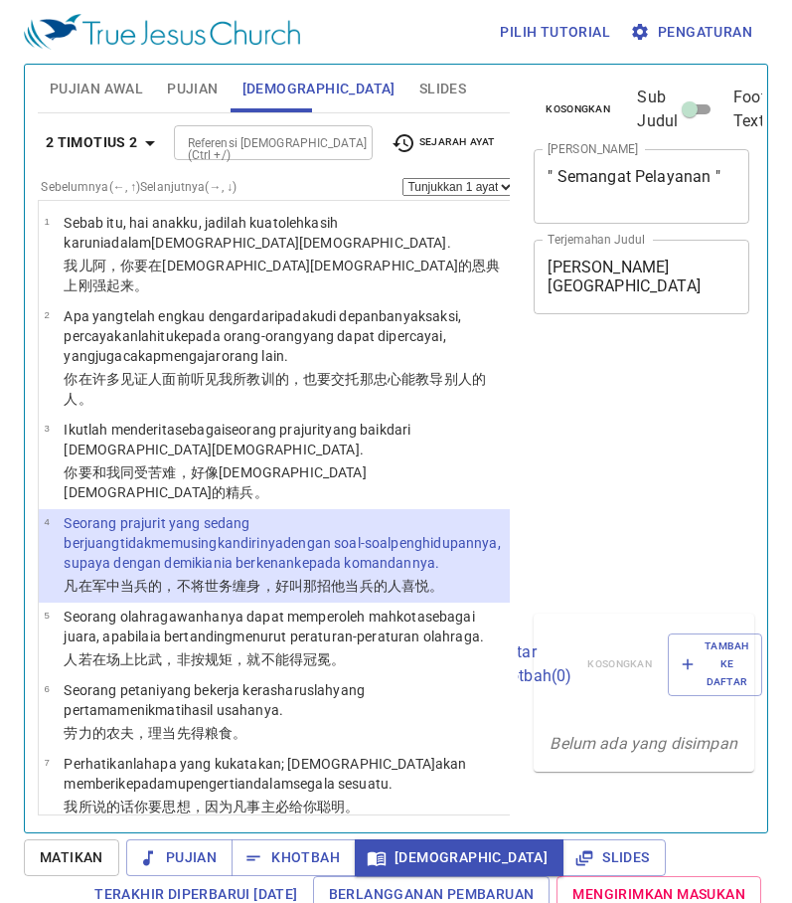
select select "4"
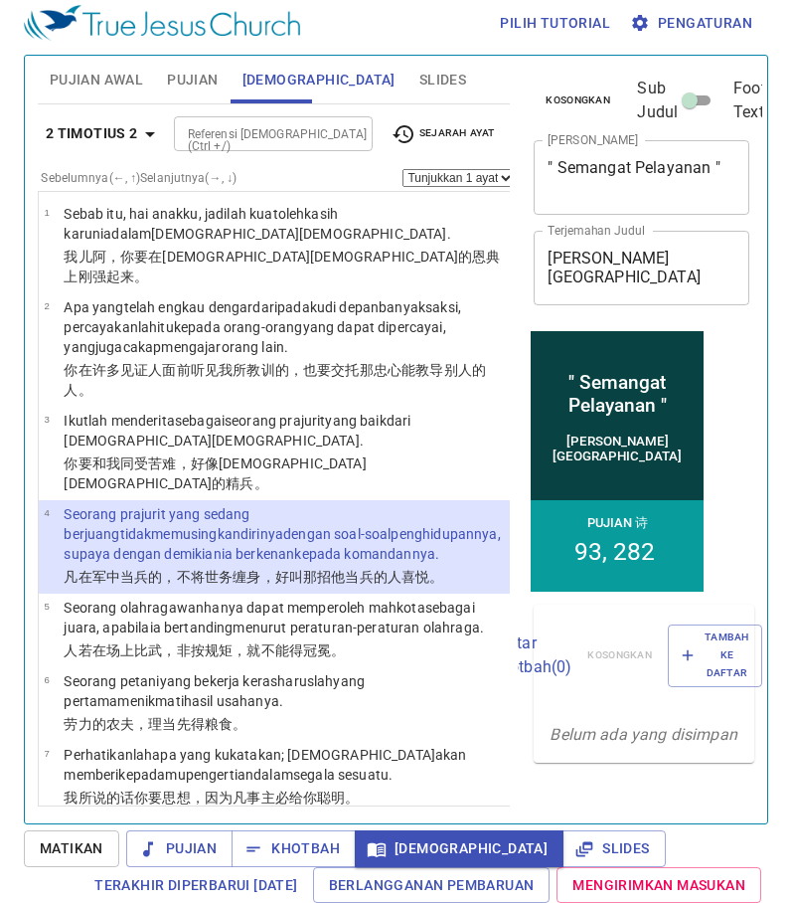
scroll to position [9, 0]
click at [646, 216] on button "5" at bounding box center [662, 207] width 32 height 32
select select "5"
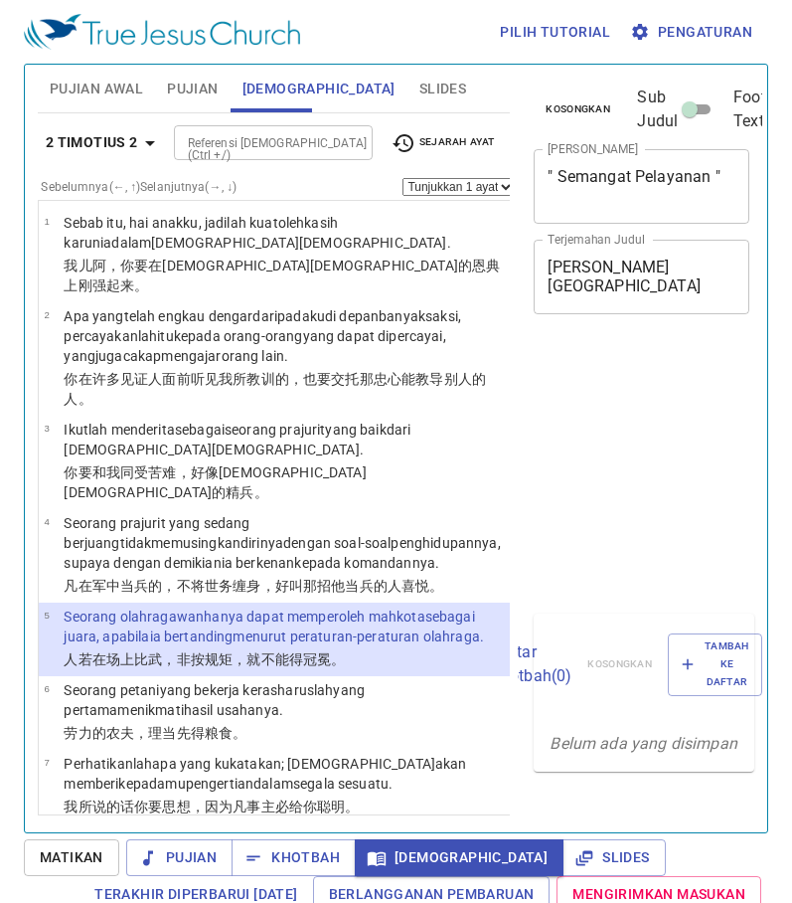
select select "5"
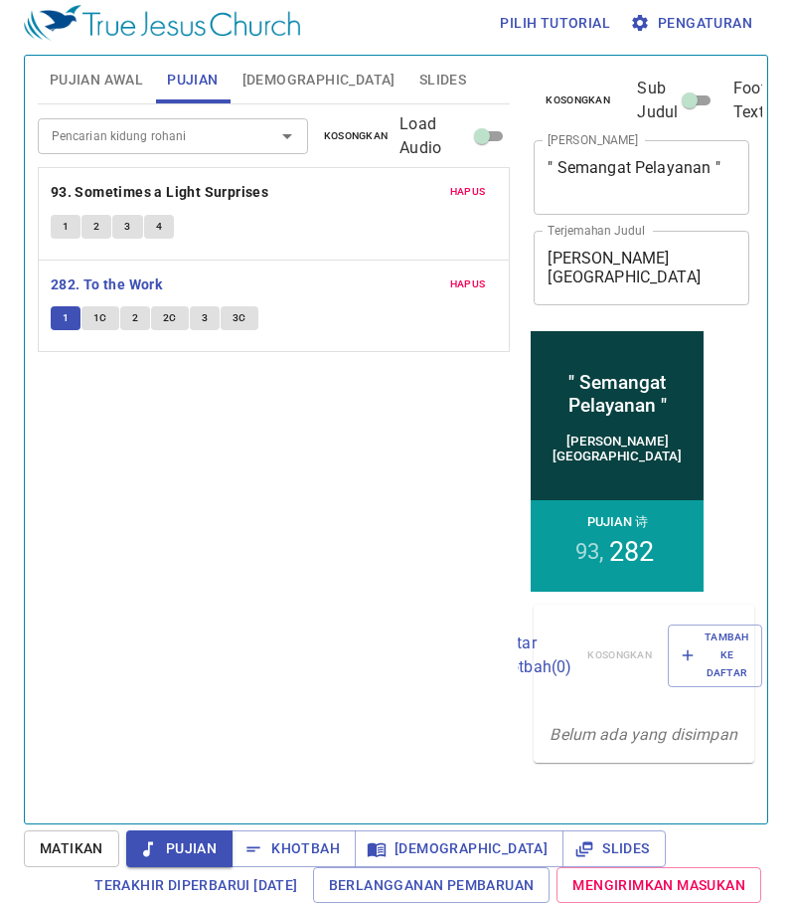
scroll to position [9, 0]
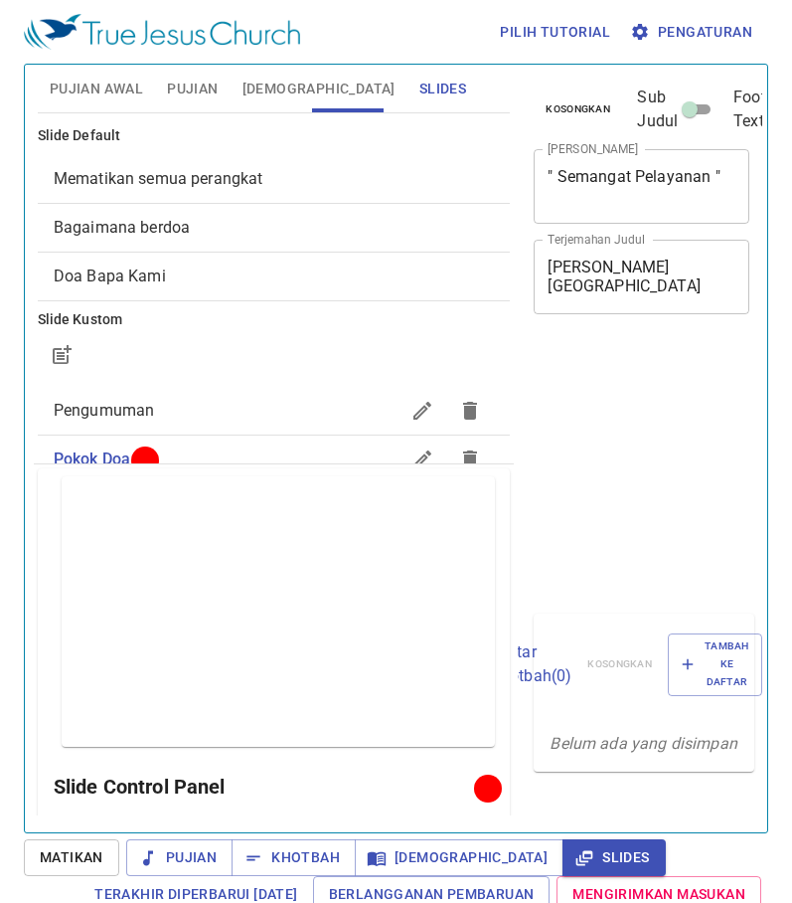
scroll to position [9, 0]
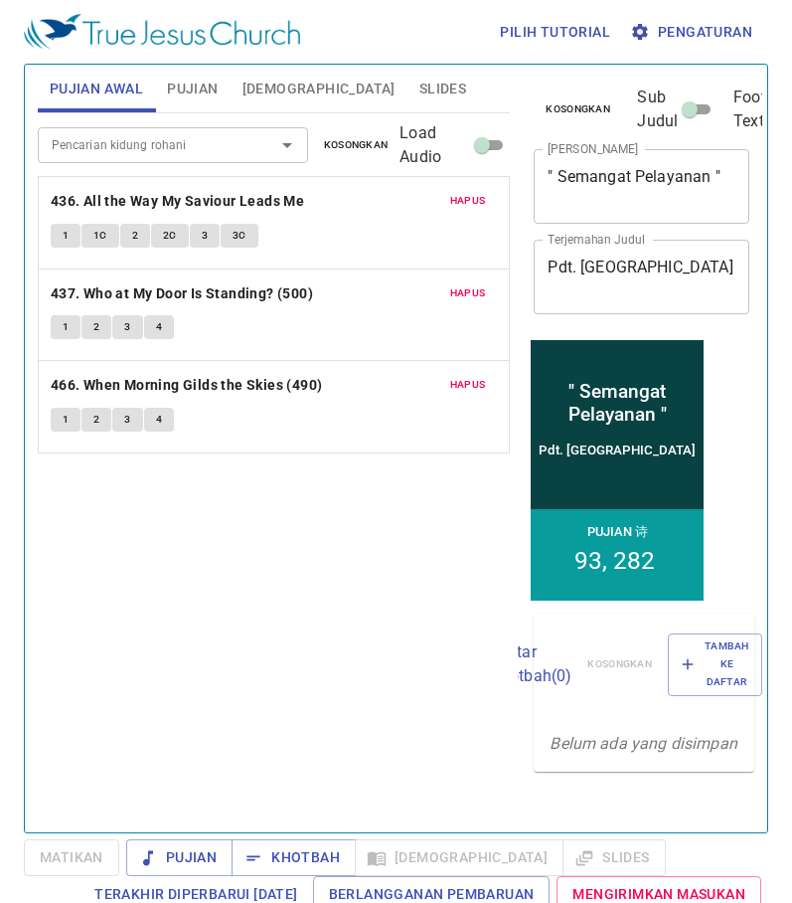
click at [471, 203] on span "Hapus" at bounding box center [468, 201] width 36 height 18
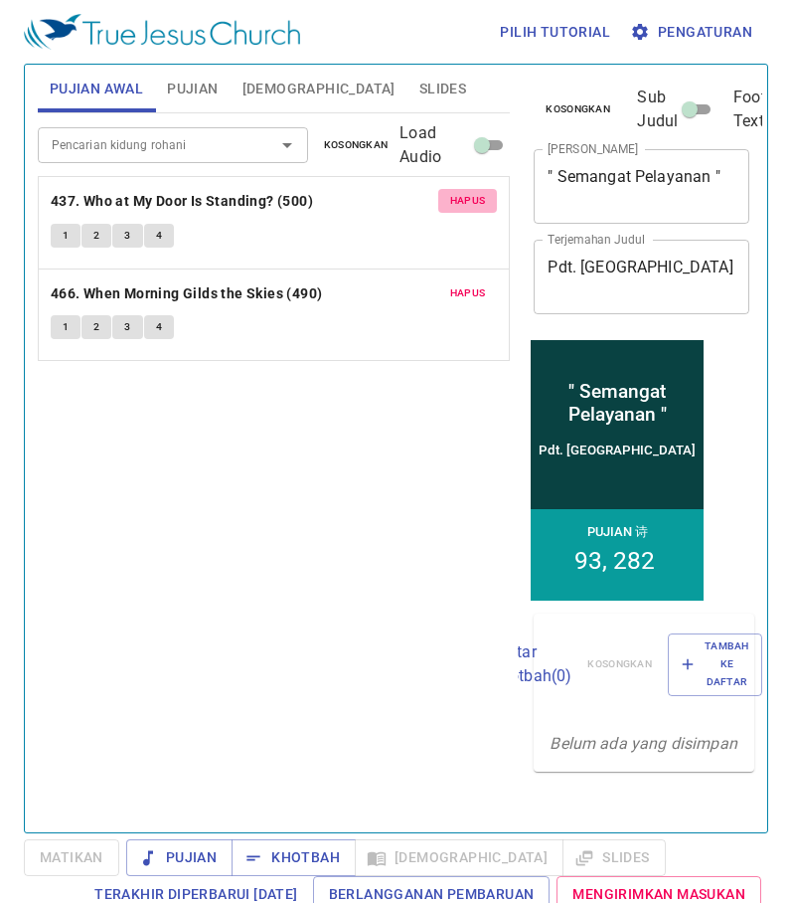
click at [471, 203] on span "Hapus" at bounding box center [468, 201] width 36 height 18
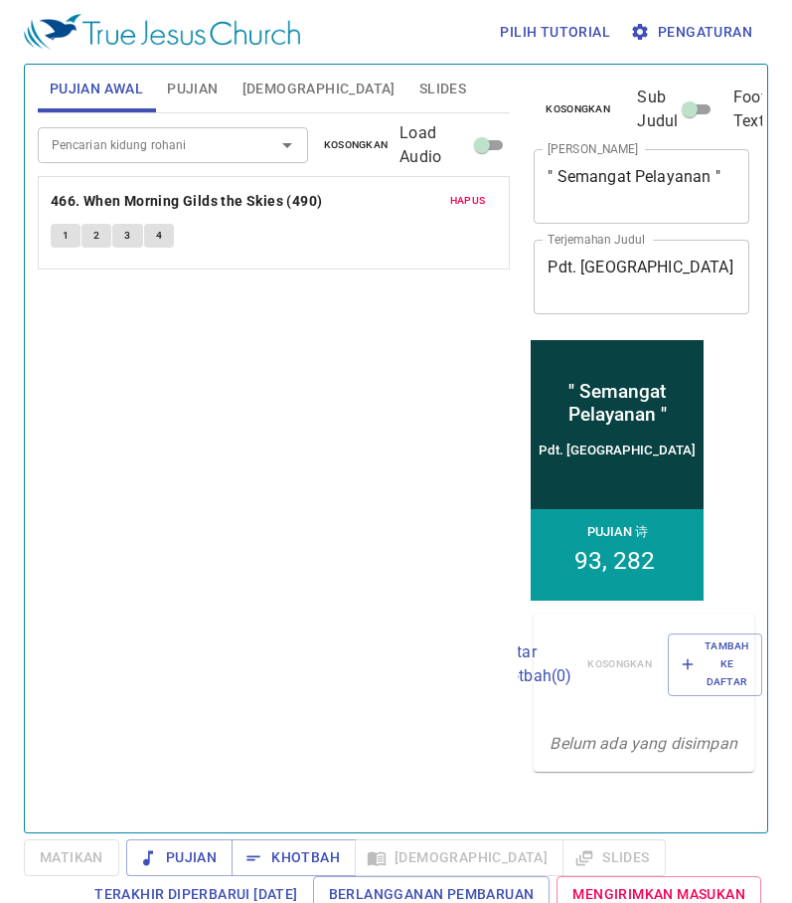
click at [471, 203] on span "Hapus" at bounding box center [468, 201] width 36 height 18
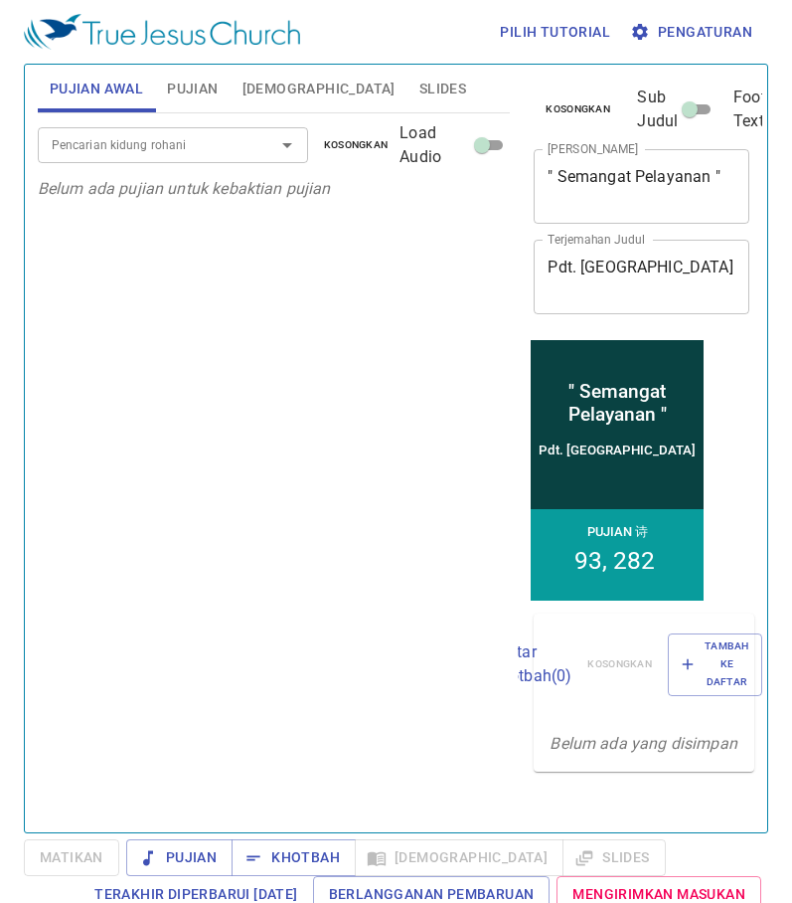
click at [218, 86] on span "Pujian" at bounding box center [192, 89] width 51 height 25
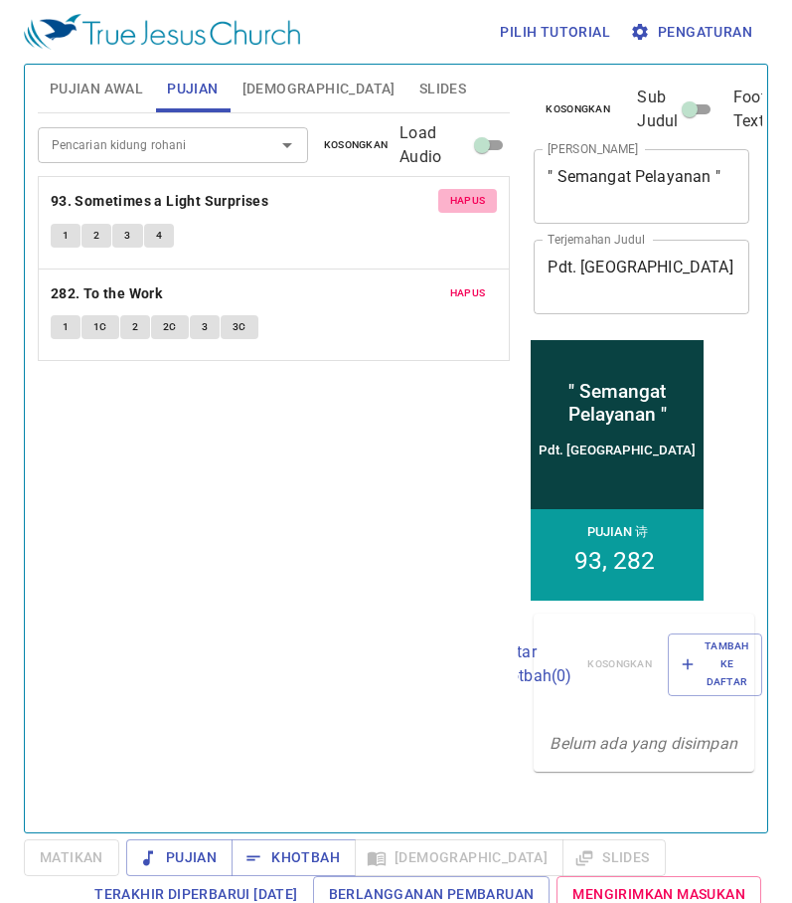
click at [476, 200] on span "Hapus" at bounding box center [468, 201] width 36 height 18
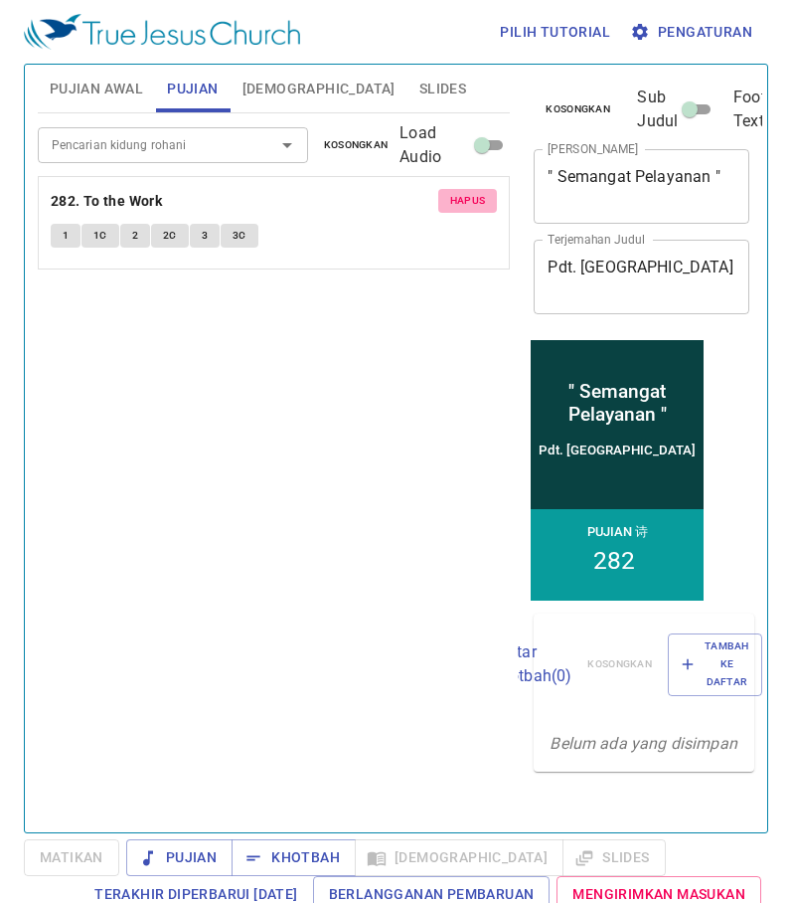
click at [476, 200] on span "Hapus" at bounding box center [468, 201] width 36 height 18
